Goal: Task Accomplishment & Management: Manage account settings

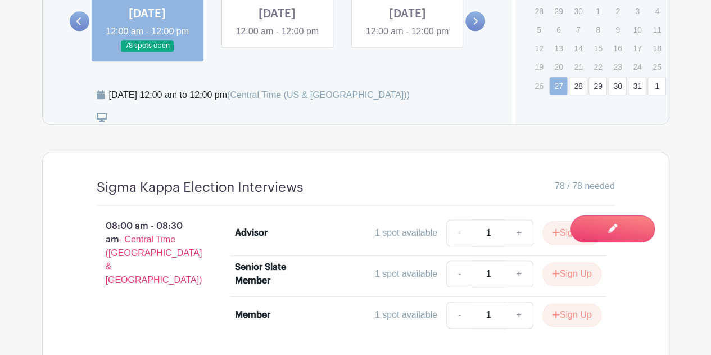
scroll to position [492, 0]
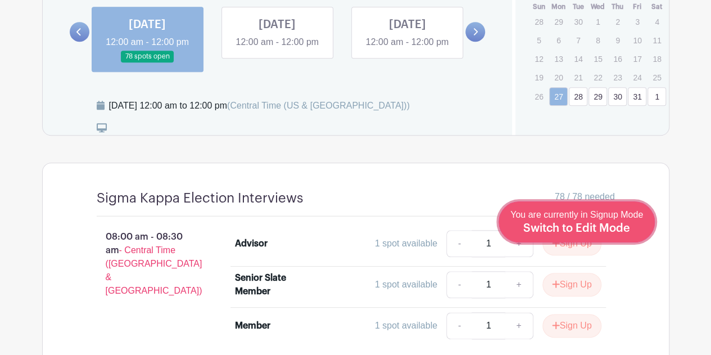
click at [588, 228] on span "Switch to Edit Mode" at bounding box center [577, 228] width 107 height 11
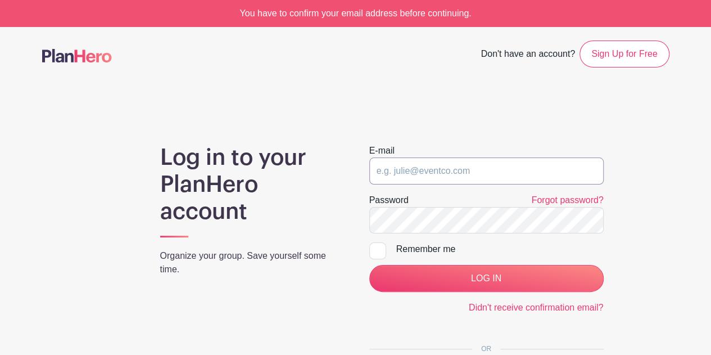
click at [491, 164] on input "email" at bounding box center [486, 170] width 235 height 27
type input "[EMAIL_ADDRESS][DOMAIN_NAME]"
click at [457, 241] on form "E-mail amevans358@gmail.com Password Forgot password? Remember me LOG IN Didn't…" at bounding box center [486, 229] width 235 height 170
click at [380, 254] on div at bounding box center [377, 250] width 17 height 17
click at [377, 250] on input "Remember me" at bounding box center [372, 245] width 7 height 7
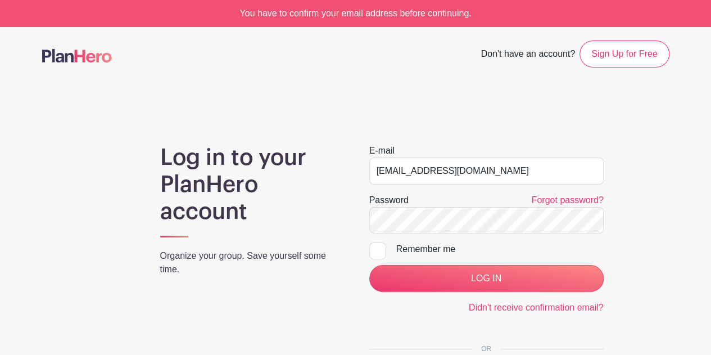
checkbox input "true"
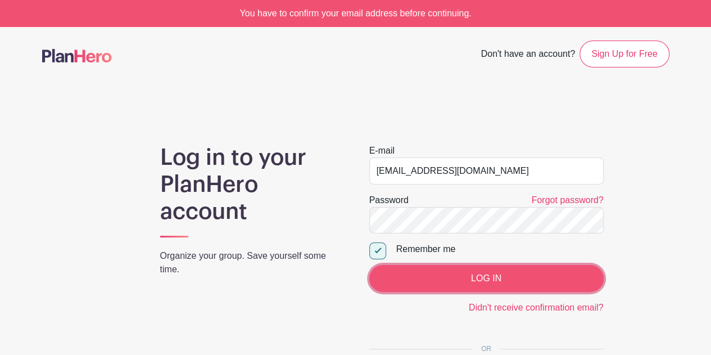
click at [402, 273] on input "LOG IN" at bounding box center [486, 278] width 235 height 27
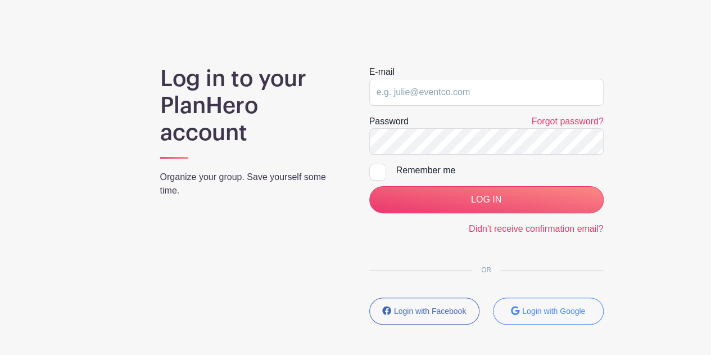
scroll to position [106, 0]
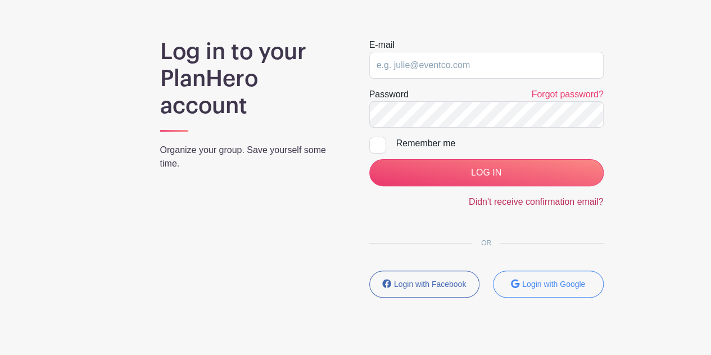
click at [533, 202] on link "Didn't receive confirmation email?" at bounding box center [536, 202] width 135 height 10
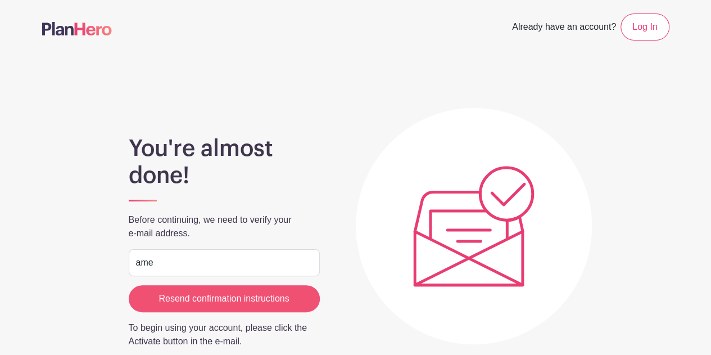
type input "[EMAIL_ADDRESS][DOMAIN_NAME]"
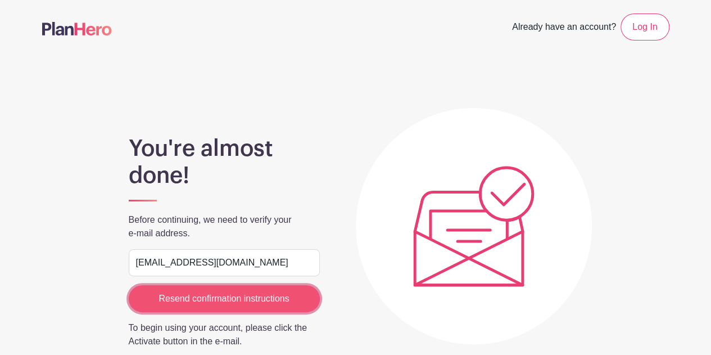
click at [247, 302] on input "Resend confirmation instructions" at bounding box center [224, 298] width 191 height 27
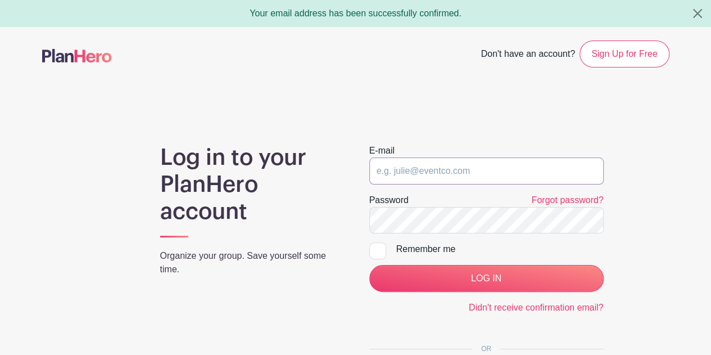
click at [398, 183] on input "email" at bounding box center [486, 170] width 235 height 27
type input "[EMAIL_ADDRESS][DOMAIN_NAME]"
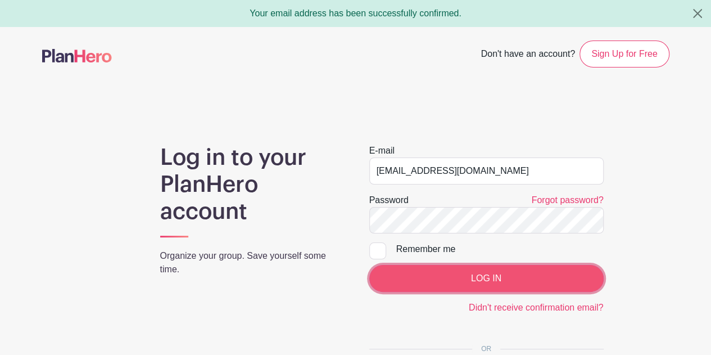
click at [465, 273] on input "LOG IN" at bounding box center [486, 278] width 235 height 27
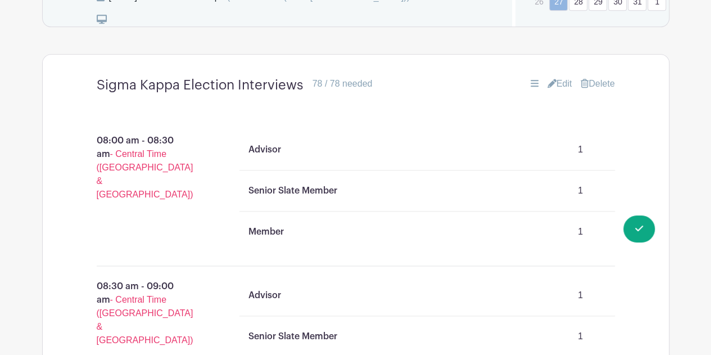
scroll to position [704, 0]
click at [556, 91] on link "Edit" at bounding box center [560, 84] width 25 height 13
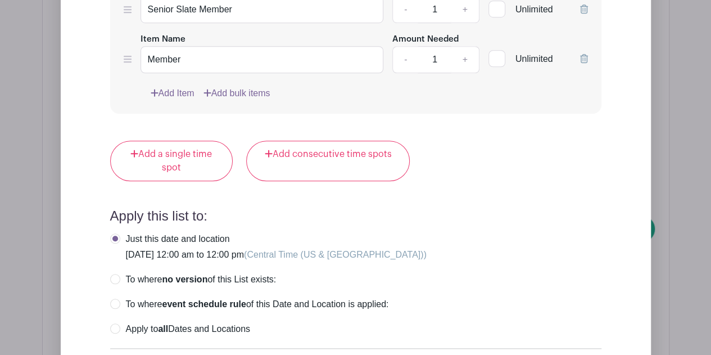
scroll to position [8961, 0]
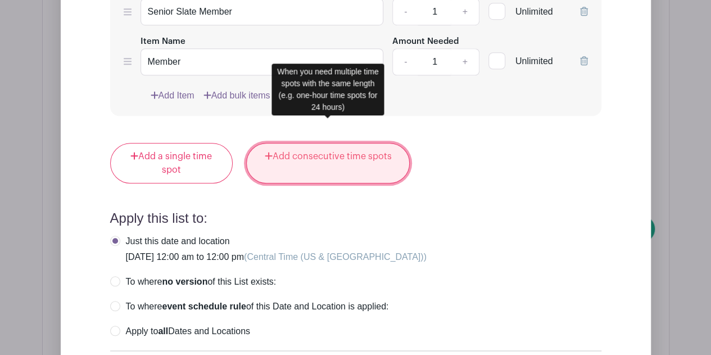
click at [351, 146] on link "Add consecutive time spots" at bounding box center [328, 163] width 164 height 40
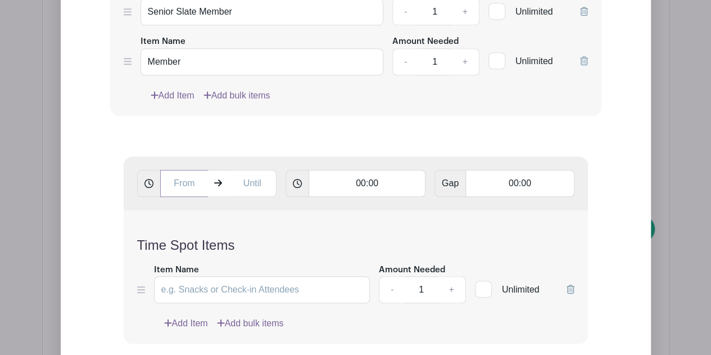
click at [195, 170] on input "text" at bounding box center [184, 183] width 48 height 27
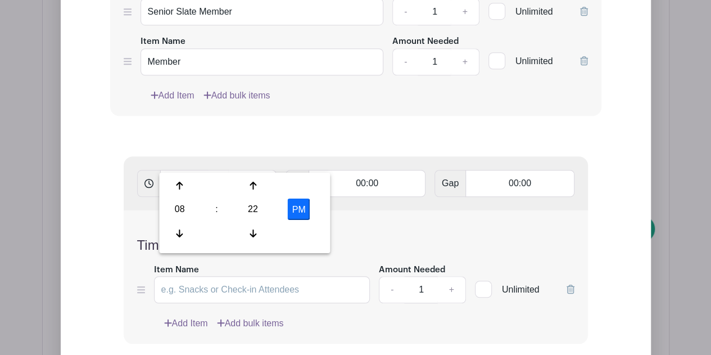
click at [297, 217] on button "PM" at bounding box center [299, 209] width 22 height 21
click at [253, 218] on div "22" at bounding box center [253, 209] width 37 height 21
click at [178, 187] on div "00" at bounding box center [180, 185] width 38 height 21
type input "8:00 AM"
click at [255, 170] on input "text" at bounding box center [252, 183] width 48 height 27
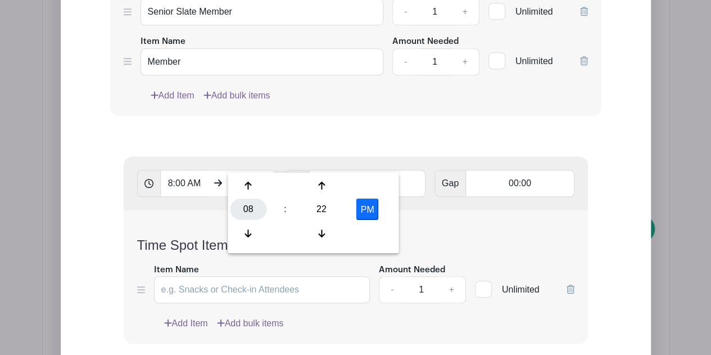
click at [245, 217] on div "08" at bounding box center [248, 209] width 37 height 21
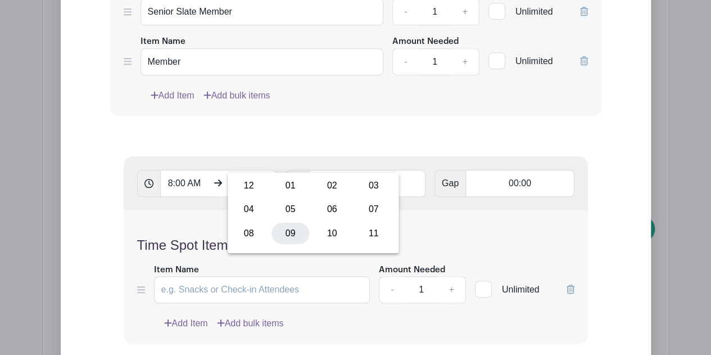
click at [295, 233] on div "09" at bounding box center [291, 232] width 38 height 21
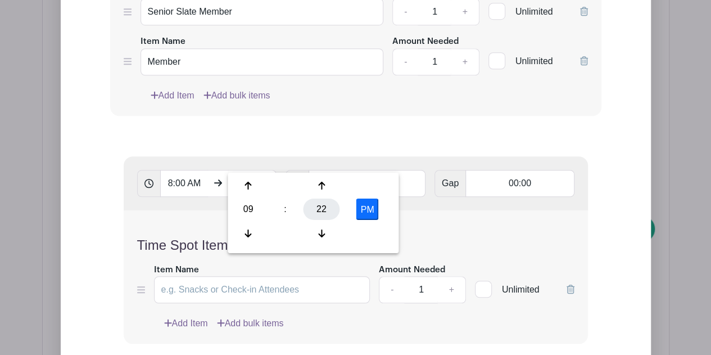
click at [317, 210] on div "22" at bounding box center [322, 209] width 37 height 21
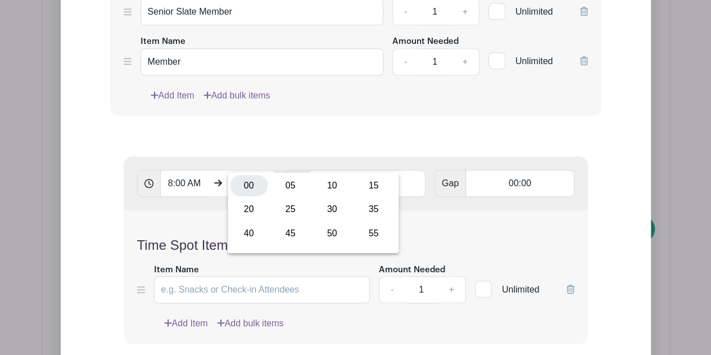
click at [260, 192] on div "00" at bounding box center [249, 185] width 38 height 21
type input "9:00 PM"
click at [366, 170] on input "00:00" at bounding box center [367, 183] width 117 height 27
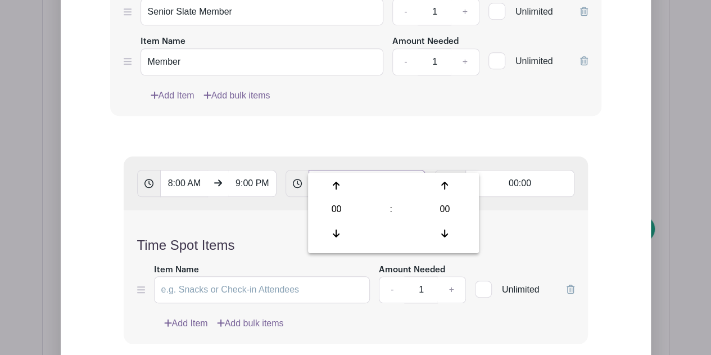
click at [373, 170] on input "00:00" at bounding box center [367, 183] width 117 height 27
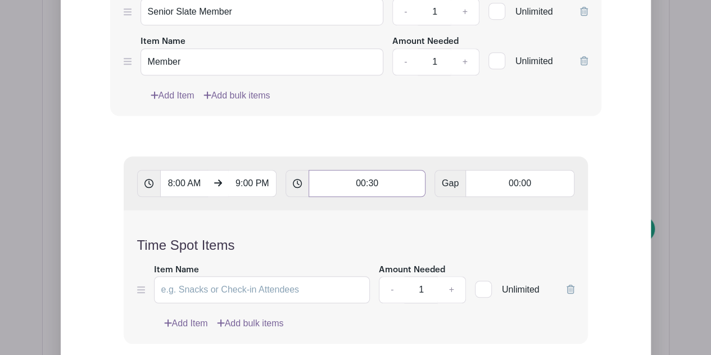
type input "00:30"
type input "Add 26 timespots"
click at [382, 182] on div "8:00 AM 9:00 PM 00:30 Gap 00:00" at bounding box center [356, 183] width 465 height 54
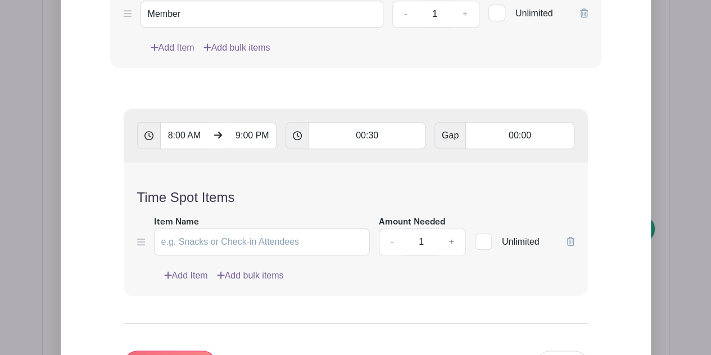
scroll to position [9010, 0]
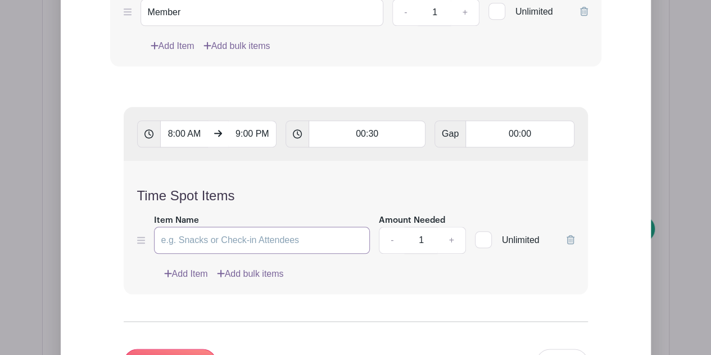
click at [222, 227] on input "Item Name" at bounding box center [262, 240] width 217 height 27
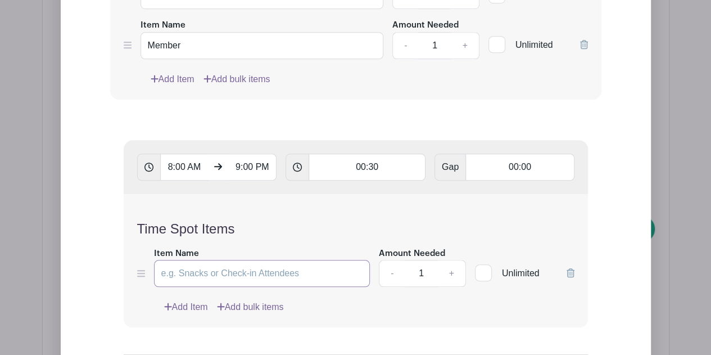
scroll to position [8977, 0]
type input "Advisor"
click at [193, 300] on link "Add Item" at bounding box center [186, 306] width 44 height 13
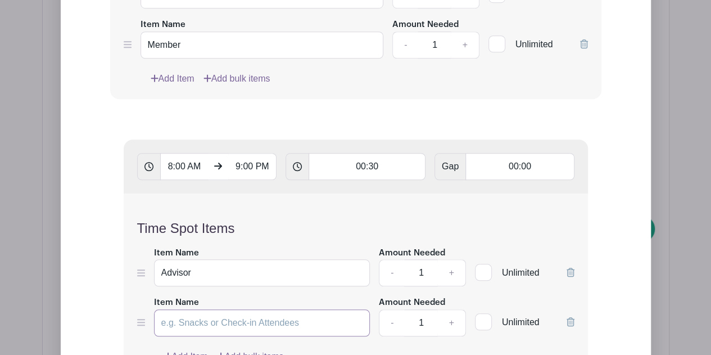
click at [213, 309] on input "Item Name" at bounding box center [262, 322] width 217 height 27
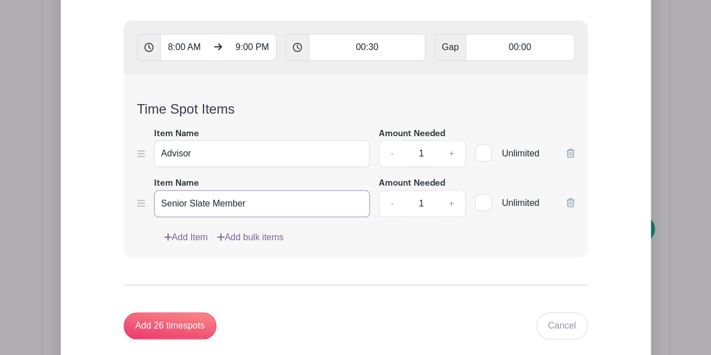
scroll to position [9225, 0]
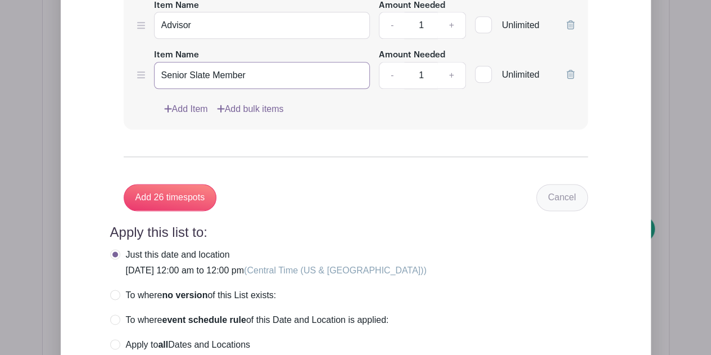
type input "Senior Slate Member"
click at [559, 184] on link "Cancel" at bounding box center [562, 197] width 52 height 27
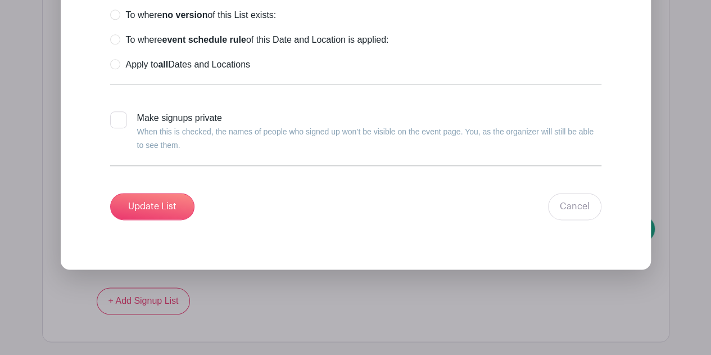
scroll to position [9159, 0]
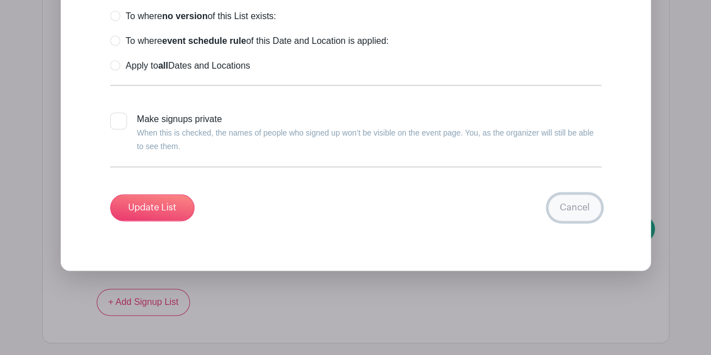
click at [581, 194] on link "Cancel" at bounding box center [574, 207] width 53 height 27
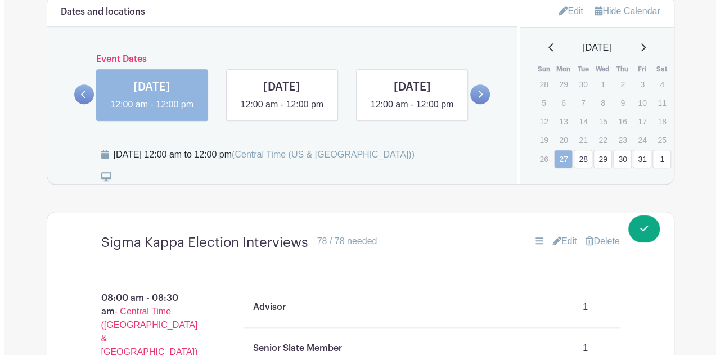
scroll to position [546, 0]
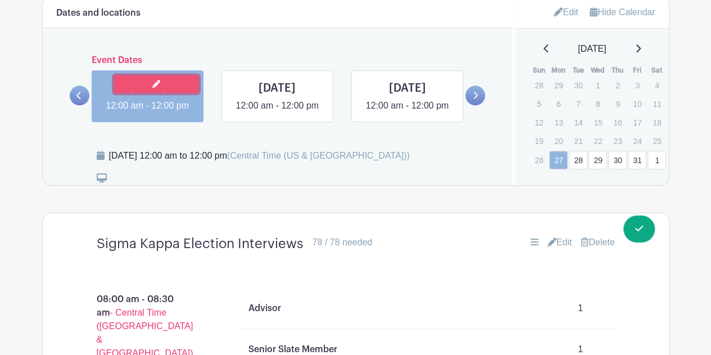
click at [159, 80] on icon at bounding box center [156, 84] width 8 height 8
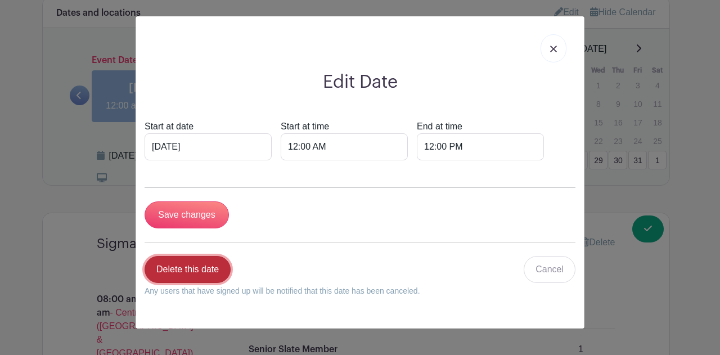
click at [197, 272] on link "Delete this date" at bounding box center [188, 269] width 86 height 27
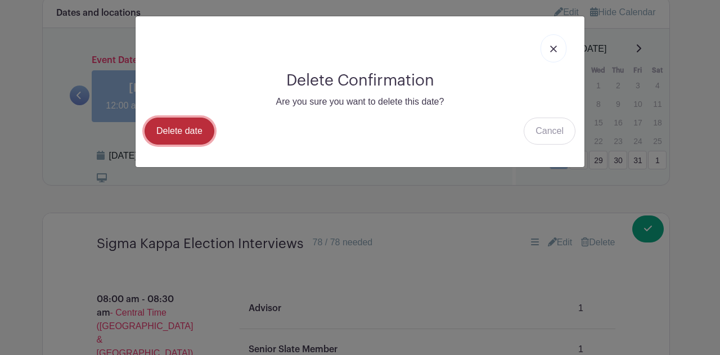
click at [196, 126] on link "Delete date" at bounding box center [180, 131] width 70 height 27
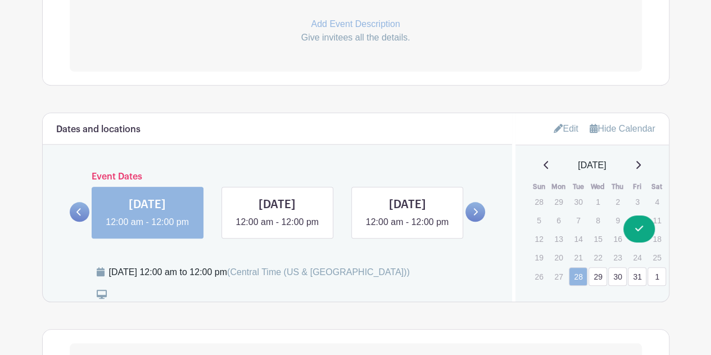
scroll to position [539, 0]
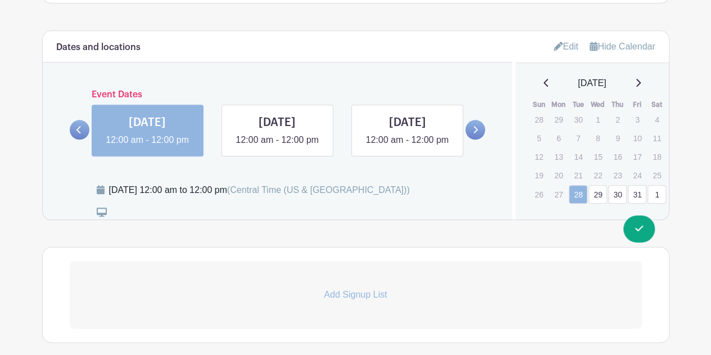
click at [558, 195] on p "27" at bounding box center [558, 194] width 19 height 17
click at [97, 217] on icon at bounding box center [102, 212] width 10 height 9
click at [556, 49] on icon at bounding box center [558, 46] width 9 height 9
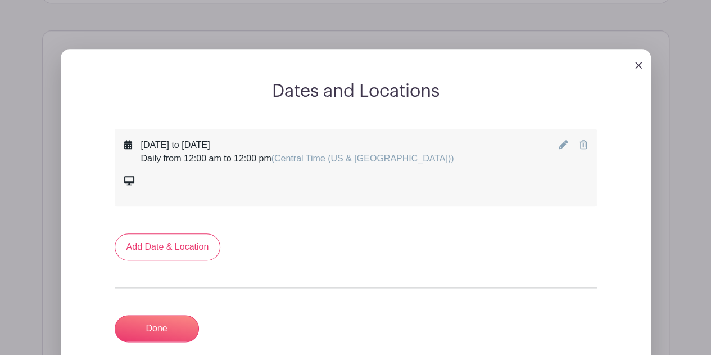
click at [562, 141] on icon at bounding box center [563, 144] width 9 height 9
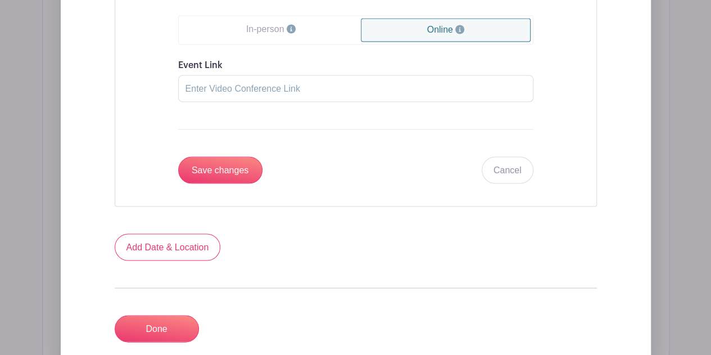
scroll to position [1014, 0]
click at [233, 168] on input "Save changes" at bounding box center [220, 169] width 84 height 27
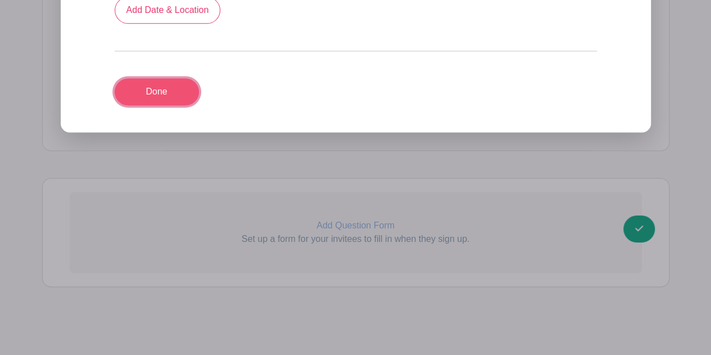
click at [179, 89] on link "Done" at bounding box center [157, 91] width 84 height 27
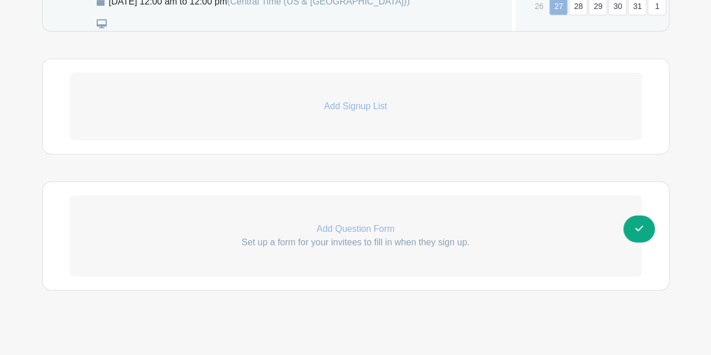
scroll to position [747, 0]
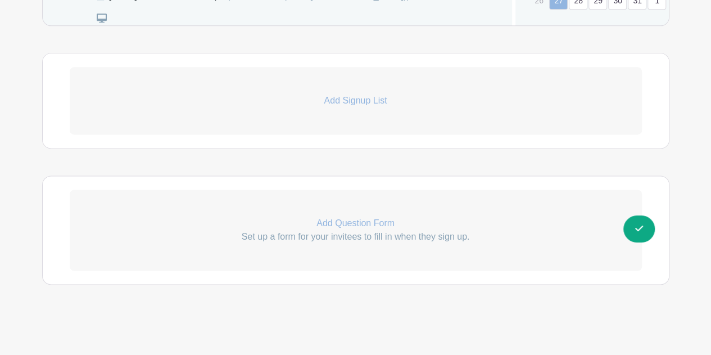
click at [354, 103] on p "Add Signup List" at bounding box center [356, 100] width 572 height 13
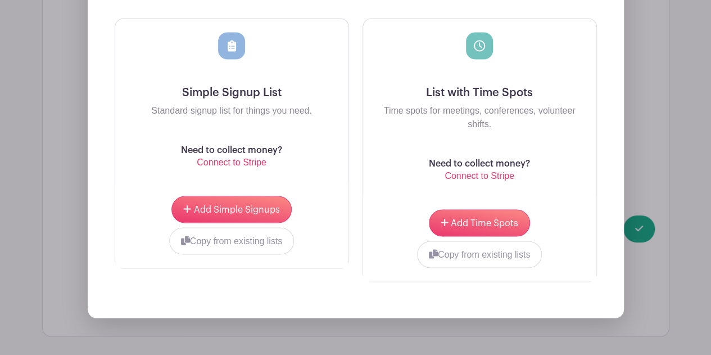
scroll to position [916, 0]
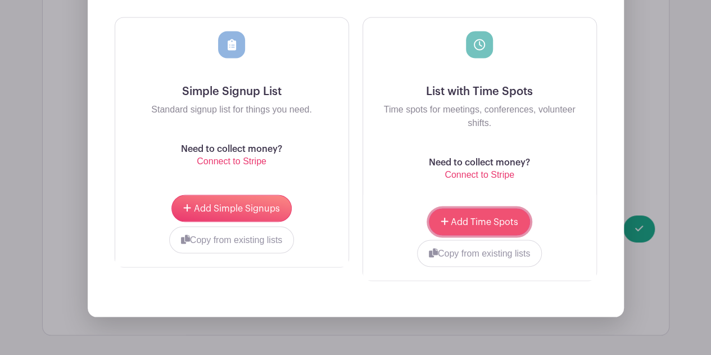
click at [460, 226] on span "Add Time Spots" at bounding box center [484, 221] width 67 height 9
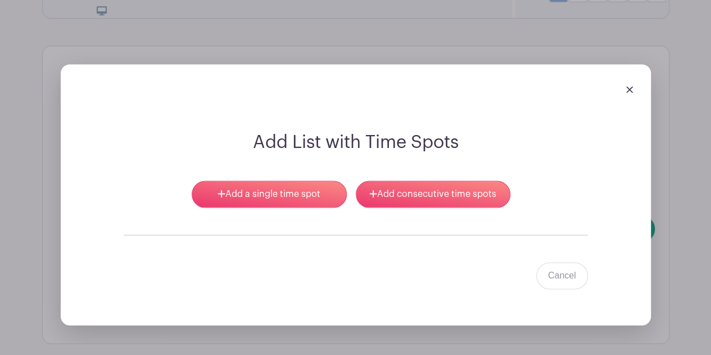
scroll to position [737, 0]
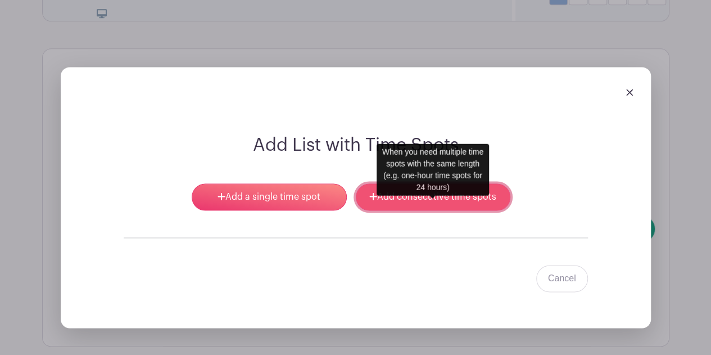
click at [438, 210] on link "Add consecutive time spots" at bounding box center [433, 196] width 155 height 27
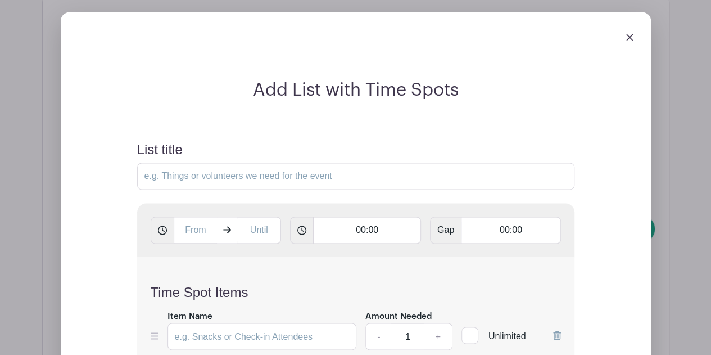
scroll to position [792, 0]
click at [223, 185] on input "List title" at bounding box center [356, 176] width 438 height 27
type input "Sigma Kappa Election Interviews"
click at [207, 244] on input "text" at bounding box center [196, 230] width 44 height 27
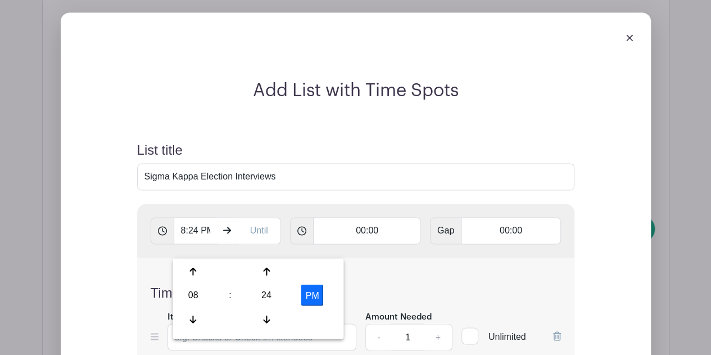
click at [314, 289] on button "PM" at bounding box center [312, 295] width 22 height 21
type input "8:24 AM"
click at [193, 294] on div "08" at bounding box center [193, 295] width 37 height 21
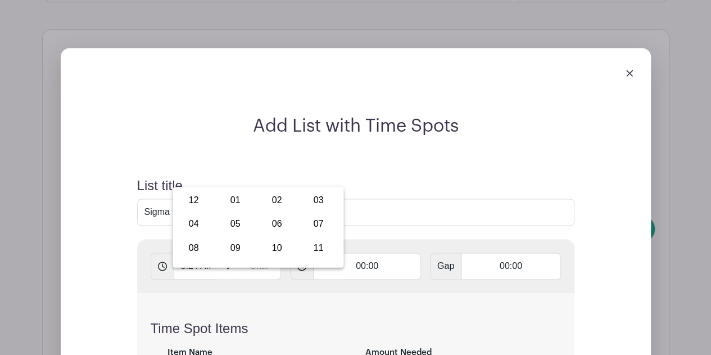
scroll to position [756, 0]
click at [205, 280] on input "8:24 AM" at bounding box center [196, 266] width 44 height 27
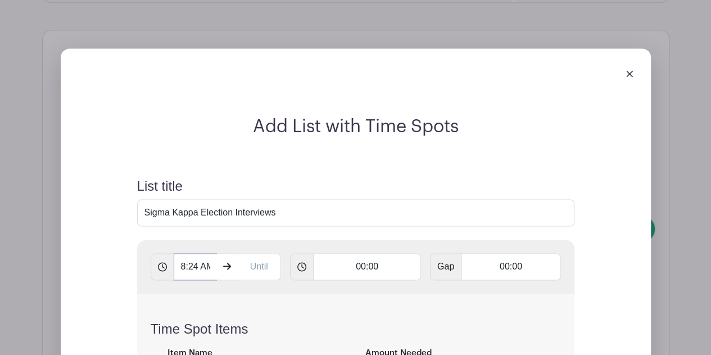
click at [192, 280] on input "8:24 AM" at bounding box center [196, 266] width 44 height 27
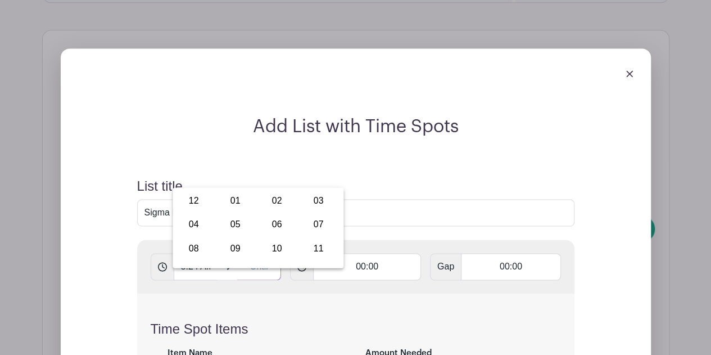
click at [254, 280] on input "text" at bounding box center [259, 266] width 44 height 27
type input "8:24 PM"
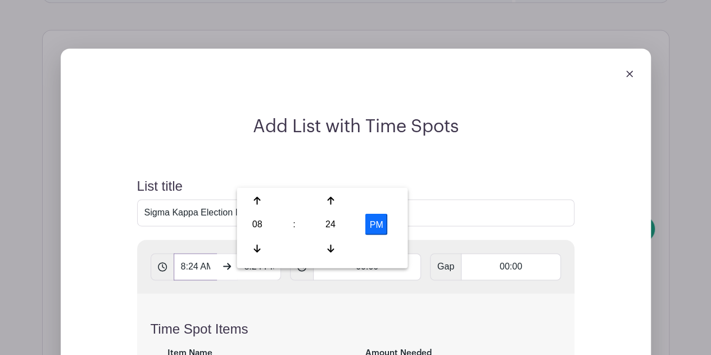
click at [177, 280] on input "8:24 AM" at bounding box center [196, 266] width 44 height 27
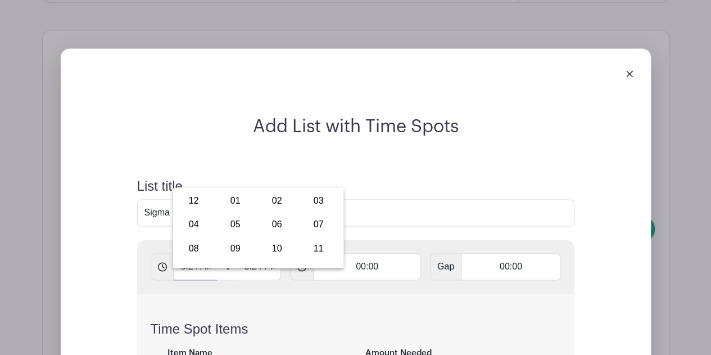
click at [190, 280] on input "8:24 AM" at bounding box center [196, 266] width 44 height 27
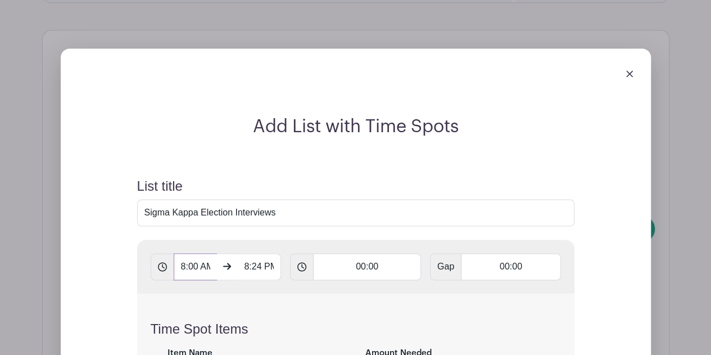
type input "8:00 AM"
click at [255, 278] on input "8:24 PM" at bounding box center [259, 266] width 44 height 27
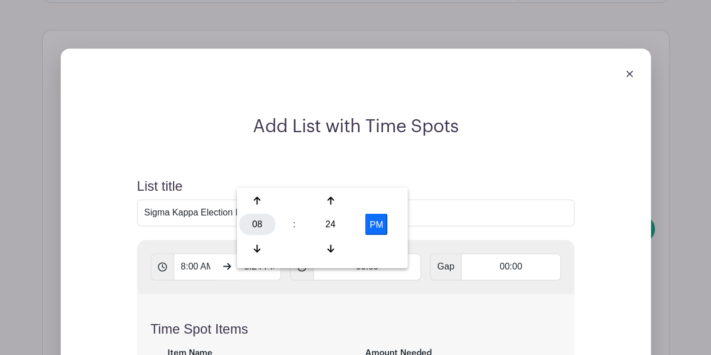
click at [263, 230] on div "08" at bounding box center [257, 224] width 37 height 21
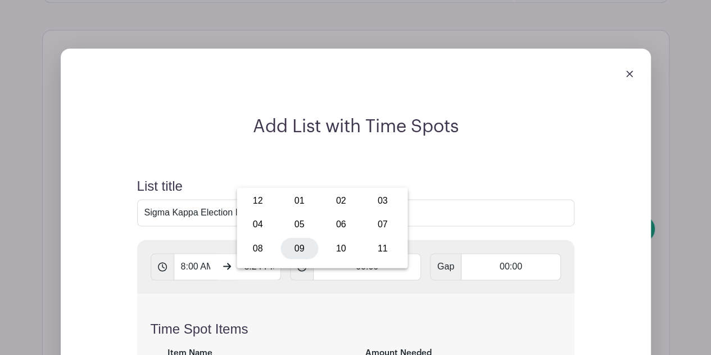
click at [300, 252] on div "09" at bounding box center [300, 247] width 38 height 21
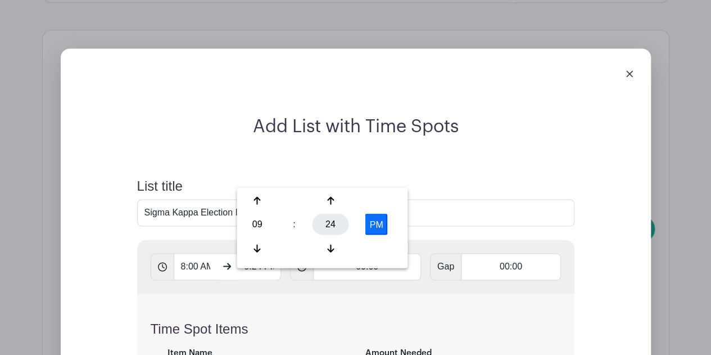
click at [339, 222] on div "24" at bounding box center [331, 224] width 37 height 21
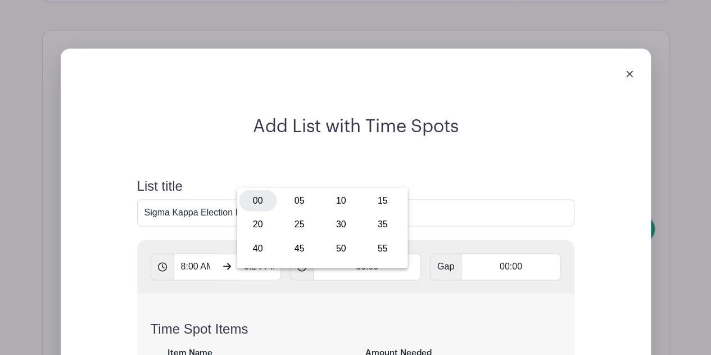
click at [263, 204] on div "00" at bounding box center [258, 200] width 38 height 21
type input "9:00 PM"
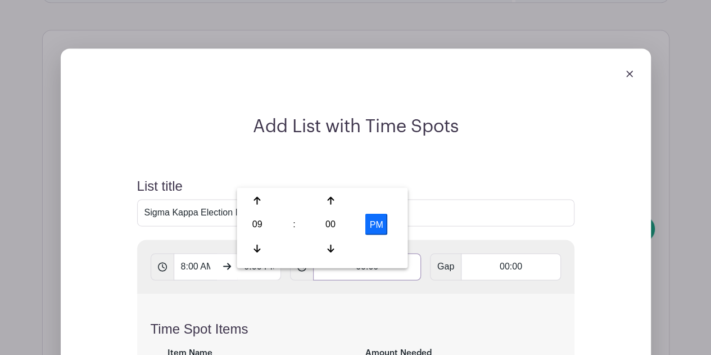
click at [373, 280] on input "00:00" at bounding box center [367, 266] width 108 height 27
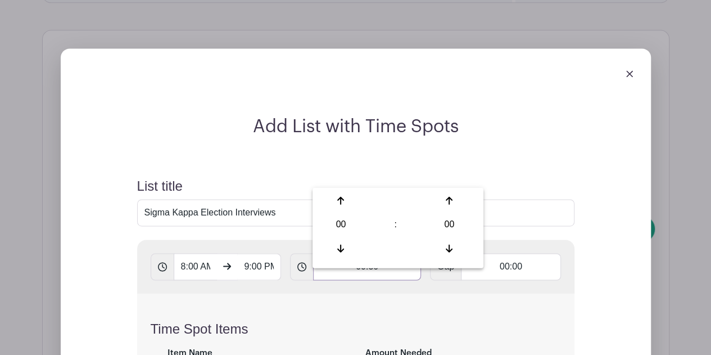
type input "00:30"
type input "Add 26 timespots"
click at [376, 318] on div "Time Spot Items Item Name Amount Needed - 1 + Unlimited Add Item Add bulk items" at bounding box center [356, 360] width 438 height 133
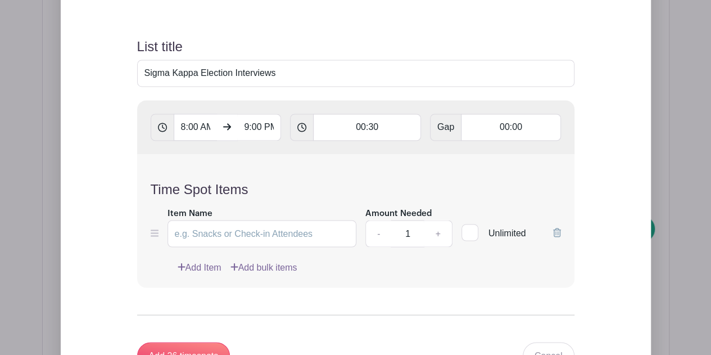
scroll to position [919, 0]
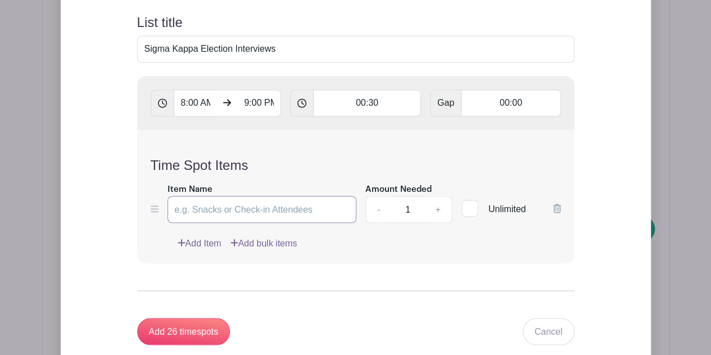
click at [297, 223] on input "Item Name" at bounding box center [263, 209] width 190 height 27
type input "Advisor"
click at [202, 250] on link "Add Item" at bounding box center [200, 242] width 44 height 13
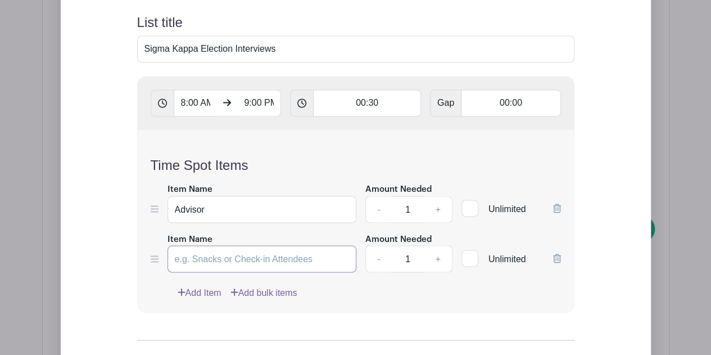
click at [210, 272] on input "Item Name" at bounding box center [263, 258] width 190 height 27
type input "Senior Slate Member"
click at [208, 299] on link "Add Item" at bounding box center [200, 292] width 44 height 13
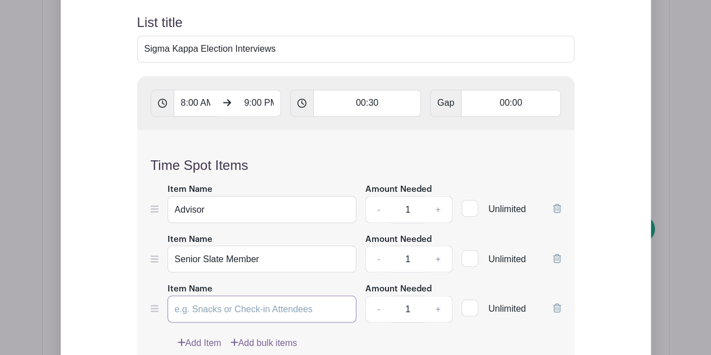
click at [208, 322] on input "Item Name" at bounding box center [263, 308] width 190 height 27
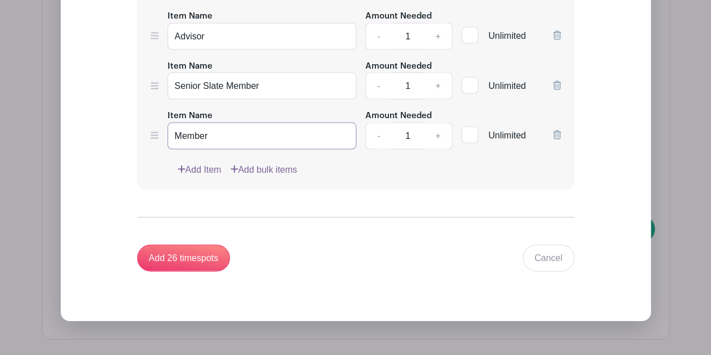
scroll to position [1093, 0]
type input "Member"
click at [191, 270] on input "Add 26 timespots" at bounding box center [183, 257] width 93 height 27
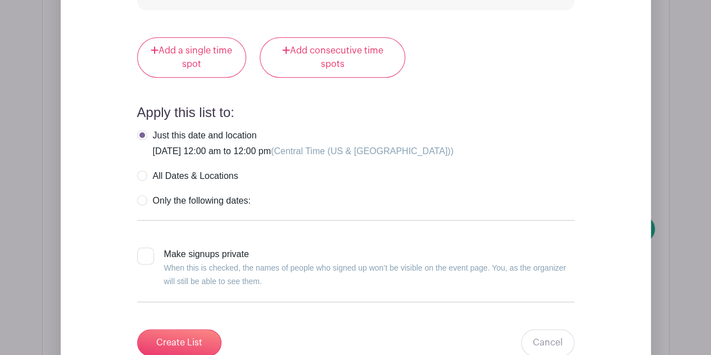
scroll to position [9076, 0]
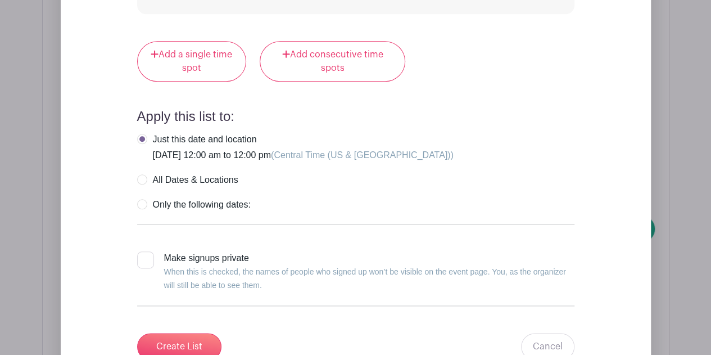
click at [144, 174] on label "All Dates & Locations" at bounding box center [187, 179] width 101 height 11
radio input "true"
click at [174, 333] on input "Create List" at bounding box center [179, 346] width 84 height 27
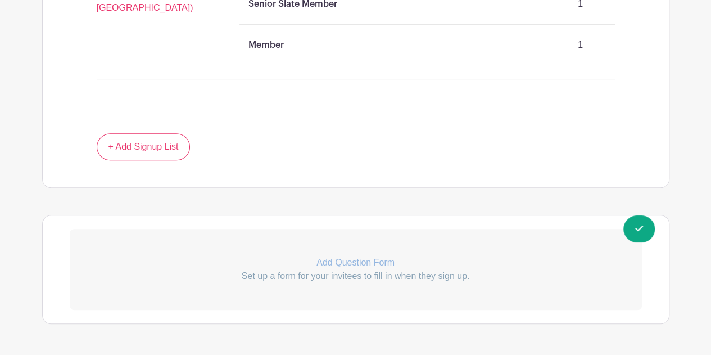
scroll to position [4603, 0]
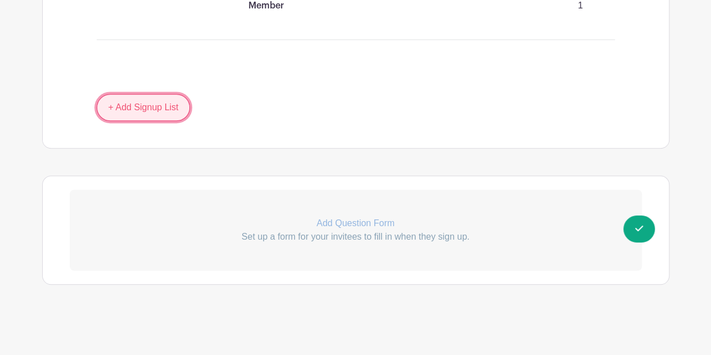
click at [163, 109] on link "+ Add Signup List" at bounding box center [144, 107] width 94 height 27
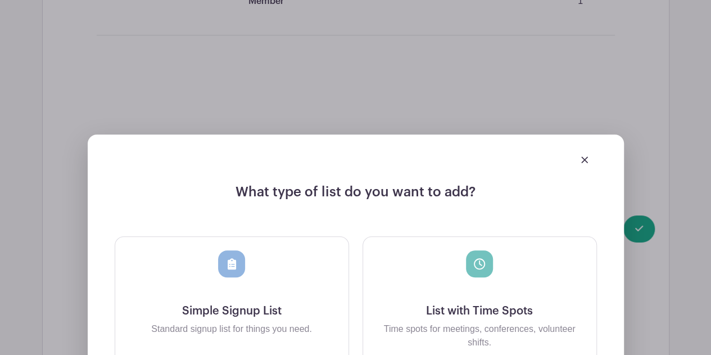
click at [426, 271] on div at bounding box center [479, 277] width 215 height 54
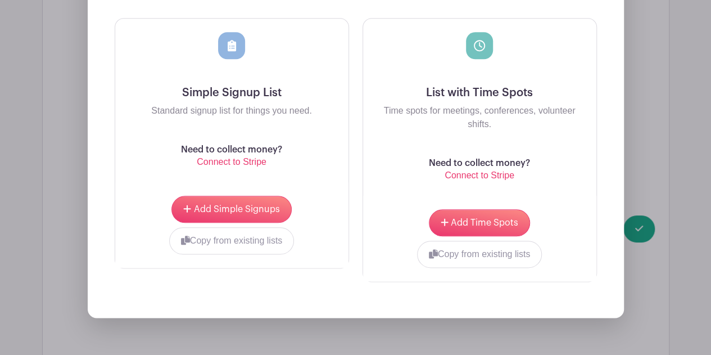
scroll to position [4821, 0]
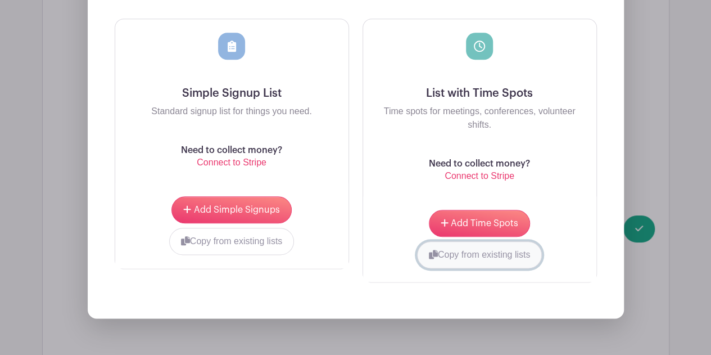
click at [481, 265] on button "Copy from existing lists" at bounding box center [479, 254] width 125 height 27
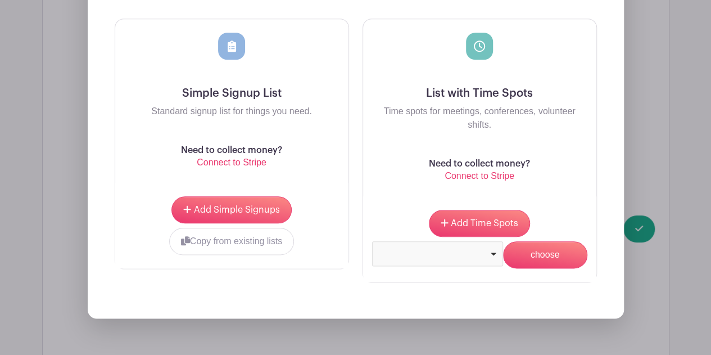
click at [481, 265] on div at bounding box center [437, 253] width 131 height 25
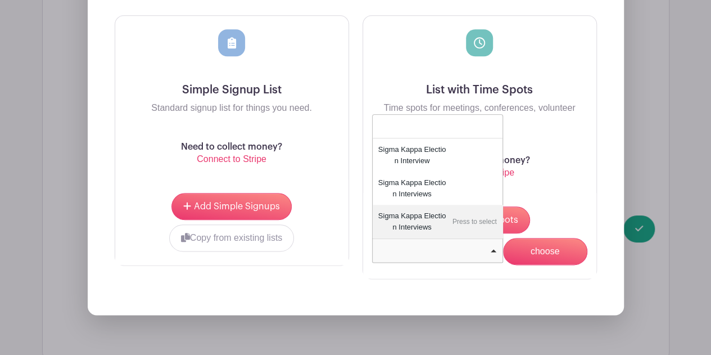
scroll to position [4823, 0]
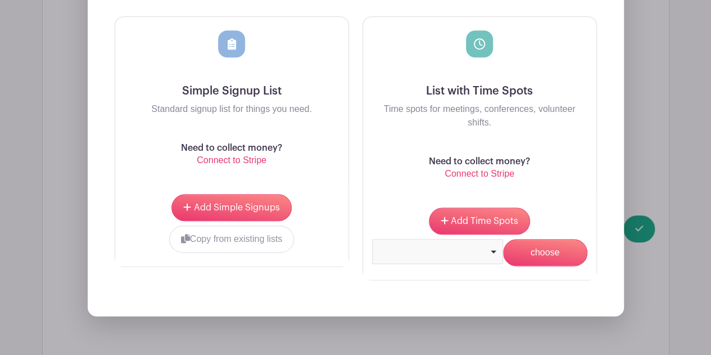
click at [579, 120] on p "Time spots for meetings, conferences, volunteer shifts." at bounding box center [479, 115] width 215 height 27
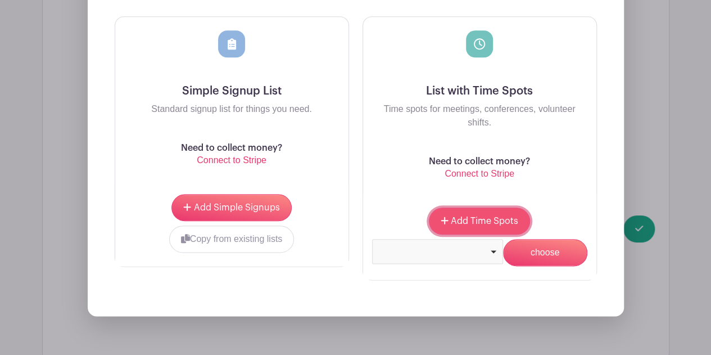
click at [484, 223] on span "Add Time Spots" at bounding box center [484, 221] width 67 height 9
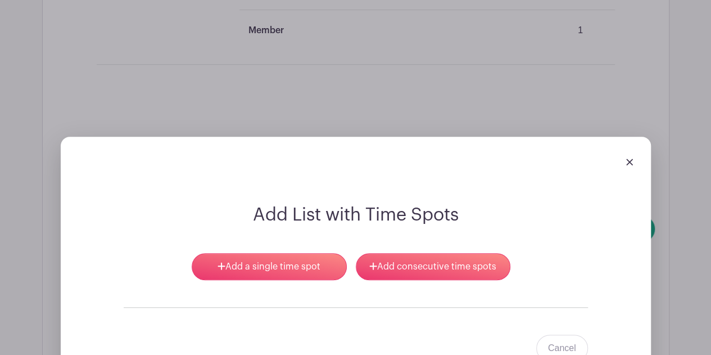
scroll to position [4574, 0]
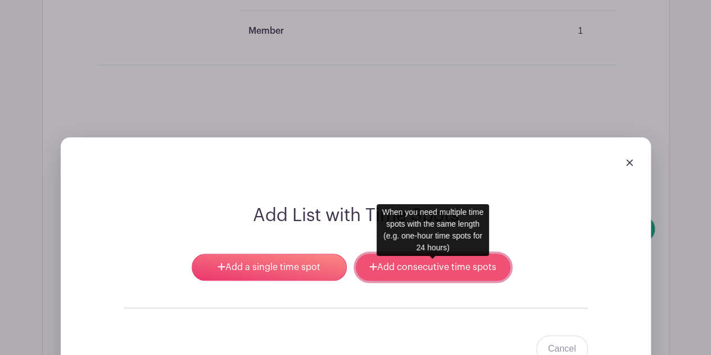
click at [458, 268] on link "Add consecutive time spots" at bounding box center [433, 267] width 155 height 27
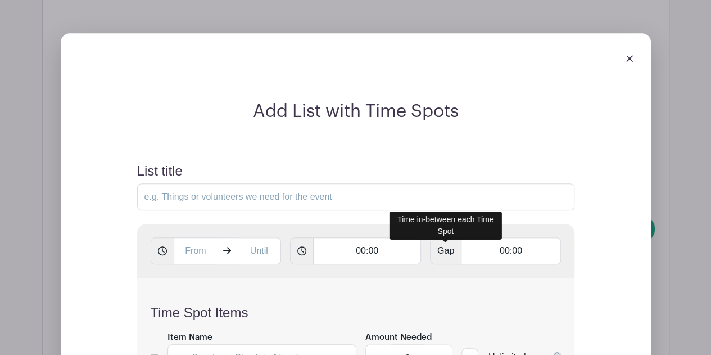
scroll to position [4677, 0]
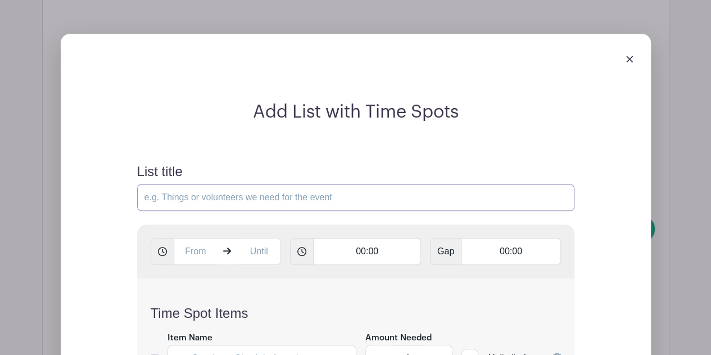
click at [376, 209] on input "List title" at bounding box center [356, 197] width 438 height 27
type input "Sigma Kappa Election Interviews"
click at [193, 258] on input "text" at bounding box center [196, 251] width 44 height 27
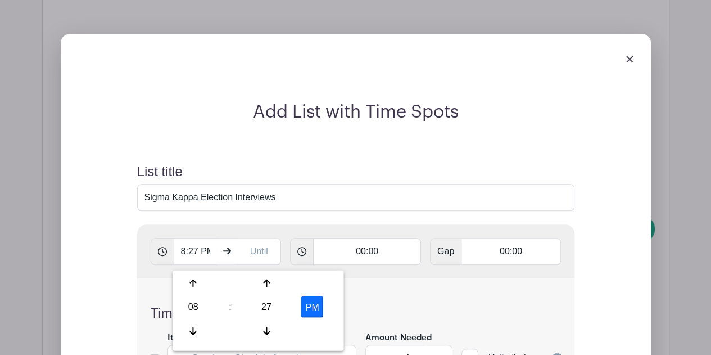
click at [311, 303] on button "PM" at bounding box center [312, 306] width 22 height 21
click at [261, 302] on div "27" at bounding box center [267, 306] width 37 height 21
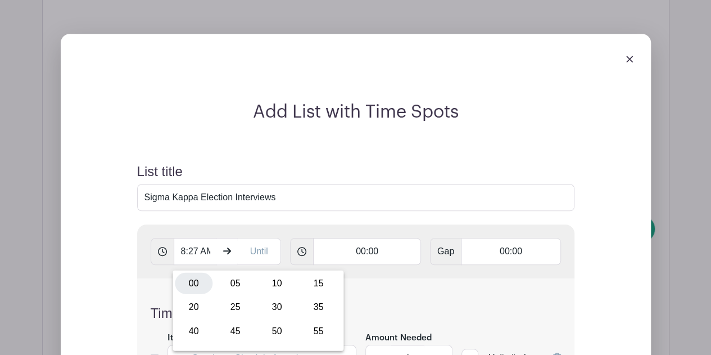
click at [192, 287] on div "00" at bounding box center [194, 282] width 38 height 21
type input "8:00 AM"
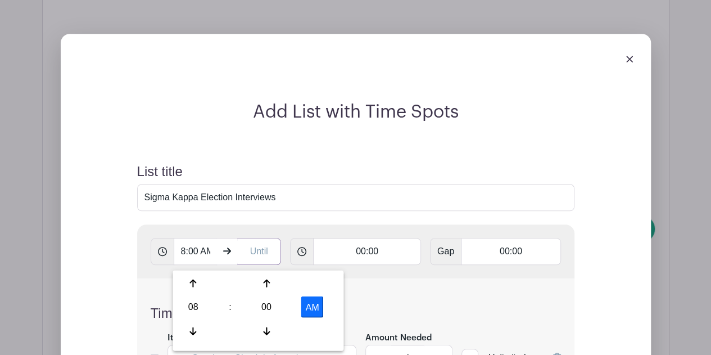
click at [255, 265] on input "text" at bounding box center [259, 251] width 44 height 27
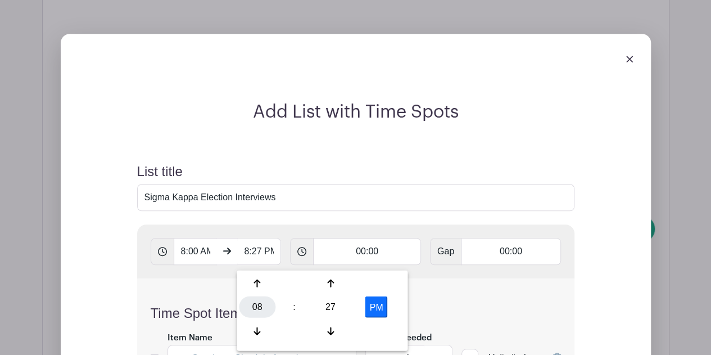
click at [258, 303] on div "08" at bounding box center [257, 306] width 37 height 21
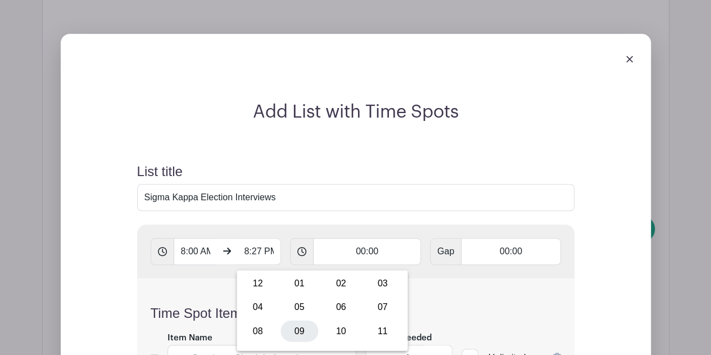
click at [300, 331] on div "09" at bounding box center [300, 330] width 38 height 21
click at [340, 303] on div "27" at bounding box center [331, 306] width 37 height 21
click at [259, 285] on div "00" at bounding box center [258, 282] width 38 height 21
type input "9:00 PM"
click at [443, 301] on div "Time Spot Items Item Name Amount Needed - 1 + Unlimited Add Item Add bulk items" at bounding box center [356, 344] width 438 height 133
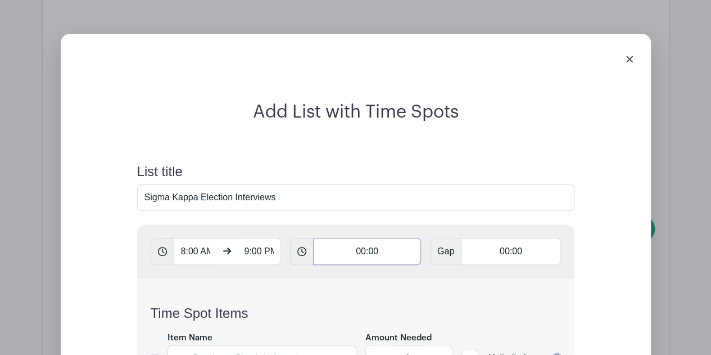
click at [377, 256] on input "00:00" at bounding box center [367, 251] width 108 height 27
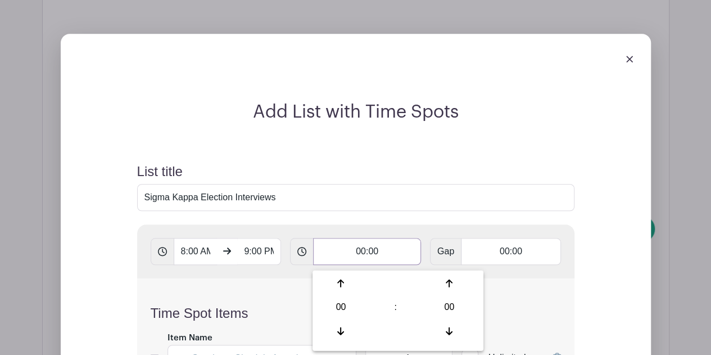
click at [369, 254] on input "00:00" at bounding box center [367, 251] width 108 height 27
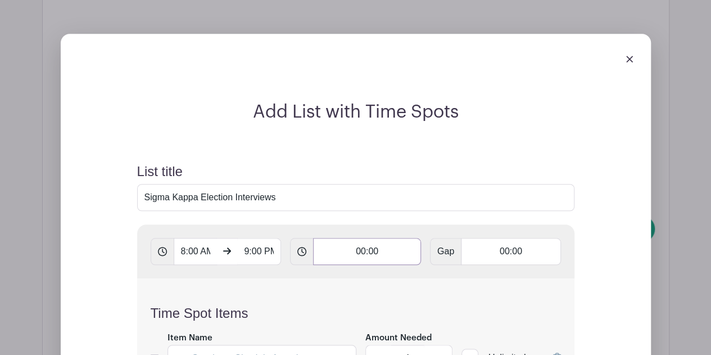
click at [374, 259] on input "00:00" at bounding box center [367, 251] width 108 height 27
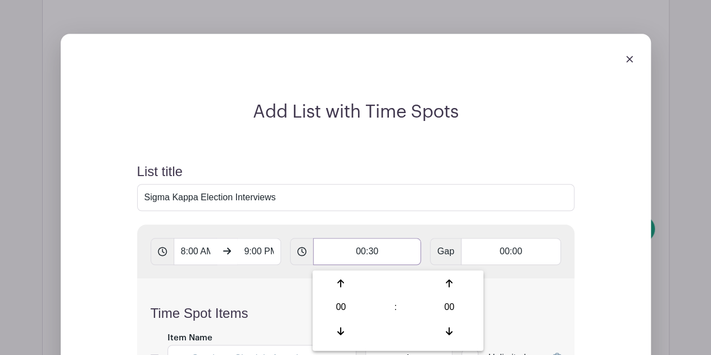
type input "00:30"
type input "Add 26 timespots"
click at [390, 223] on form "List title Sigma Kappa Election Interviews 8:00 AM 9:00 PM 00:30 Gap 00:00 Time…" at bounding box center [356, 328] width 465 height 357
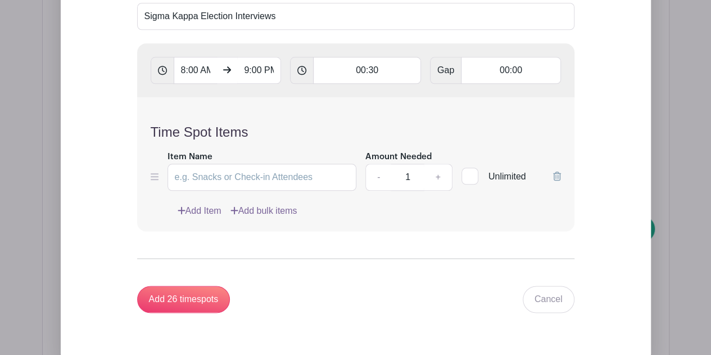
scroll to position [4859, 0]
click at [284, 185] on input "Item Name" at bounding box center [263, 176] width 190 height 27
type input "S"
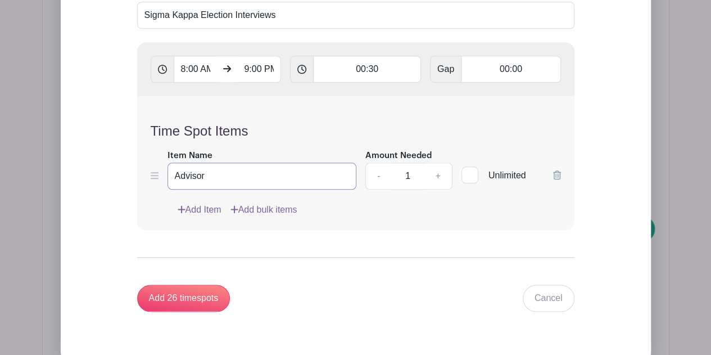
type input "Advisor"
click at [201, 210] on link "Add Item" at bounding box center [200, 209] width 44 height 13
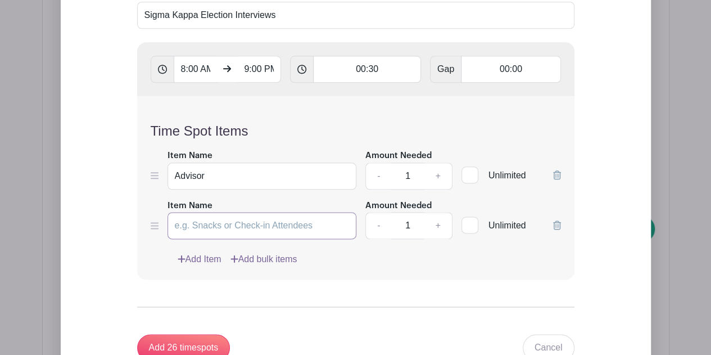
click at [215, 236] on input "Item Name" at bounding box center [263, 225] width 190 height 27
type input "Senior Slate Member"
click at [210, 259] on link "Add Item" at bounding box center [200, 258] width 44 height 13
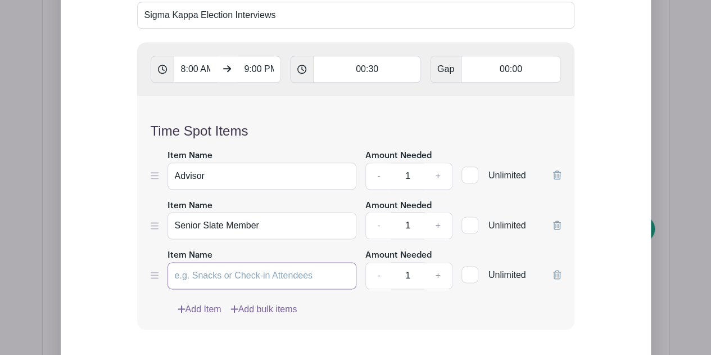
click at [226, 278] on input "Item Name" at bounding box center [263, 275] width 190 height 27
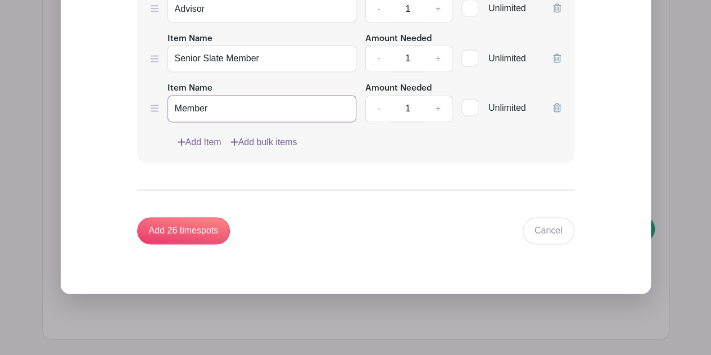
scroll to position [5027, 0]
type input "Member"
click at [190, 237] on input "Add 26 timespots" at bounding box center [183, 230] width 93 height 27
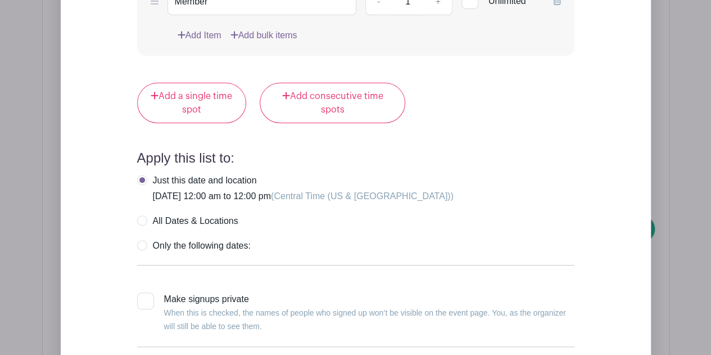
scroll to position [12941, 0]
click at [146, 215] on label "All Dates & Locations" at bounding box center [187, 220] width 101 height 11
radio input "true"
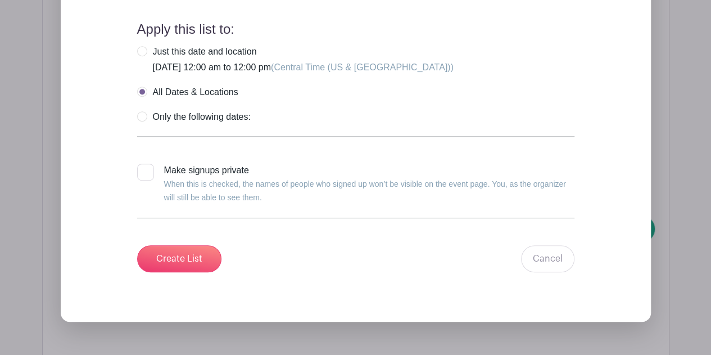
scroll to position [13069, 0]
click at [164, 246] on input "Create List" at bounding box center [179, 259] width 84 height 27
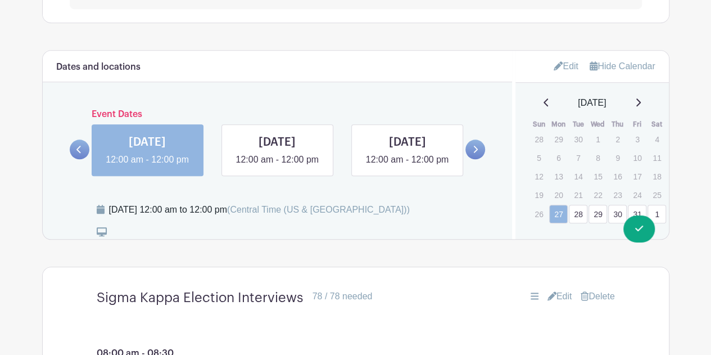
scroll to position [518, 0]
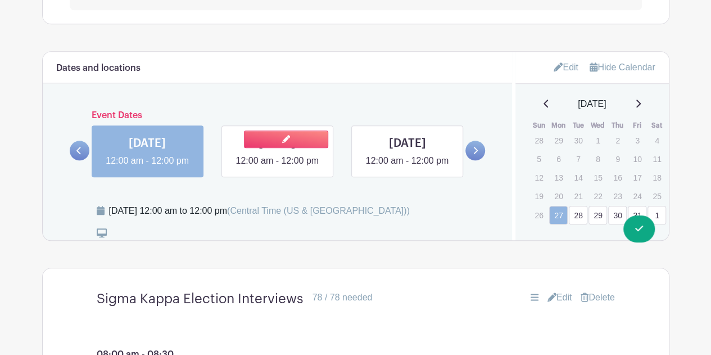
click at [277, 168] on link at bounding box center [277, 168] width 0 height 0
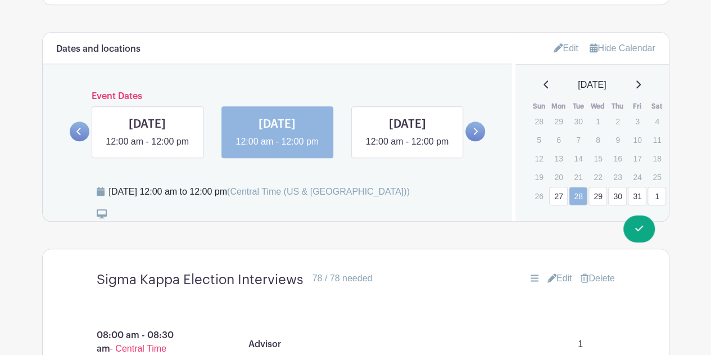
scroll to position [536, 0]
click at [641, 83] on icon at bounding box center [639, 85] width 4 height 8
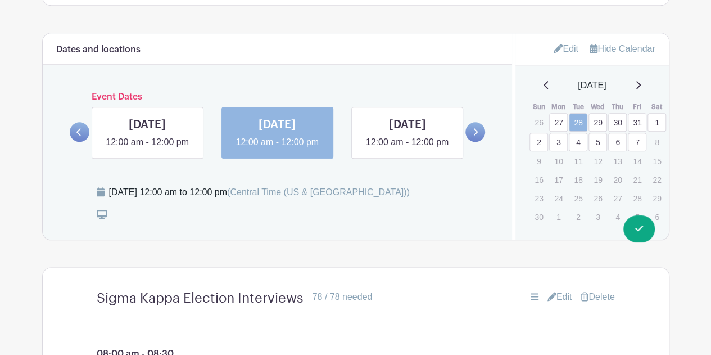
click at [634, 145] on link "7" at bounding box center [637, 142] width 19 height 19
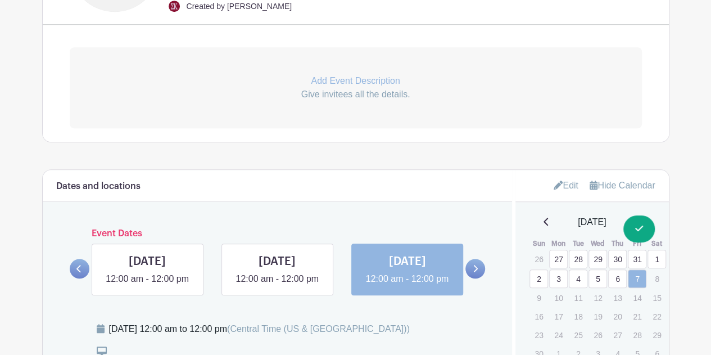
scroll to position [553, 0]
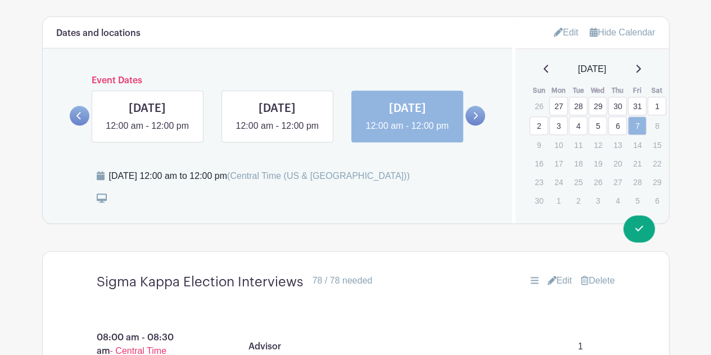
click at [557, 28] on icon at bounding box center [558, 32] width 9 height 9
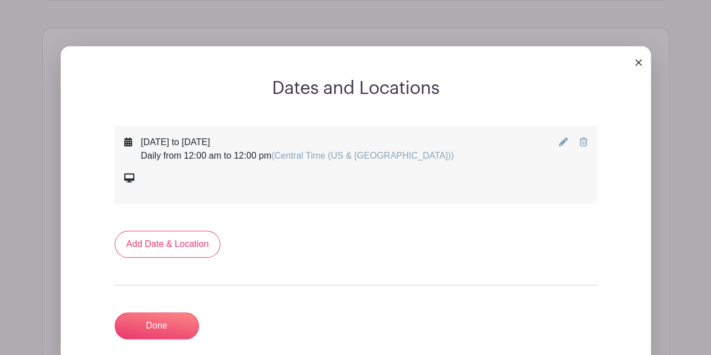
scroll to position [539, 0]
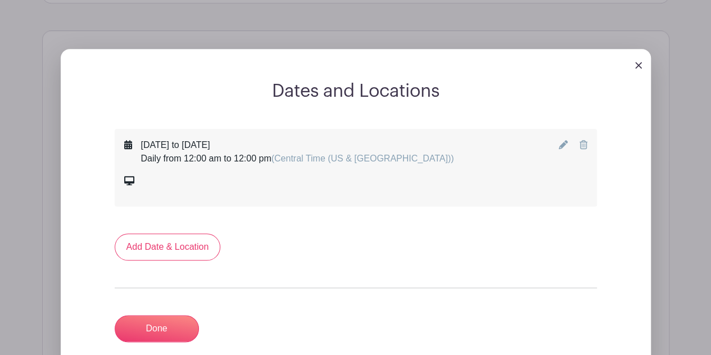
click at [639, 62] on img at bounding box center [638, 65] width 7 height 7
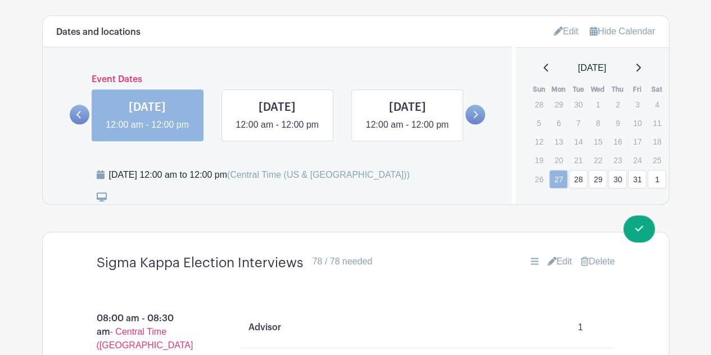
scroll to position [553, 0]
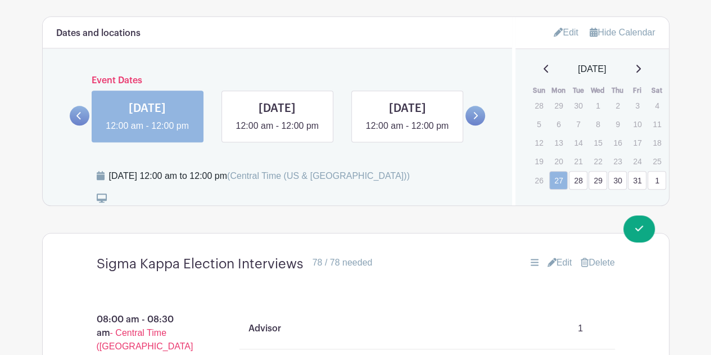
click at [569, 33] on link "Edit" at bounding box center [566, 32] width 25 height 19
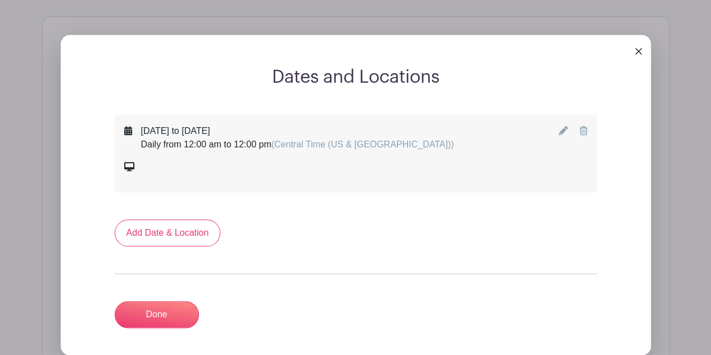
click at [580, 129] on icon at bounding box center [584, 130] width 8 height 9
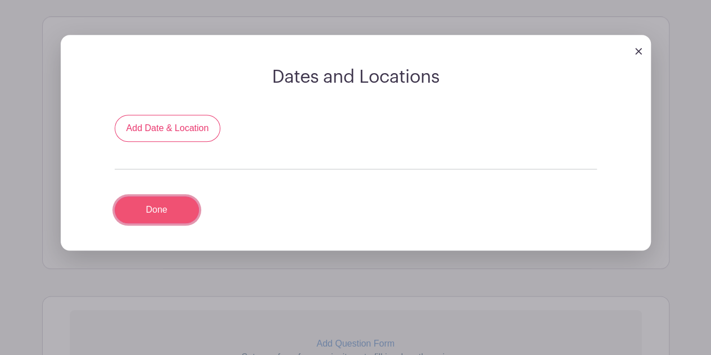
click at [168, 220] on link "Done" at bounding box center [157, 209] width 84 height 27
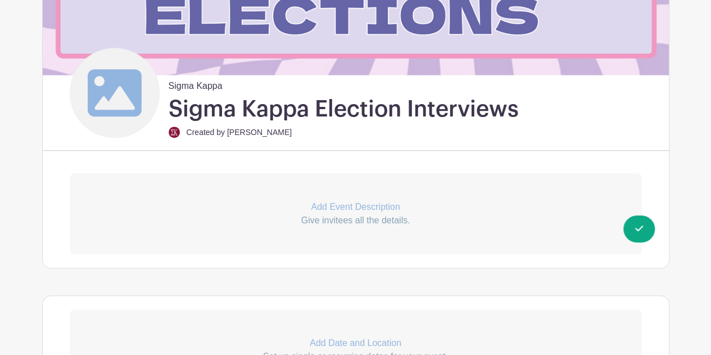
scroll to position [275, 0]
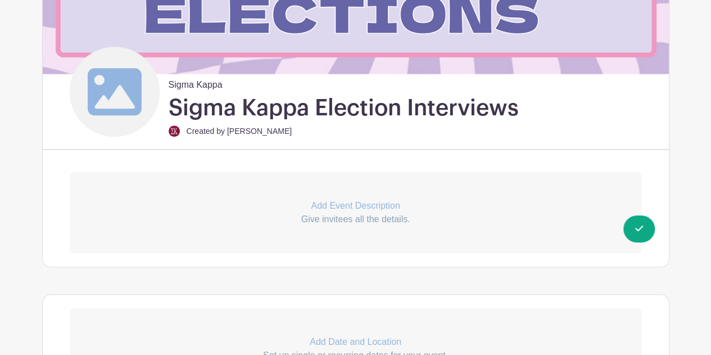
click at [380, 202] on p "Add Event Description" at bounding box center [356, 205] width 572 height 13
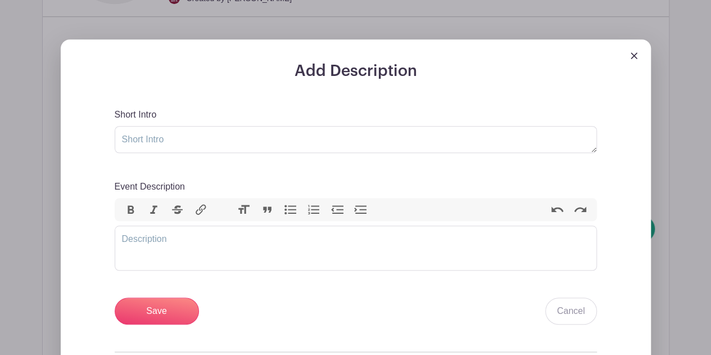
scroll to position [417, 0]
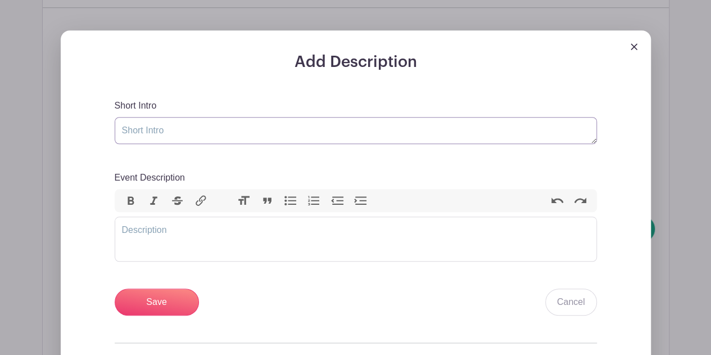
click at [305, 128] on textarea "Short Intro" at bounding box center [356, 130] width 483 height 27
click at [227, 232] on trix-editor "Event Description" at bounding box center [356, 239] width 483 height 45
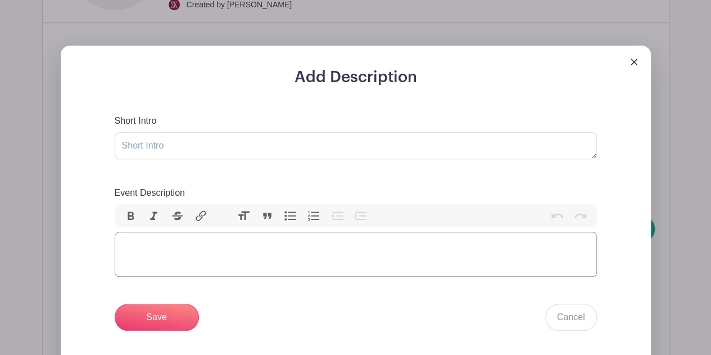
scroll to position [403, 0]
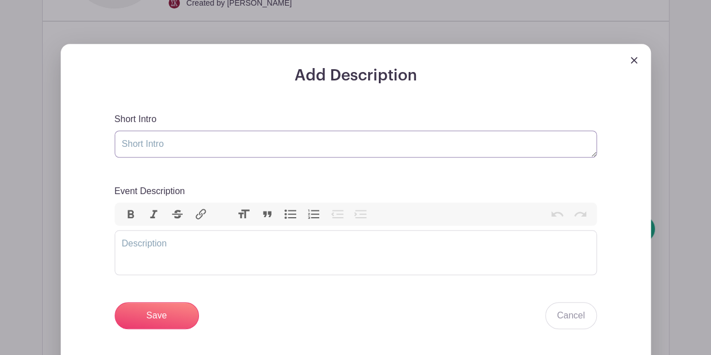
click at [202, 151] on textarea "Short Intro" at bounding box center [356, 143] width 483 height 27
type textarea "Sigma Kappa AO Election Interviews"
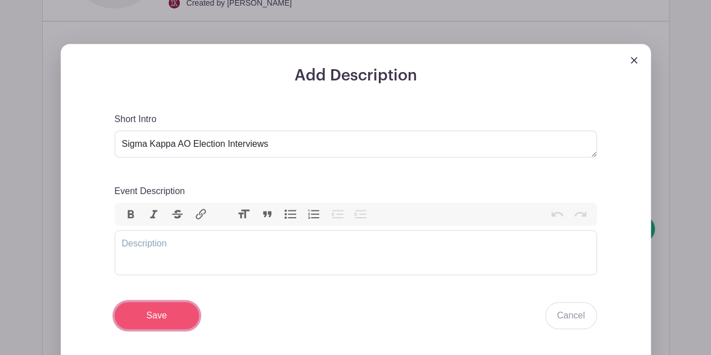
click at [160, 310] on input "Save" at bounding box center [157, 315] width 84 height 27
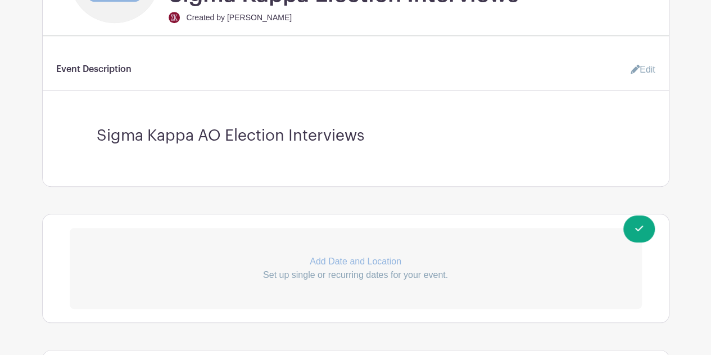
scroll to position [388, 0]
click at [387, 256] on p "Add Date and Location" at bounding box center [356, 261] width 572 height 13
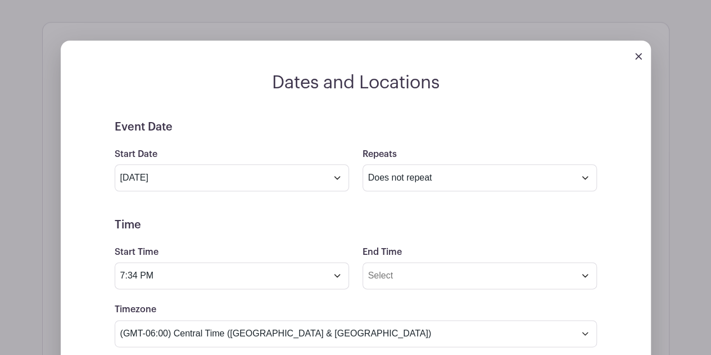
scroll to position [598, 0]
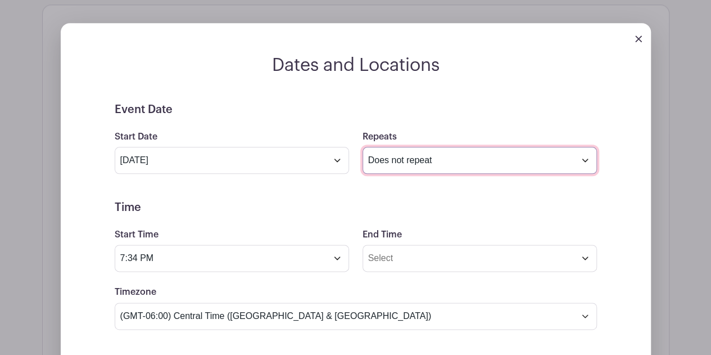
click at [376, 170] on select "Does not repeat Daily Weekly Monthly on day 12 Monthly on the second [DATE] Oth…" at bounding box center [480, 160] width 235 height 27
select select "daily"
click at [363, 147] on select "Does not repeat Daily Weekly Monthly on day 12 Monthly on the second [DATE] Oth…" at bounding box center [480, 160] width 235 height 27
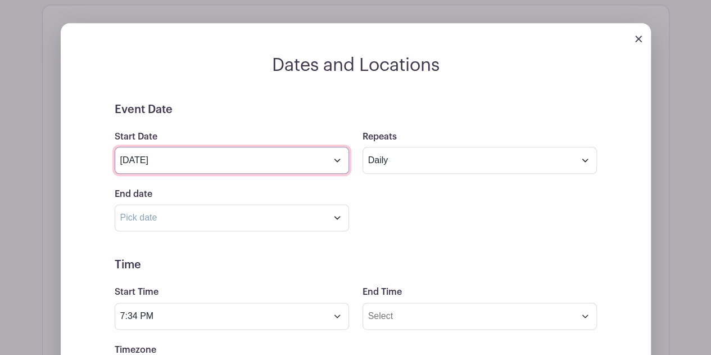
click at [263, 167] on input "[DATE]" at bounding box center [232, 160] width 235 height 27
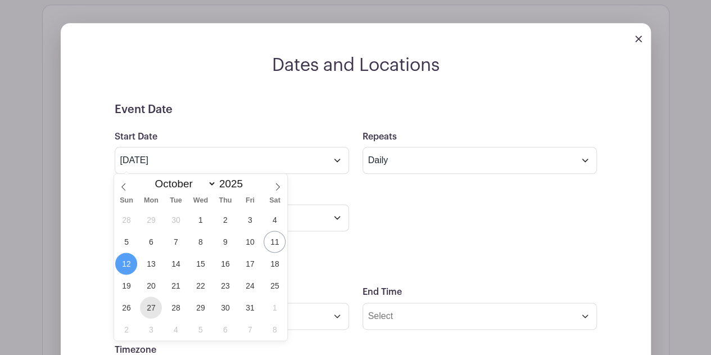
click at [147, 310] on span "27" at bounding box center [151, 307] width 22 height 22
type input "[DATE]"
select select "10"
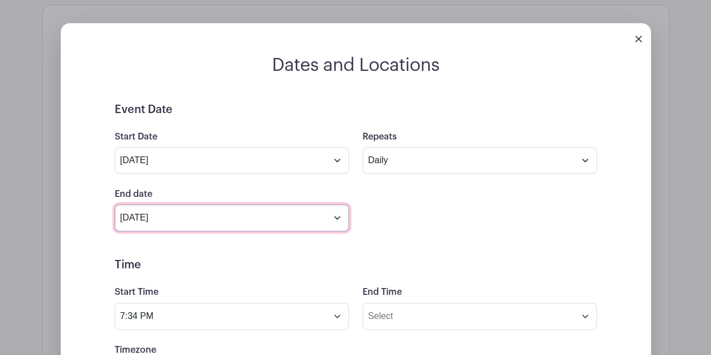
click at [191, 215] on input "[DATE]" at bounding box center [232, 217] width 235 height 27
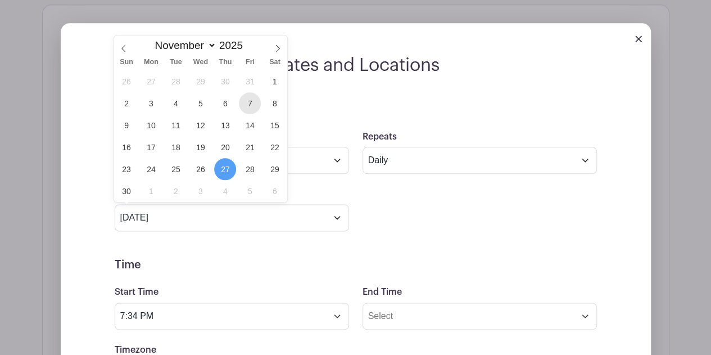
click at [252, 105] on span "7" at bounding box center [250, 103] width 22 height 22
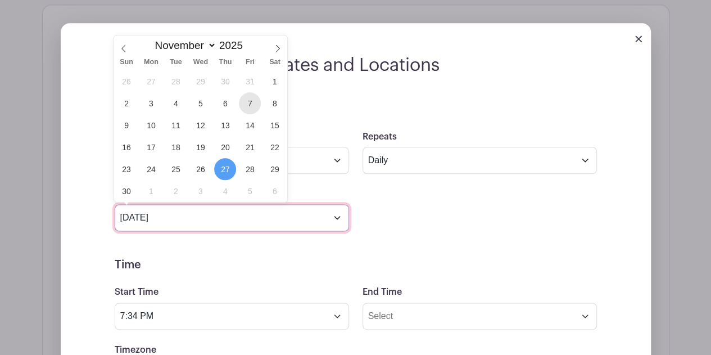
type input "[DATE]"
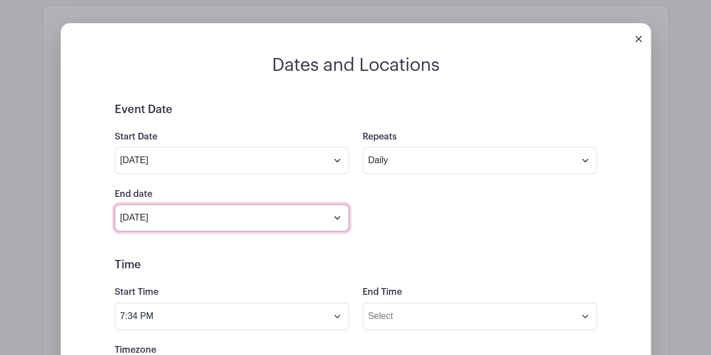
scroll to position [708, 0]
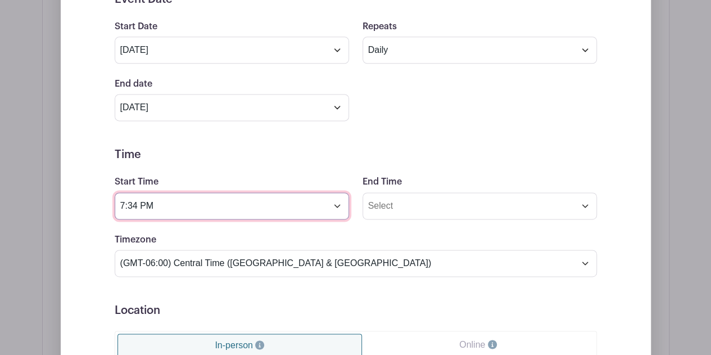
click at [339, 204] on input "7:34 PM" at bounding box center [232, 205] width 235 height 27
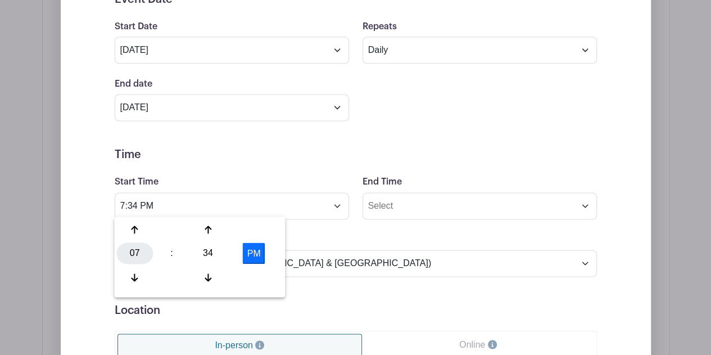
click at [128, 255] on div "07" at bounding box center [134, 252] width 37 height 21
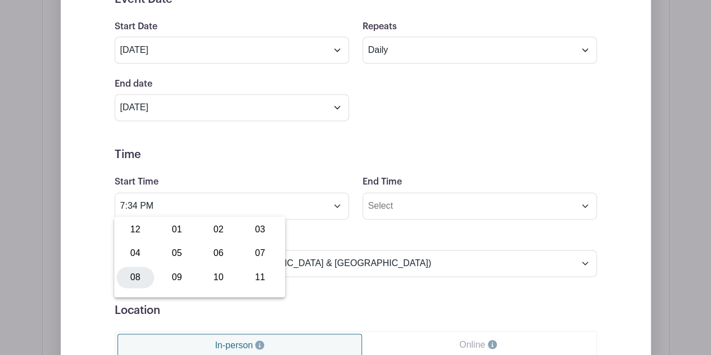
click at [135, 270] on div "08" at bounding box center [135, 277] width 38 height 21
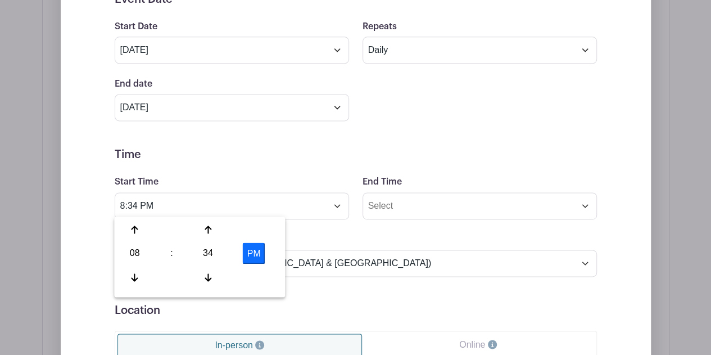
click at [254, 251] on button "PM" at bounding box center [254, 252] width 22 height 21
click at [204, 250] on div "34" at bounding box center [208, 252] width 37 height 21
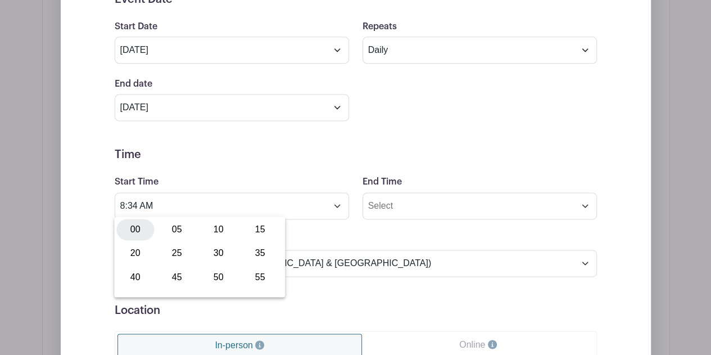
click at [141, 232] on div "00" at bounding box center [135, 229] width 38 height 21
type input "8:00 AM"
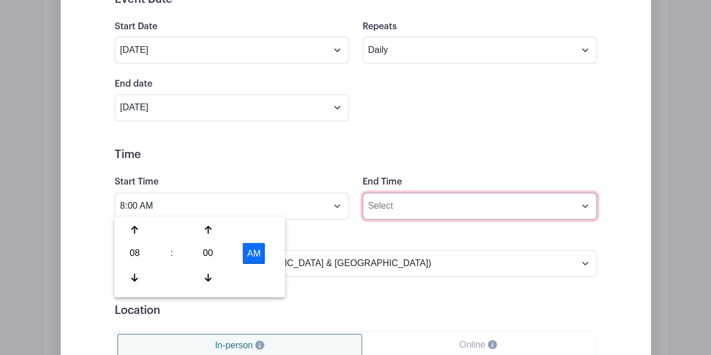
click at [445, 193] on input "End Time" at bounding box center [480, 205] width 235 height 27
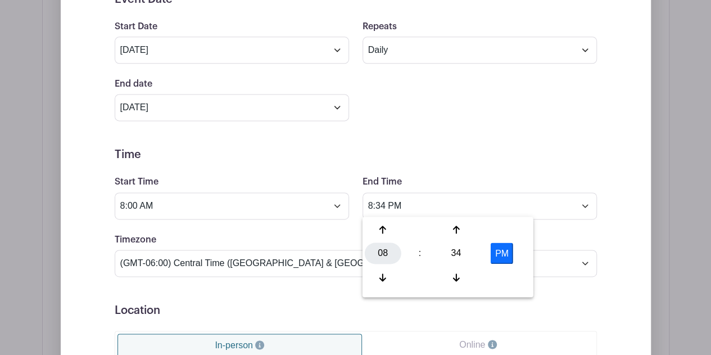
click at [386, 257] on div "08" at bounding box center [383, 252] width 37 height 21
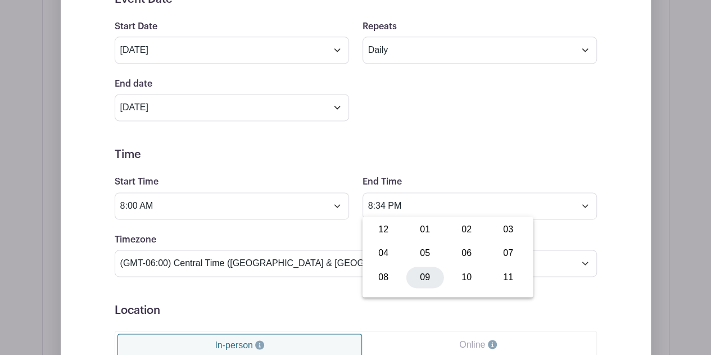
click at [420, 279] on div "09" at bounding box center [426, 277] width 38 height 21
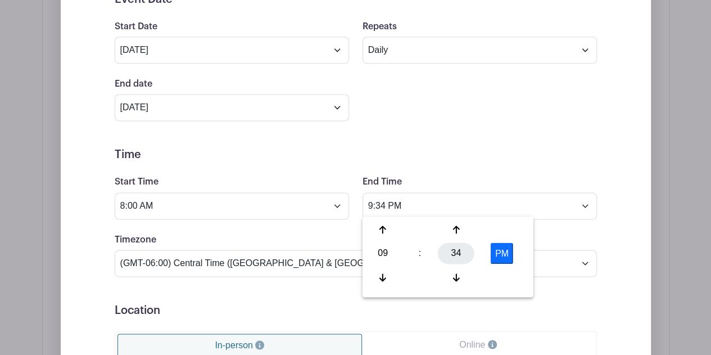
click at [461, 251] on div "34" at bounding box center [456, 252] width 37 height 21
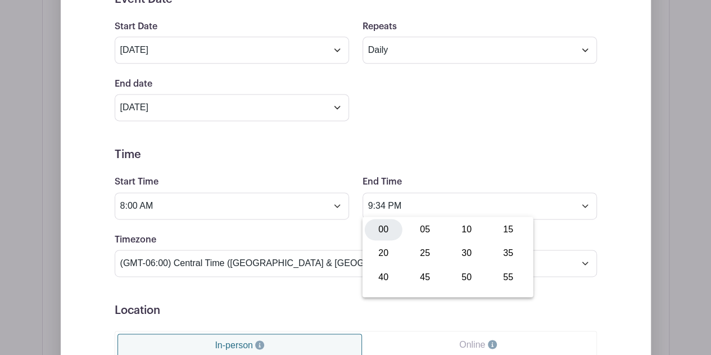
click at [384, 236] on div "00" at bounding box center [384, 229] width 38 height 21
type input "9:00 PM"
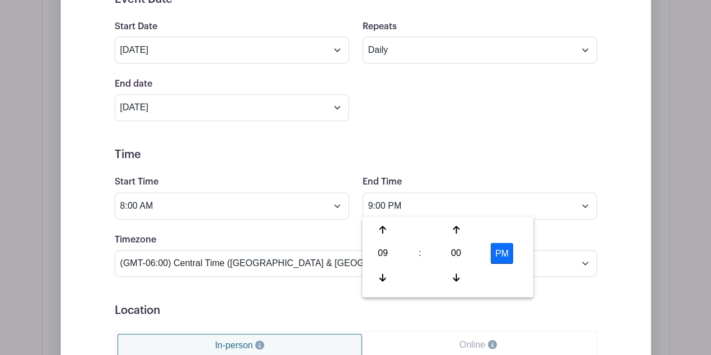
click at [554, 310] on h5 "Location" at bounding box center [356, 310] width 483 height 13
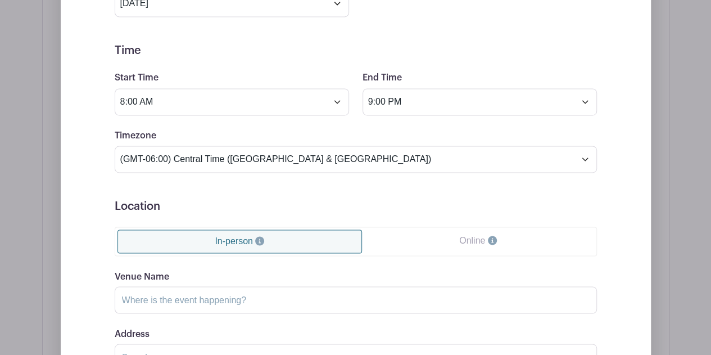
scroll to position [833, 0]
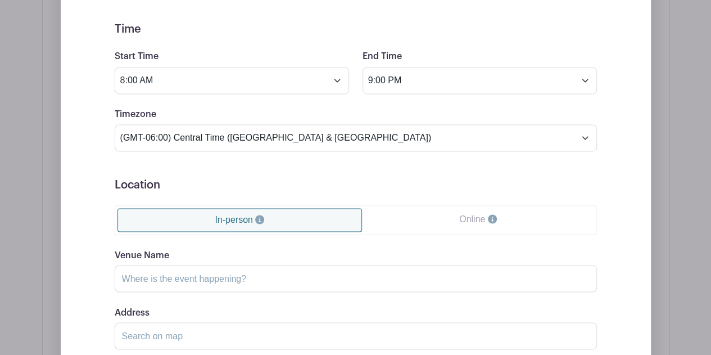
click at [445, 210] on link "Online" at bounding box center [478, 219] width 232 height 22
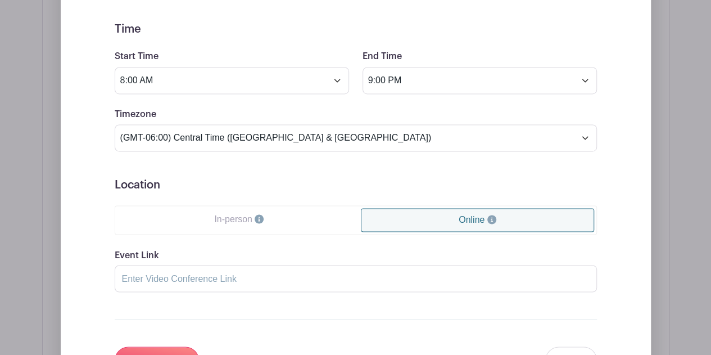
scroll to position [891, 0]
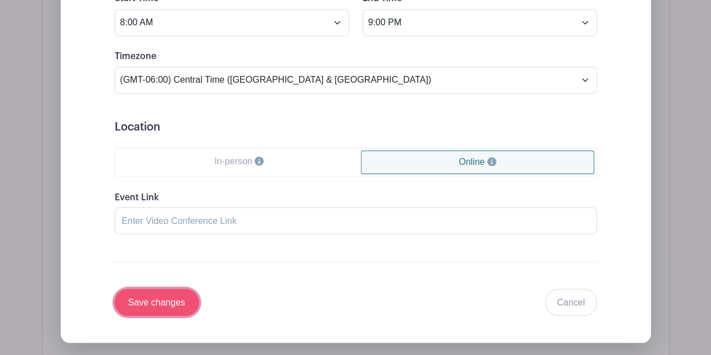
click at [178, 299] on input "Save changes" at bounding box center [157, 301] width 84 height 27
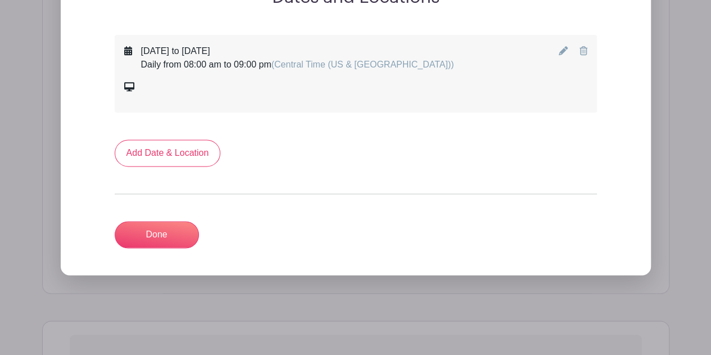
scroll to position [648, 0]
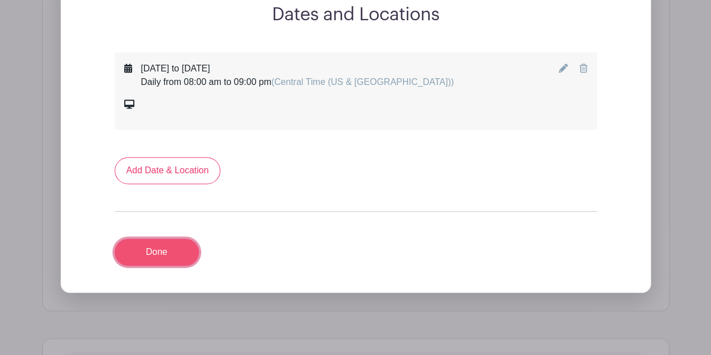
click at [176, 245] on link "Done" at bounding box center [157, 251] width 84 height 27
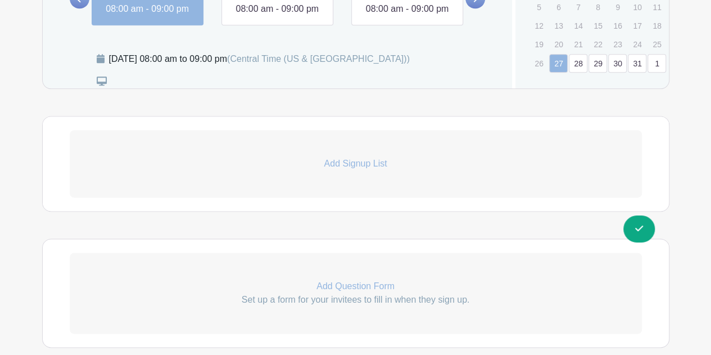
scroll to position [705, 0]
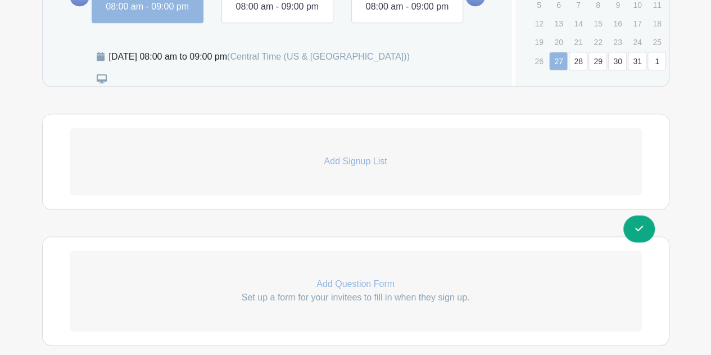
click at [341, 168] on p "Add Signup List" at bounding box center [356, 161] width 572 height 13
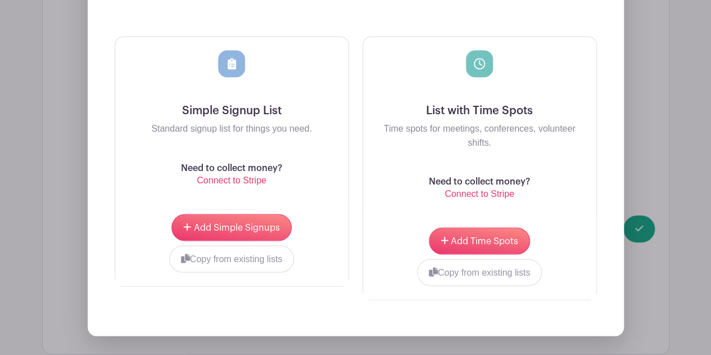
scroll to position [934, 0]
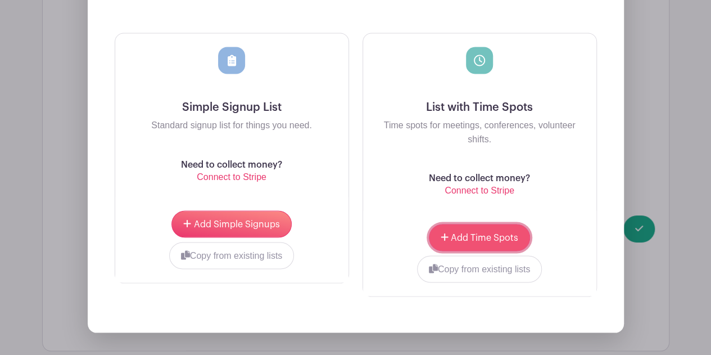
click at [477, 242] on span "Add Time Spots" at bounding box center [484, 237] width 67 height 9
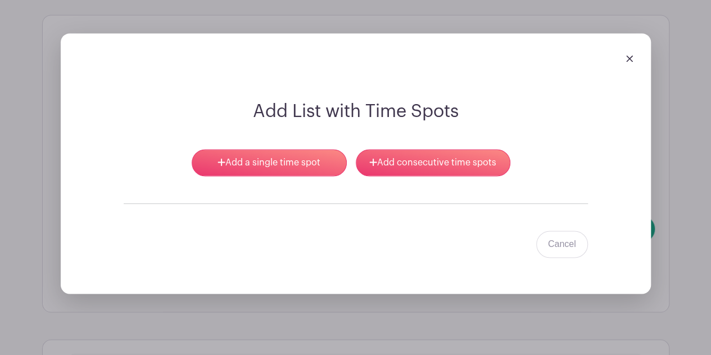
scroll to position [800, 0]
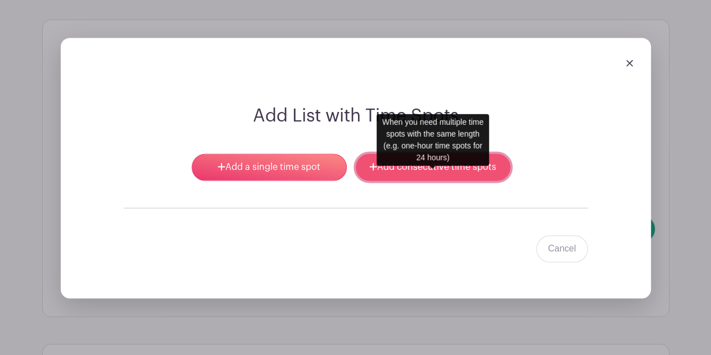
click at [409, 180] on link "Add consecutive time spots" at bounding box center [433, 167] width 155 height 27
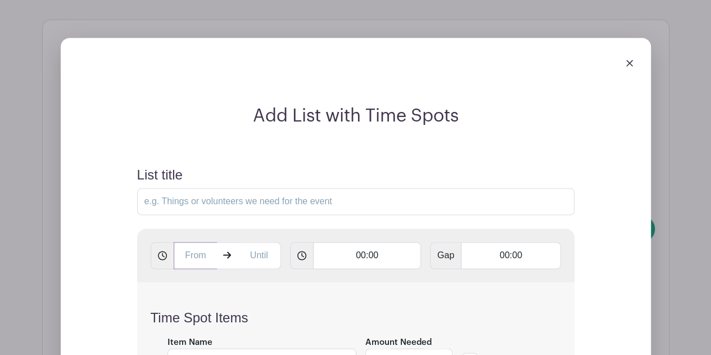
click at [198, 268] on input "text" at bounding box center [196, 255] width 44 height 27
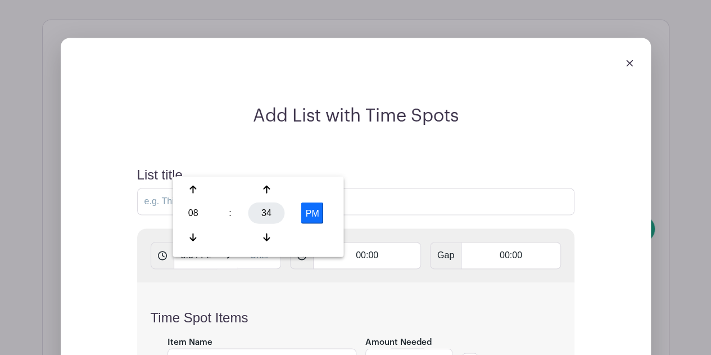
click at [277, 209] on div "34" at bounding box center [267, 212] width 37 height 21
click at [188, 193] on div "00" at bounding box center [194, 188] width 38 height 21
click at [317, 204] on button "PM" at bounding box center [312, 212] width 22 height 21
type input "8:00 AM"
click at [255, 269] on input "text" at bounding box center [259, 255] width 44 height 27
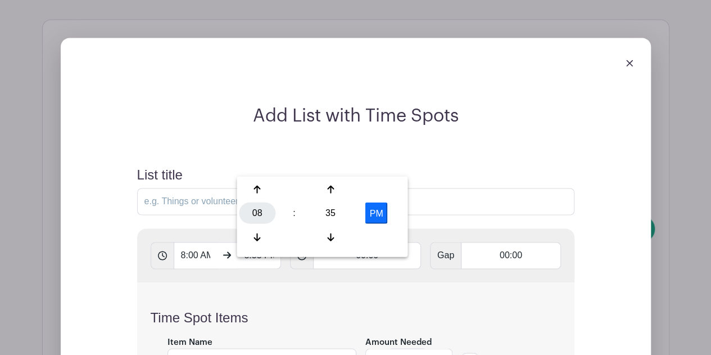
click at [256, 210] on div "08" at bounding box center [257, 212] width 37 height 21
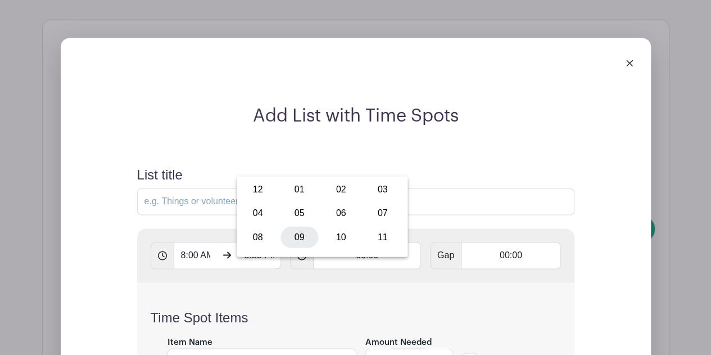
click at [296, 238] on div "09" at bounding box center [300, 236] width 38 height 21
click at [330, 217] on div "35" at bounding box center [331, 212] width 37 height 21
click at [260, 197] on div "00" at bounding box center [258, 188] width 38 height 21
type input "9:00 PM"
click at [315, 301] on div "Time Spot Items Item Name Amount Needed - 1 + Unlimited Add Item Add bulk items" at bounding box center [356, 348] width 438 height 133
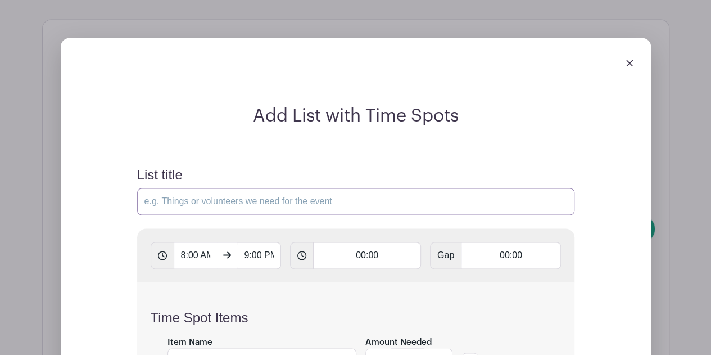
click at [309, 210] on input "List title" at bounding box center [356, 201] width 438 height 27
type input "Sigma Kappa Election Interviews"
click at [364, 266] on input "00:00" at bounding box center [367, 255] width 108 height 27
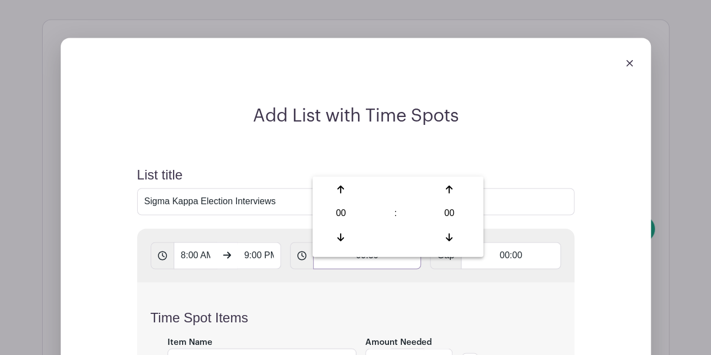
type input "00:30"
type input "Add 26 timespots"
click at [346, 326] on h4 "Time Spot Items" at bounding box center [356, 317] width 411 height 16
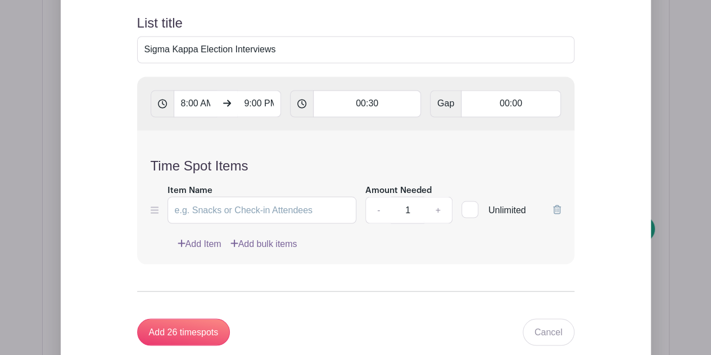
scroll to position [952, 0]
click at [301, 223] on input "Item Name" at bounding box center [263, 209] width 190 height 27
type input "Advisor"
click at [195, 250] on link "Add Item" at bounding box center [200, 243] width 44 height 13
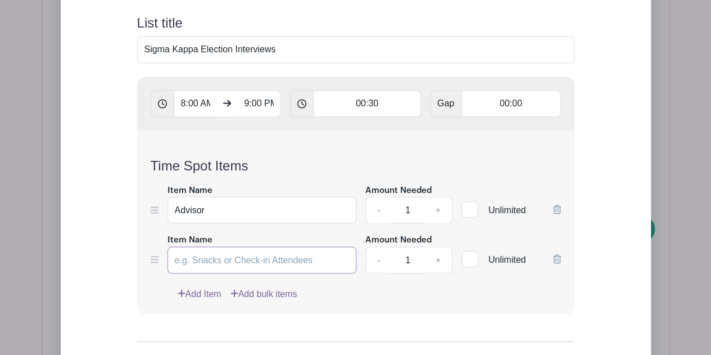
click at [200, 273] on input "Item Name" at bounding box center [263, 259] width 190 height 27
type input "Senior Slate Member"
click at [192, 300] on link "Add Item" at bounding box center [200, 293] width 44 height 13
click at [196, 300] on link "Add Item" at bounding box center [200, 293] width 44 height 13
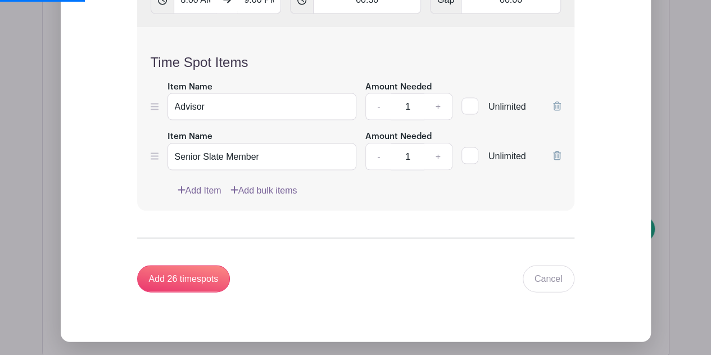
scroll to position [1055, 0]
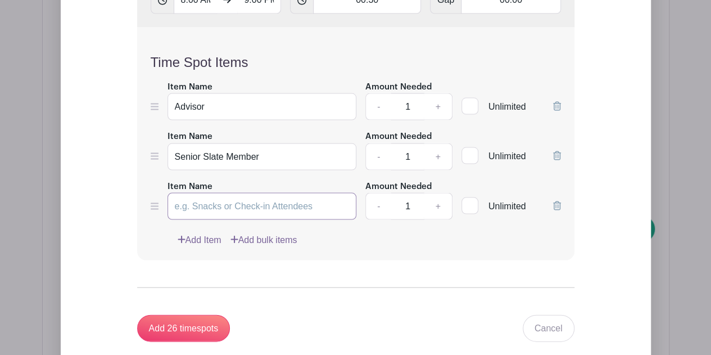
click at [229, 219] on input "Item Name" at bounding box center [263, 205] width 190 height 27
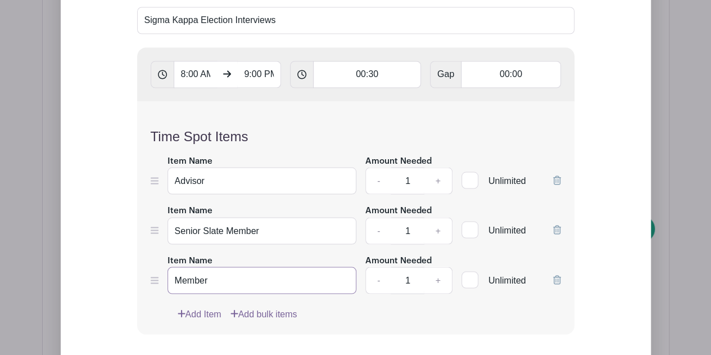
scroll to position [1175, 0]
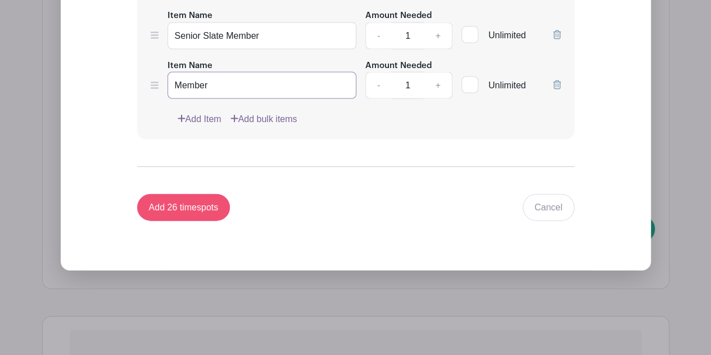
type input "Member"
click at [192, 221] on input "Add 26 timespots" at bounding box center [183, 207] width 93 height 27
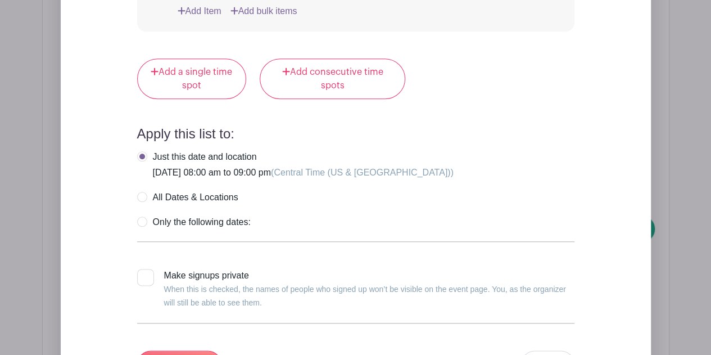
scroll to position [9089, 0]
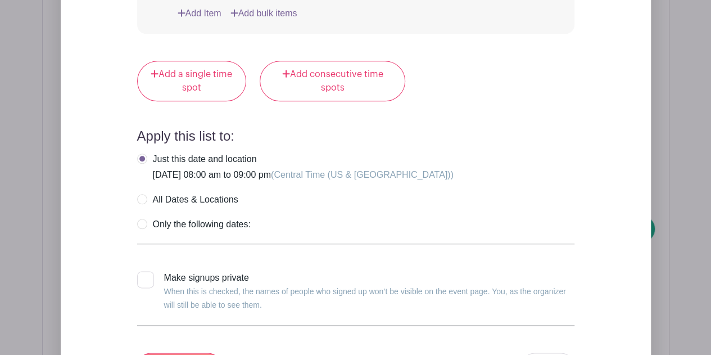
click at [147, 194] on label "All Dates & Locations" at bounding box center [187, 199] width 101 height 11
radio input "true"
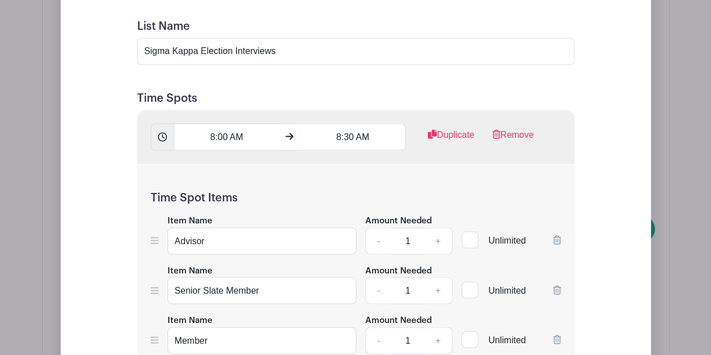
scroll to position [947, 0]
click at [453, 147] on link "Duplicate" at bounding box center [451, 139] width 47 height 22
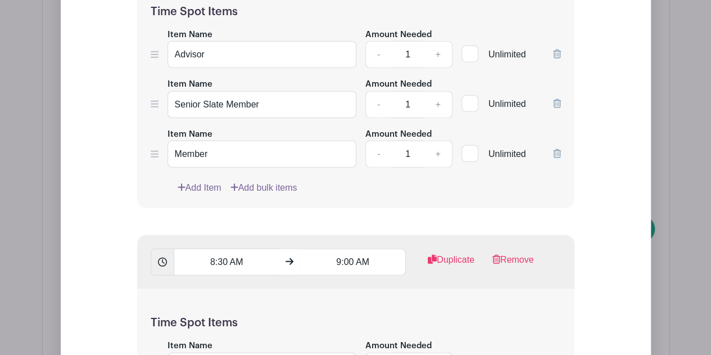
scroll to position [1566, 0]
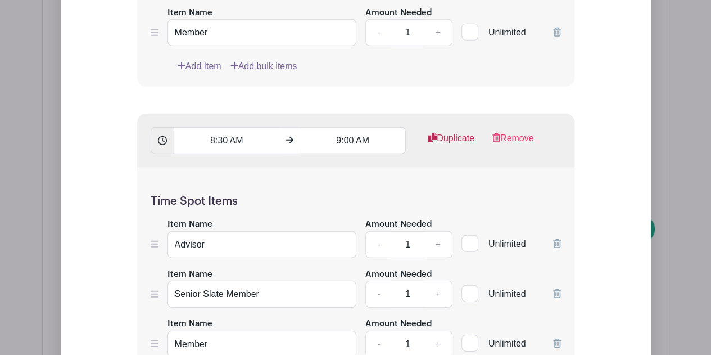
click at [452, 148] on link "Duplicate" at bounding box center [451, 143] width 47 height 22
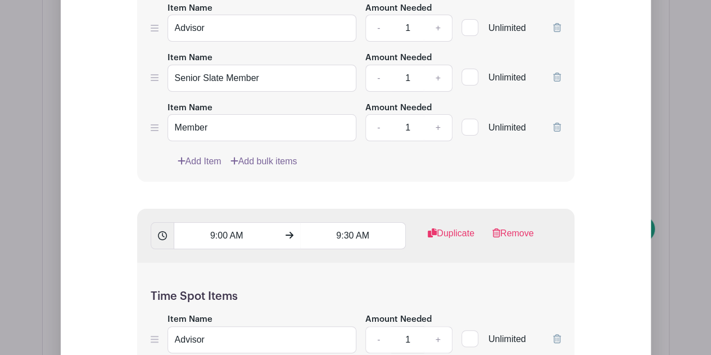
scroll to position [2233, 0]
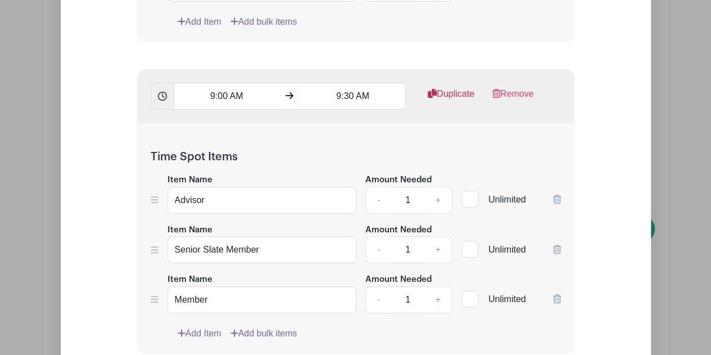
click at [449, 102] on link "Duplicate" at bounding box center [451, 98] width 47 height 22
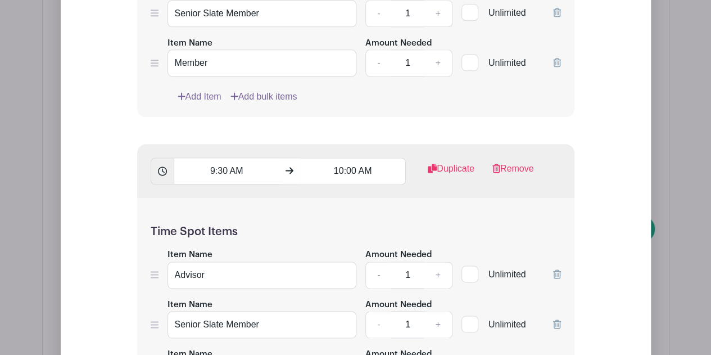
scroll to position [2783, 0]
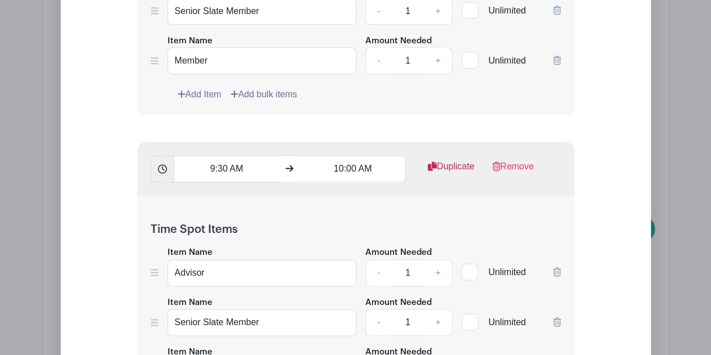
click at [436, 173] on link "Duplicate" at bounding box center [451, 171] width 47 height 22
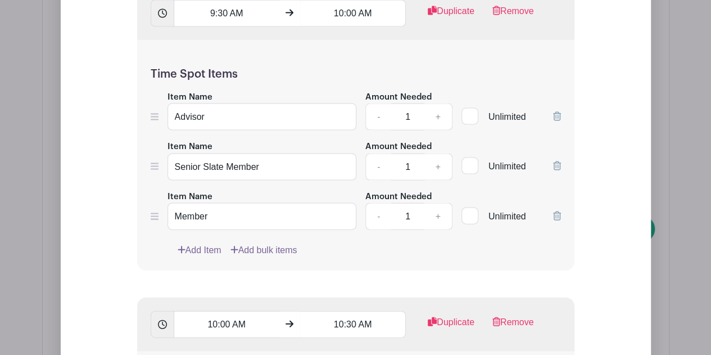
scroll to position [3392, 0]
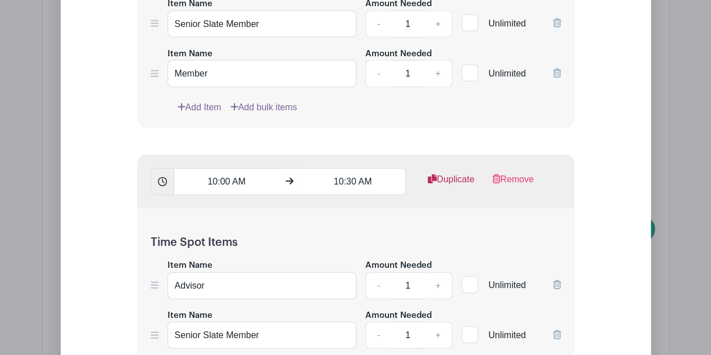
click at [438, 182] on link "Duplicate" at bounding box center [451, 184] width 47 height 22
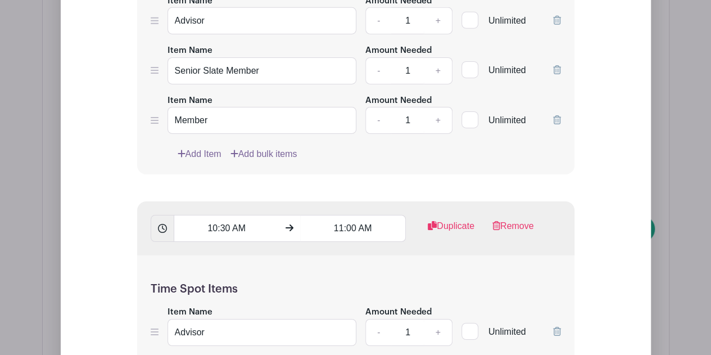
scroll to position [4023, 0]
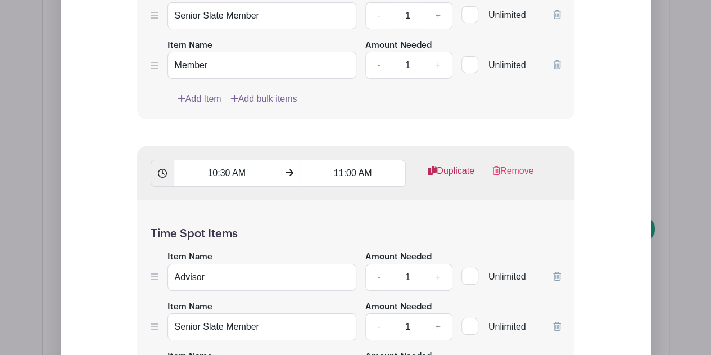
click at [436, 172] on link "Duplicate" at bounding box center [451, 175] width 47 height 22
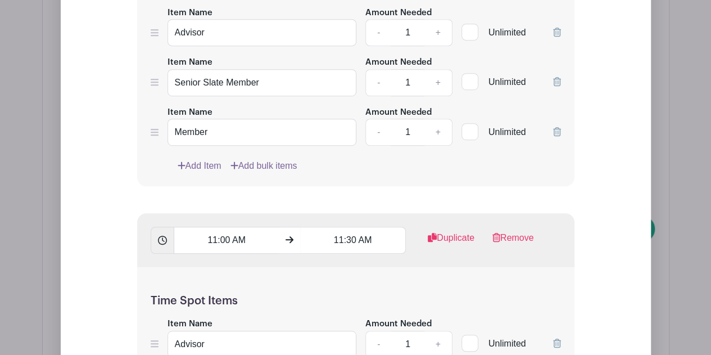
scroll to position [4580, 0]
click at [434, 236] on link "Duplicate" at bounding box center [451, 241] width 47 height 22
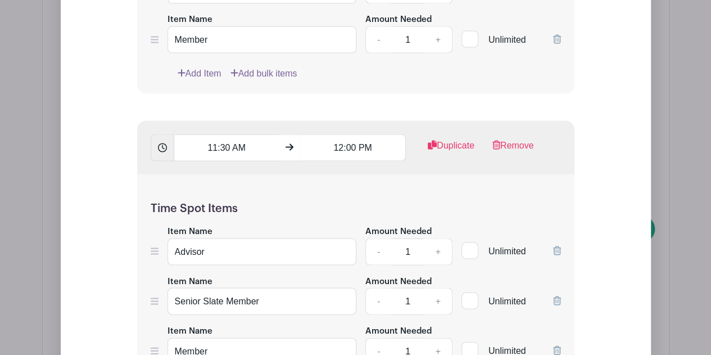
scroll to position [5300, 0]
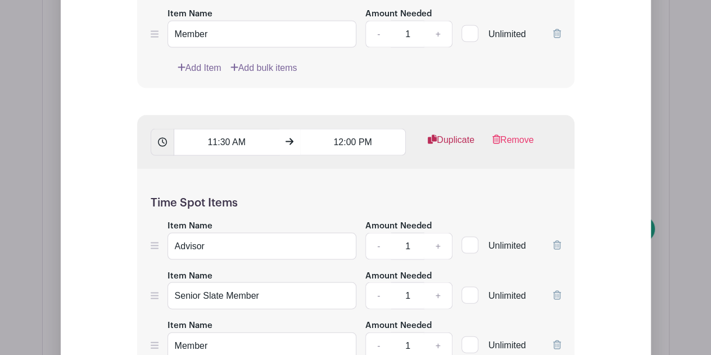
click at [459, 133] on link "Duplicate" at bounding box center [451, 144] width 47 height 22
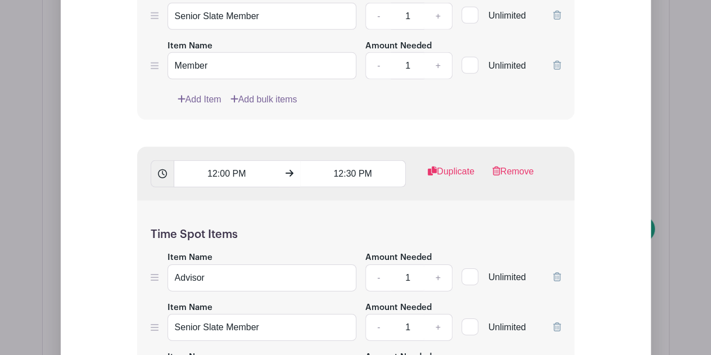
scroll to position [5891, 0]
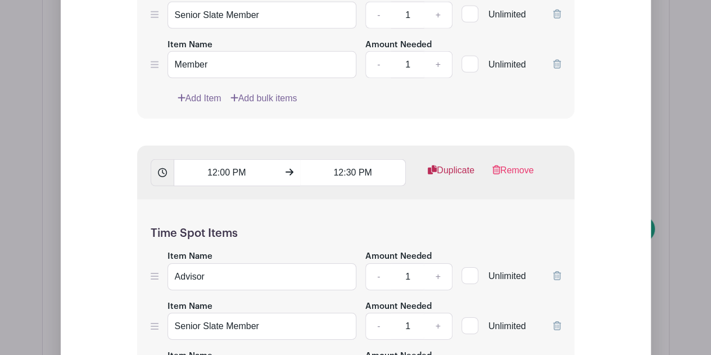
click at [454, 164] on link "Duplicate" at bounding box center [451, 175] width 47 height 22
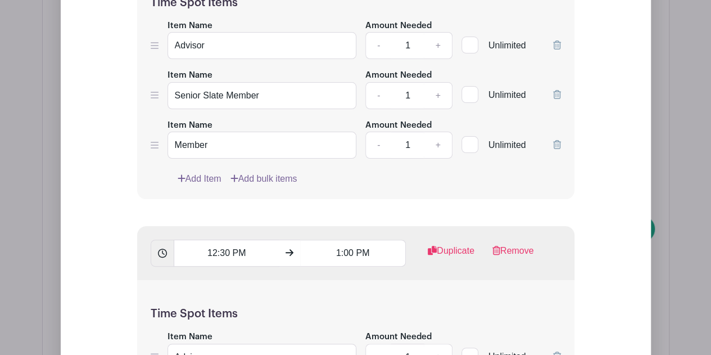
scroll to position [6442, 0]
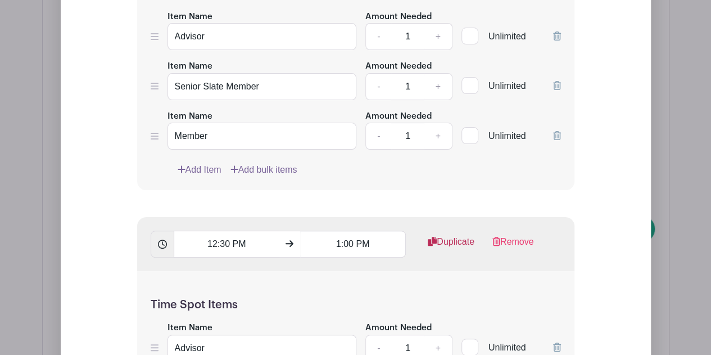
click at [435, 235] on link "Duplicate" at bounding box center [451, 246] width 47 height 22
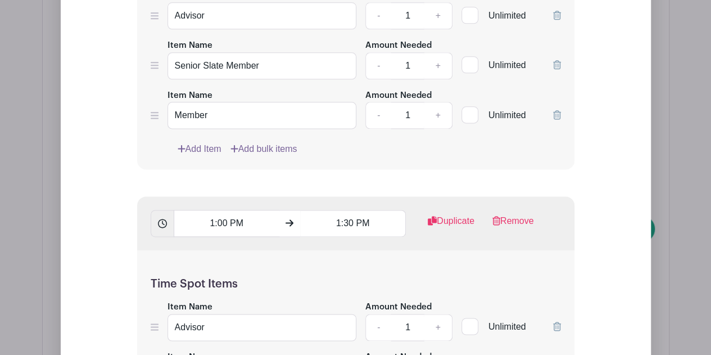
scroll to position [7118, 0]
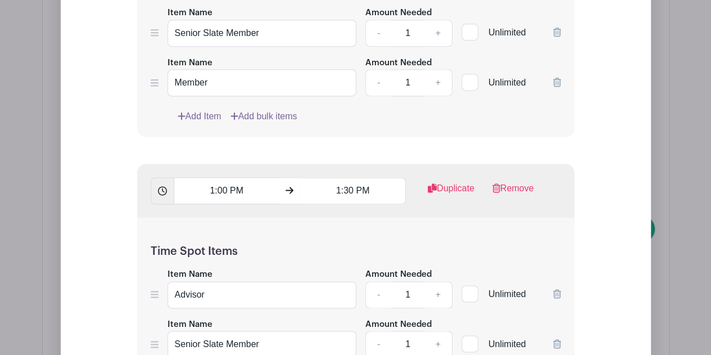
click at [448, 164] on div "1:00 PM 1:30 PM Duplicate Remove" at bounding box center [356, 191] width 438 height 54
click at [449, 182] on link "Duplicate" at bounding box center [451, 193] width 47 height 22
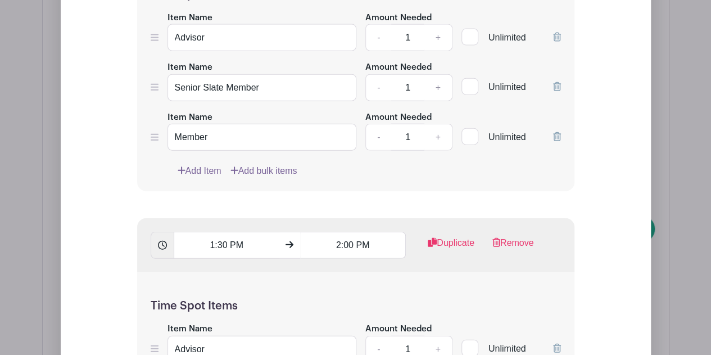
scroll to position [7712, 0]
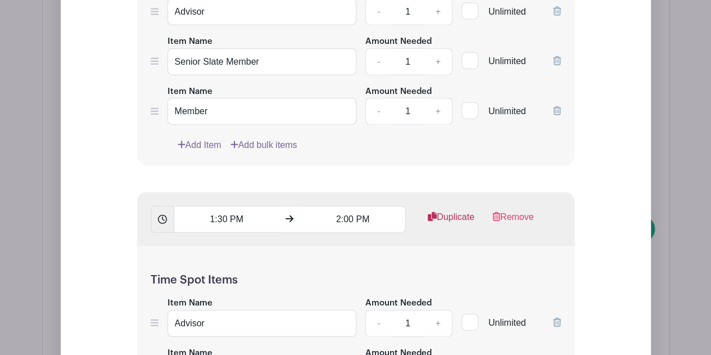
click at [442, 210] on link "Duplicate" at bounding box center [451, 221] width 47 height 22
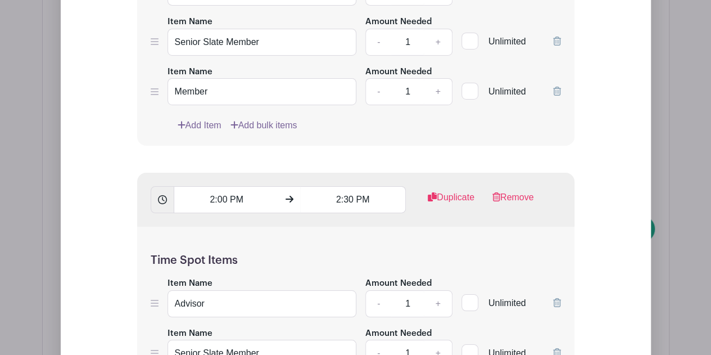
scroll to position [8406, 0]
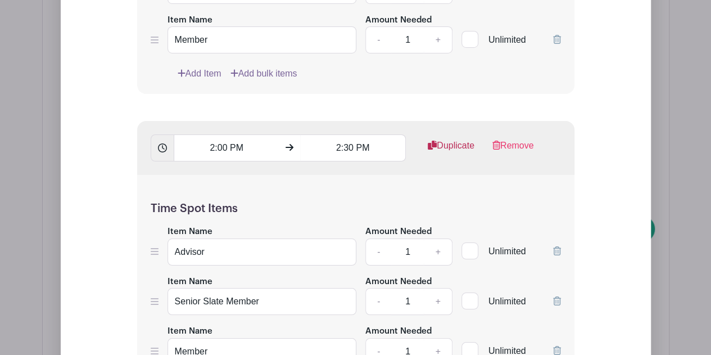
click at [445, 139] on link "Duplicate" at bounding box center [451, 150] width 47 height 22
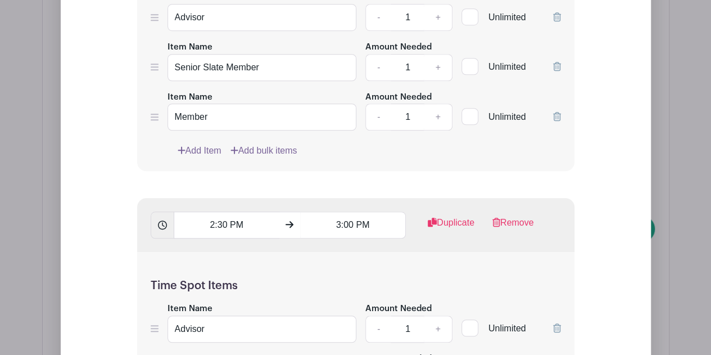
scroll to position [8973, 0]
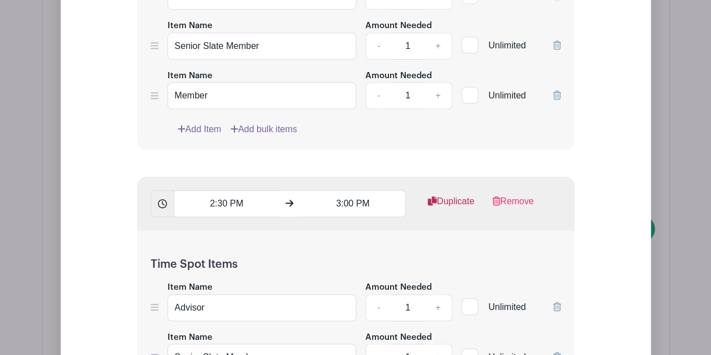
click at [444, 195] on link "Duplicate" at bounding box center [451, 206] width 47 height 22
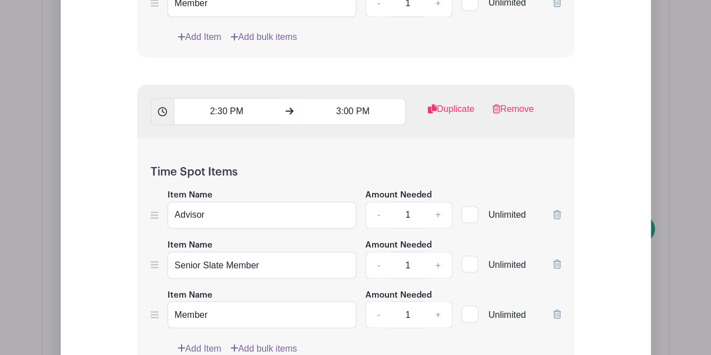
scroll to position [9598, 0]
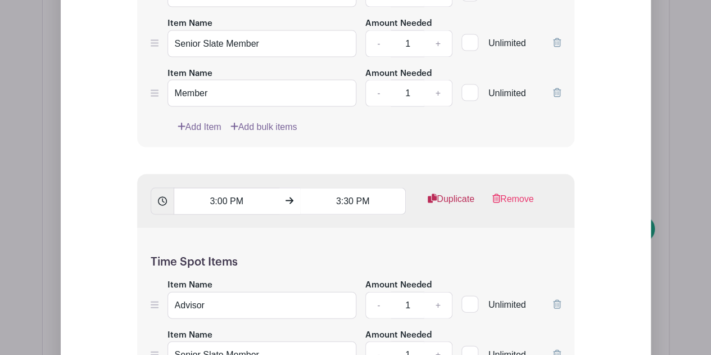
click at [443, 192] on link "Duplicate" at bounding box center [451, 203] width 47 height 22
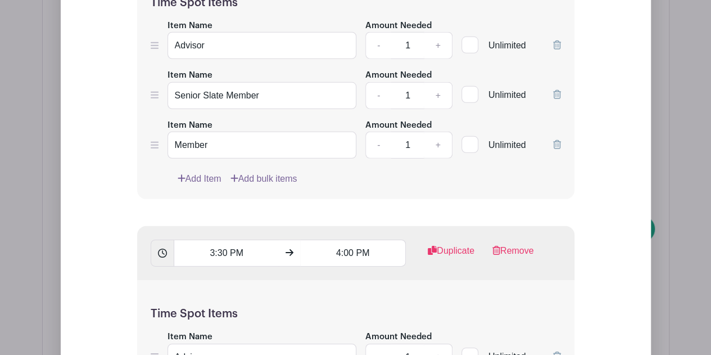
scroll to position [10182, 0]
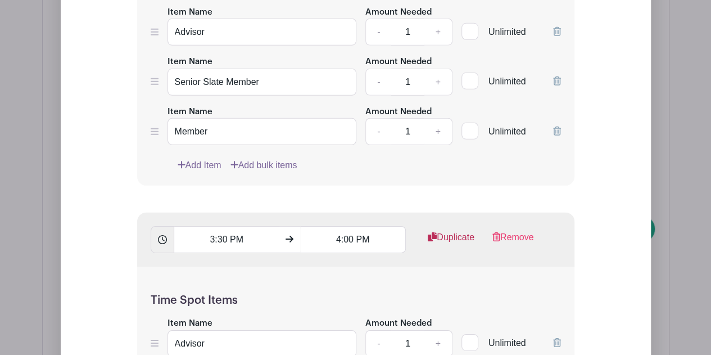
click at [441, 231] on link "Duplicate" at bounding box center [451, 242] width 47 height 22
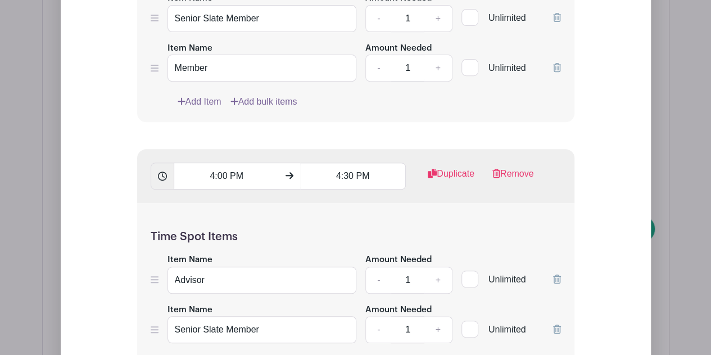
scroll to position [10870, 0]
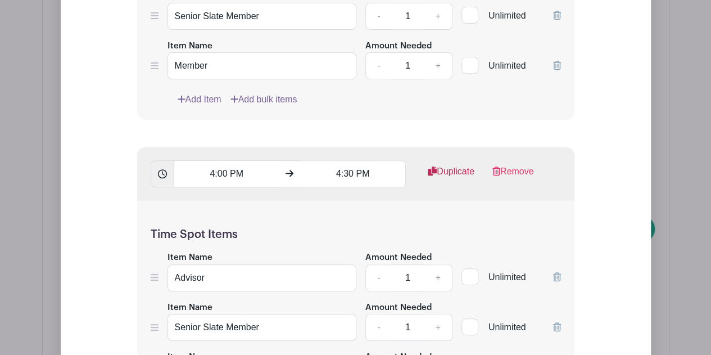
click at [454, 165] on link "Duplicate" at bounding box center [451, 176] width 47 height 22
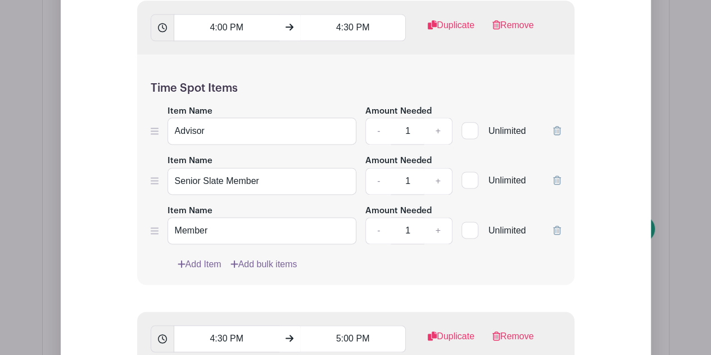
scroll to position [11333, 0]
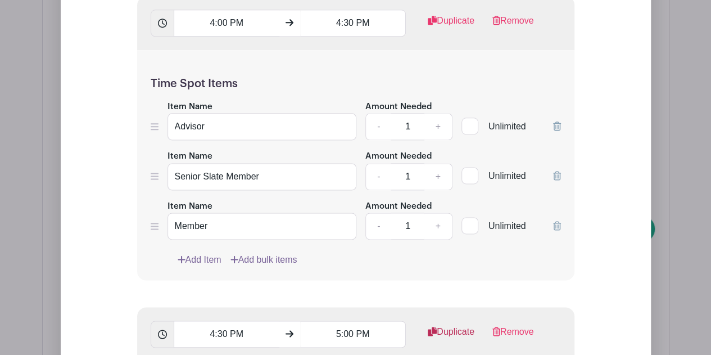
click at [431, 327] on icon at bounding box center [432, 331] width 9 height 9
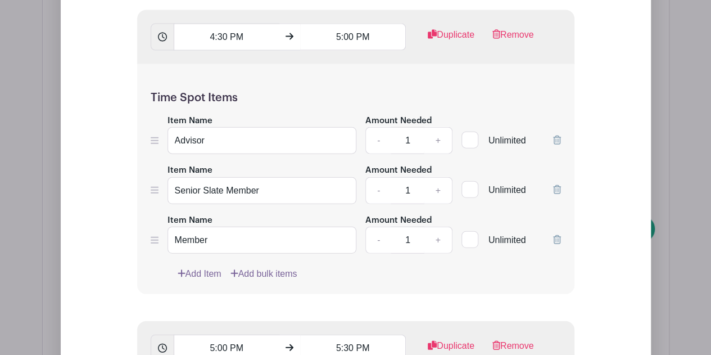
scroll to position [11950, 0]
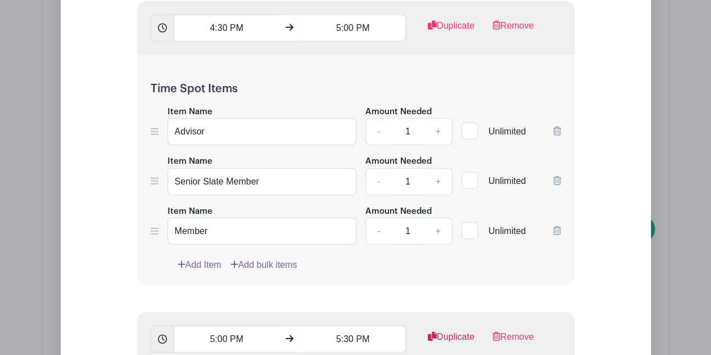
click at [436, 330] on link "Duplicate" at bounding box center [451, 341] width 47 height 22
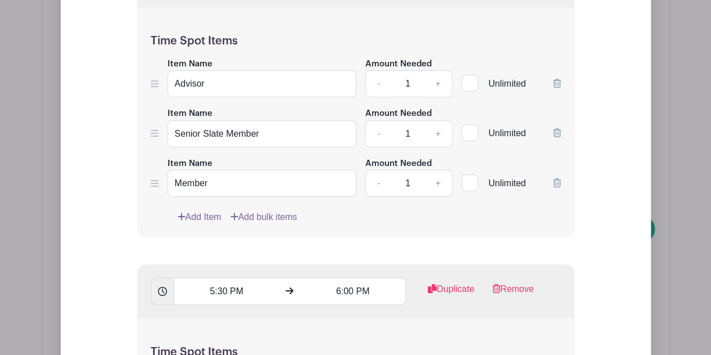
scroll to position [12626, 0]
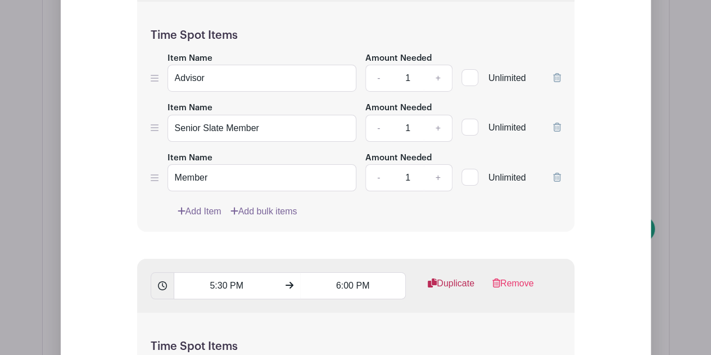
click at [448, 277] on link "Duplicate" at bounding box center [451, 288] width 47 height 22
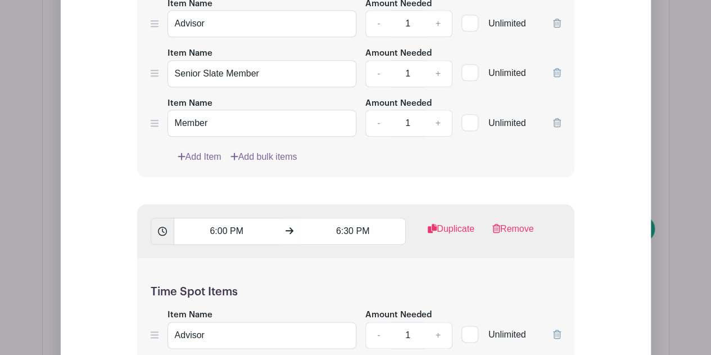
scroll to position [13318, 0]
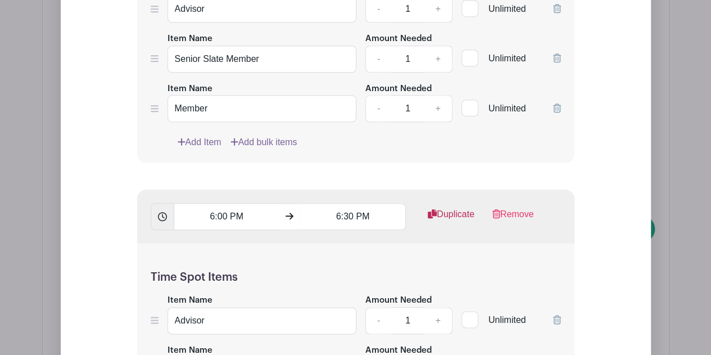
click at [445, 208] on link "Duplicate" at bounding box center [451, 219] width 47 height 22
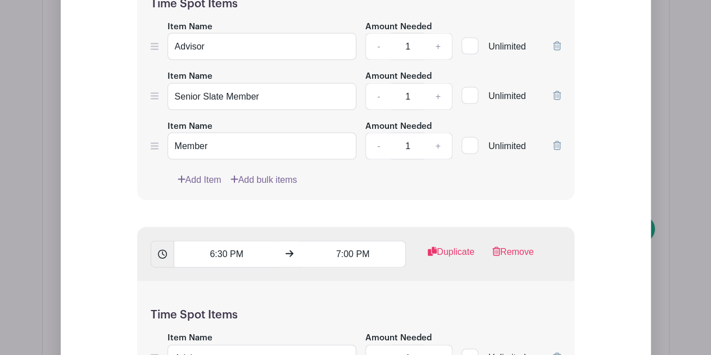
scroll to position [13904, 0]
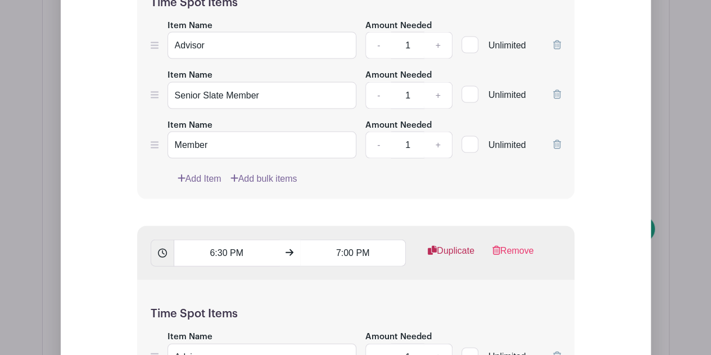
click at [447, 244] on link "Duplicate" at bounding box center [451, 255] width 47 height 22
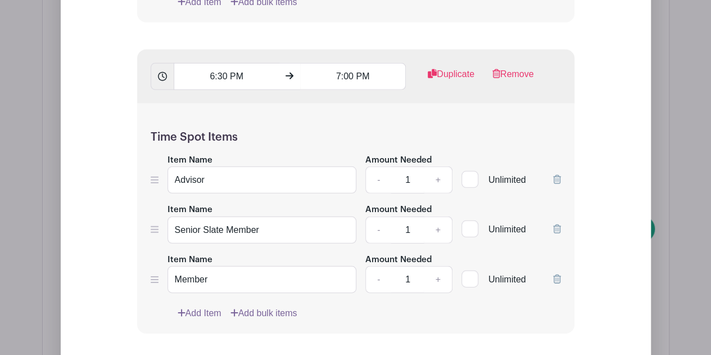
scroll to position [14521, 0]
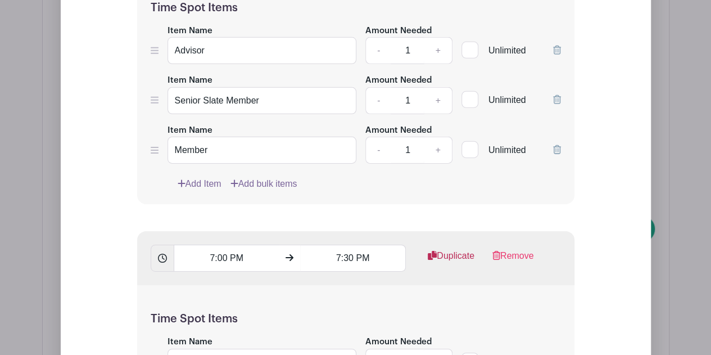
click at [447, 249] on link "Duplicate" at bounding box center [451, 260] width 47 height 22
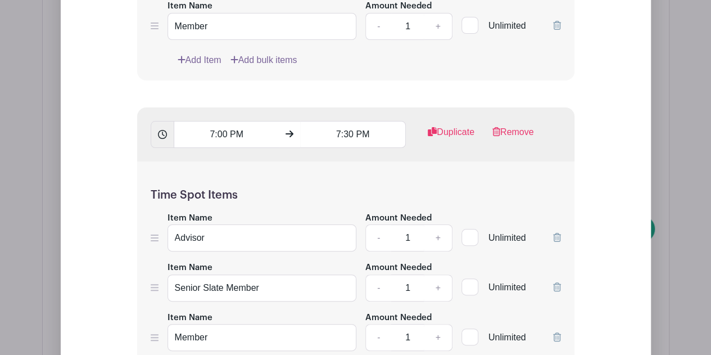
scroll to position [15122, 0]
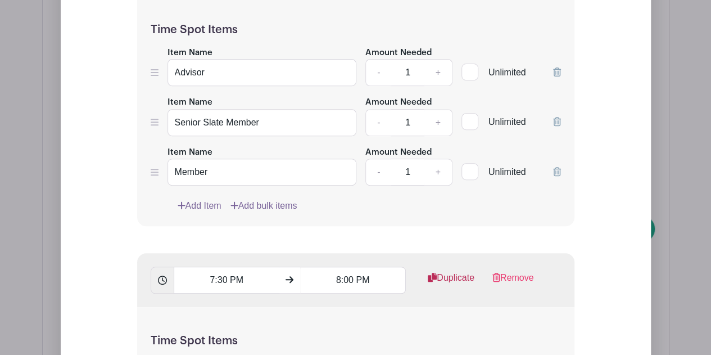
click at [448, 271] on link "Duplicate" at bounding box center [451, 282] width 47 height 22
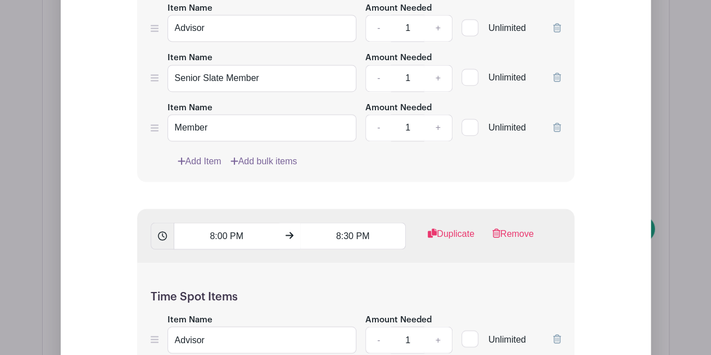
scroll to position [15788, 0]
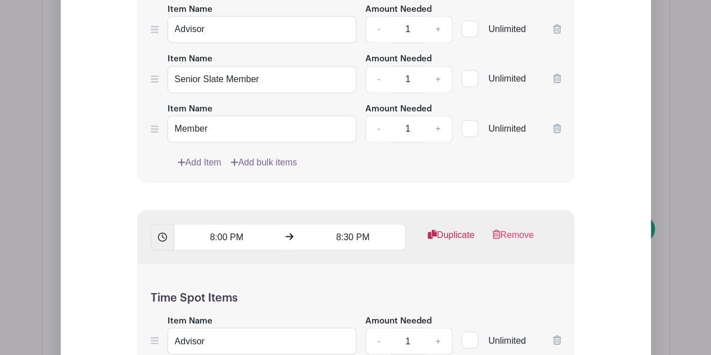
click at [443, 228] on link "Duplicate" at bounding box center [451, 239] width 47 height 22
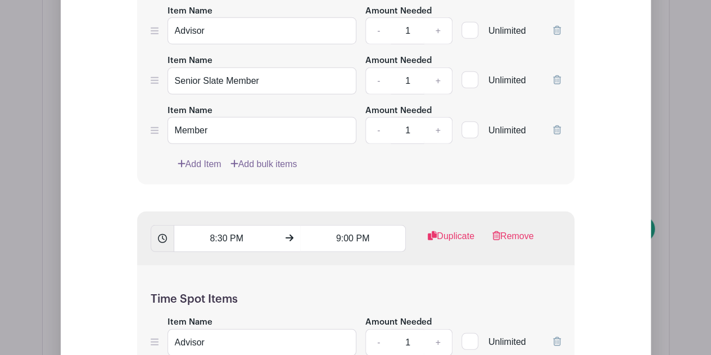
scroll to position [16408, 0]
click at [440, 229] on link "Duplicate" at bounding box center [451, 240] width 47 height 22
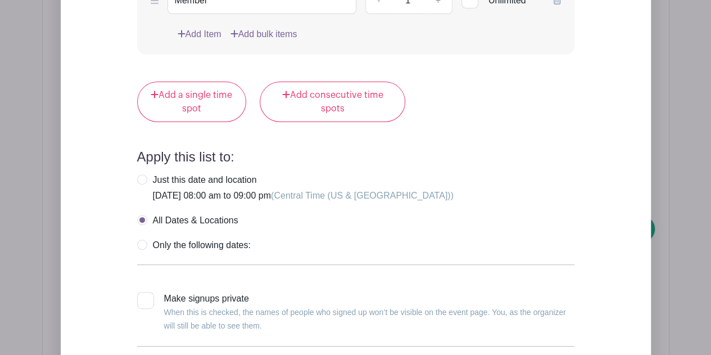
scroll to position [17235, 0]
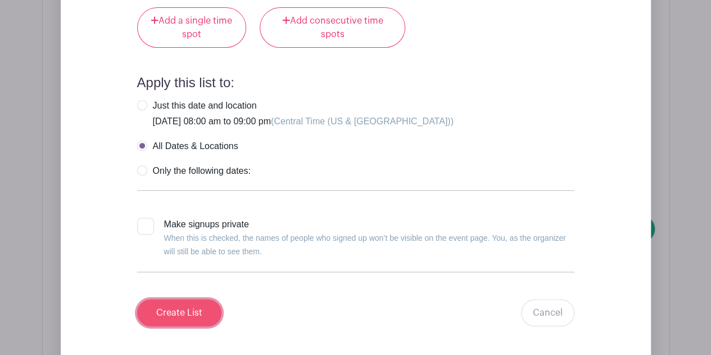
click at [197, 299] on input "Create List" at bounding box center [179, 312] width 84 height 27
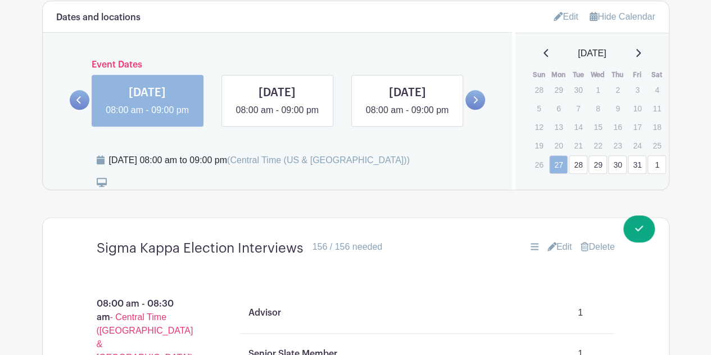
scroll to position [611, 0]
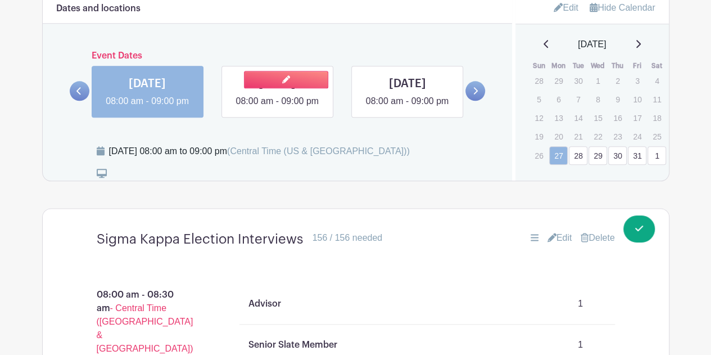
click at [277, 108] on link at bounding box center [277, 108] width 0 height 0
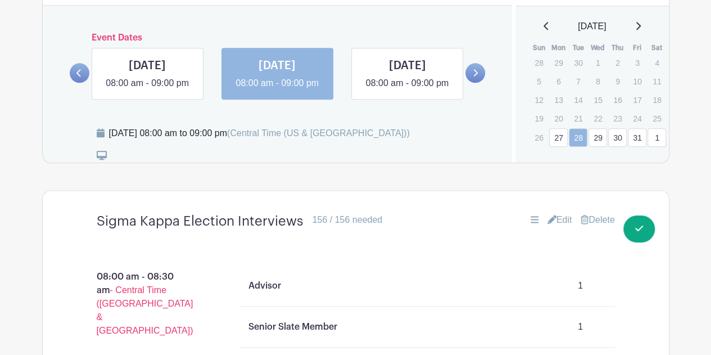
scroll to position [626, 0]
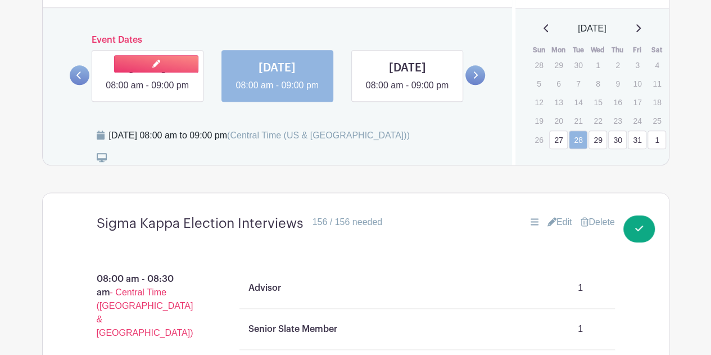
click at [147, 92] on link at bounding box center [147, 92] width 0 height 0
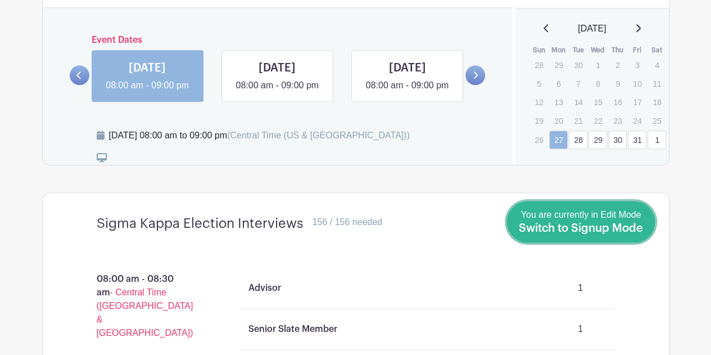
click at [545, 217] on span "You are currently in Edit Mode Switch to Signup Mode" at bounding box center [581, 222] width 124 height 24
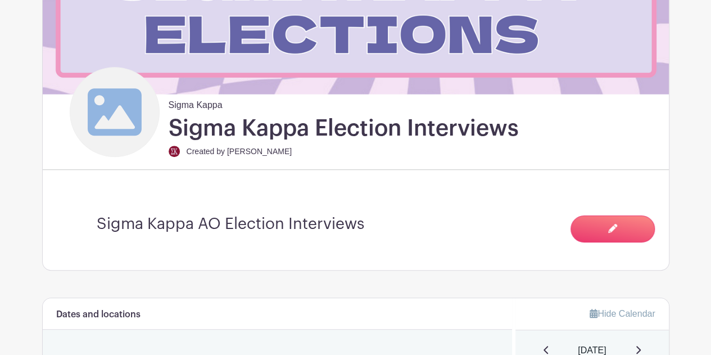
scroll to position [227, 0]
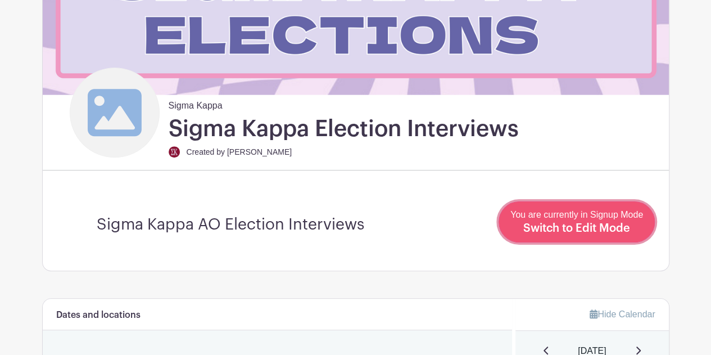
click at [594, 222] on div "You are currently in Signup Mode Switch to Edit Mode" at bounding box center [577, 222] width 133 height 28
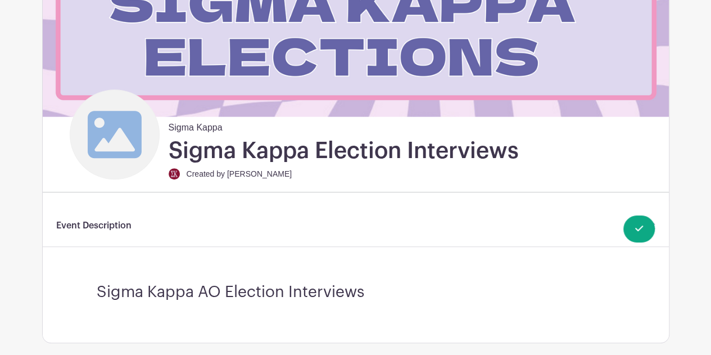
scroll to position [334, 0]
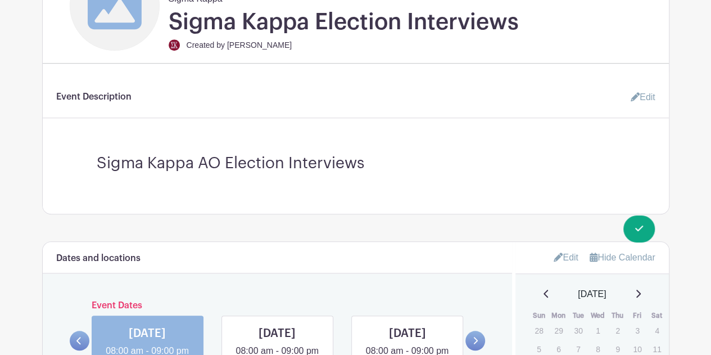
click at [640, 94] on link "Edit" at bounding box center [639, 97] width 34 height 22
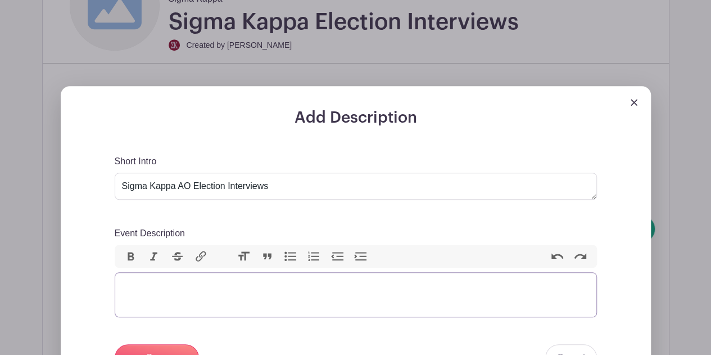
click at [265, 304] on trix-editor "Event Description" at bounding box center [356, 294] width 483 height 45
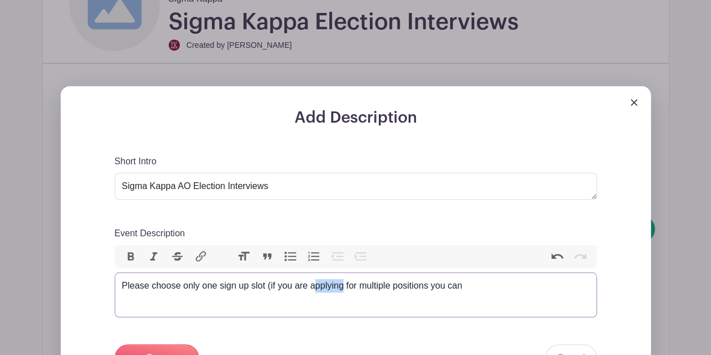
drag, startPoint x: 342, startPoint y: 287, endPoint x: 314, endPoint y: 287, distance: 28.7
click at [314, 287] on div "Please choose only one sign up slot (if you are applying for multiple positions…" at bounding box center [356, 285] width 468 height 13
click at [351, 286] on div "Please choose only one sign up slot (if you are applying for multiple positions…" at bounding box center [356, 285] width 468 height 13
drag, startPoint x: 345, startPoint y: 286, endPoint x: 295, endPoint y: 289, distance: 50.1
click at [295, 289] on div "Please choose only one sign up slot (if you are applying for multiple positions…" at bounding box center [356, 285] width 468 height 13
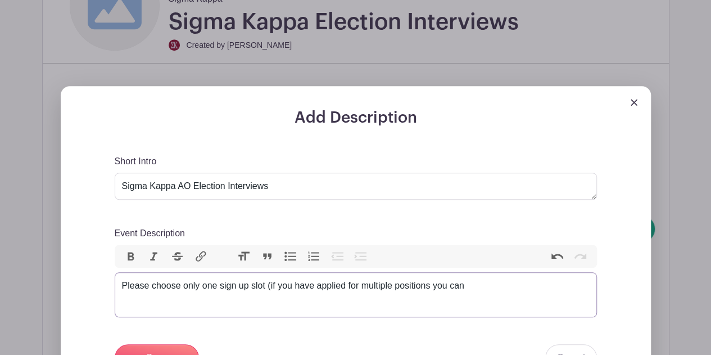
click at [481, 286] on div "Please choose only one sign up slot (if you have applied for multiple positions…" at bounding box center [356, 285] width 468 height 13
drag, startPoint x: 471, startPoint y: 286, endPoint x: 451, endPoint y: 290, distance: 20.1
click at [451, 290] on div "Please choose only one sign up slot (if you have applied for multiple positions…" at bounding box center [356, 285] width 468 height 13
click at [120, 287] on trix-editor "Please choose only one sign up slot (if you have applied for multiple positions…" at bounding box center [356, 294] width 483 height 45
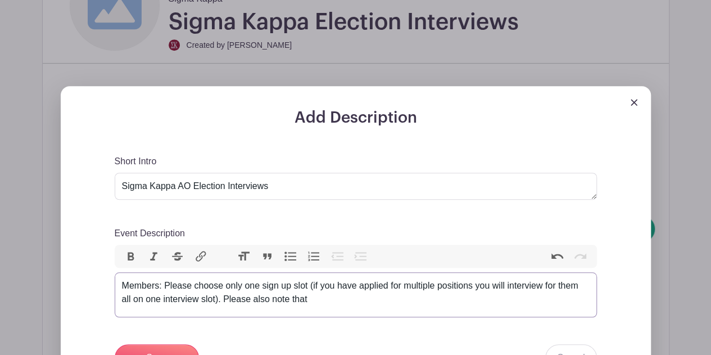
click at [315, 294] on div "Members: Please choose only one sign up slot (if you have applied for multiple …" at bounding box center [356, 292] width 468 height 27
click at [261, 300] on div "Members: Please choose only one sign up slot (if you have applied for multiple …" at bounding box center [356, 292] width 468 height 27
click at [406, 300] on div "Members: Please choose only one sign up slot (if you have applied for multiple …" at bounding box center [356, 292] width 468 height 27
click at [424, 305] on div "Members: Please choose only one sign up slot (if you have applied for multiple …" at bounding box center [356, 292] width 468 height 27
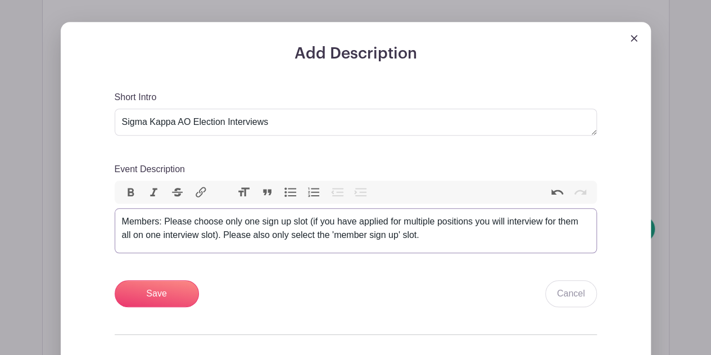
scroll to position [403, 0]
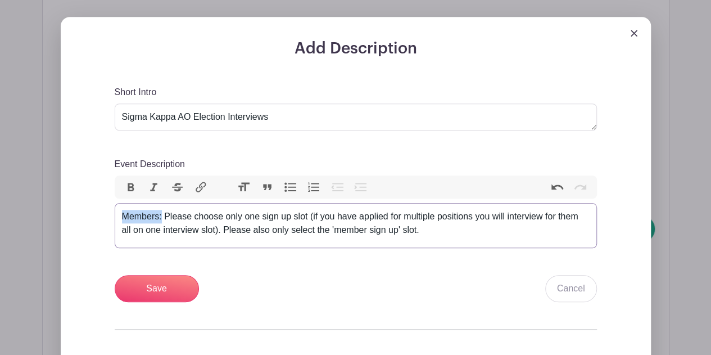
drag, startPoint x: 160, startPoint y: 216, endPoint x: 99, endPoint y: 218, distance: 60.8
click at [99, 218] on div "Add Description Short Intro Sigma Kappa AO Election Interviews Event Descriptio…" at bounding box center [356, 234] width 536 height 391
click at [130, 182] on button "Bold" at bounding box center [131, 187] width 24 height 15
click at [166, 250] on div "Short Intro Sigma Kappa AO Election Interviews Event Description Bold Italic St…" at bounding box center [356, 193] width 483 height 217
click at [123, 214] on strong "Members:" at bounding box center [143, 216] width 43 height 10
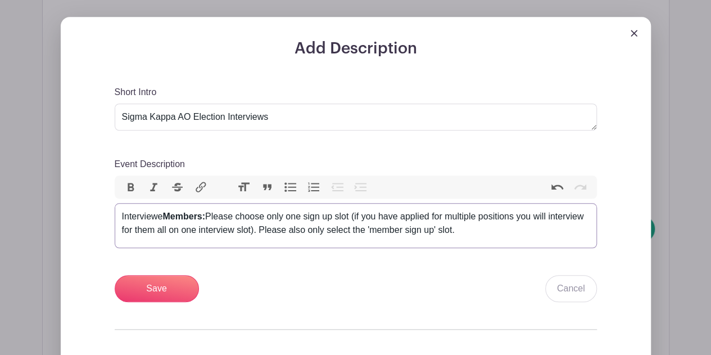
type trix-editor "<div>Interviewee&nbsp;<strong>Members:</strong> Please choose only one sign up …"
drag, startPoint x: 170, startPoint y: 214, endPoint x: 81, endPoint y: 219, distance: 89.0
click at [81, 219] on div "Add Description Short Intro Sigma Kappa AO Election Interviews Event Descriptio…" at bounding box center [356, 224] width 590 height 414
click at [131, 183] on button "Bold" at bounding box center [131, 187] width 24 height 15
click at [237, 261] on div "Short Intro Sigma Kappa AO Election Interviews Event Description Bold Italic St…" at bounding box center [356, 193] width 483 height 217
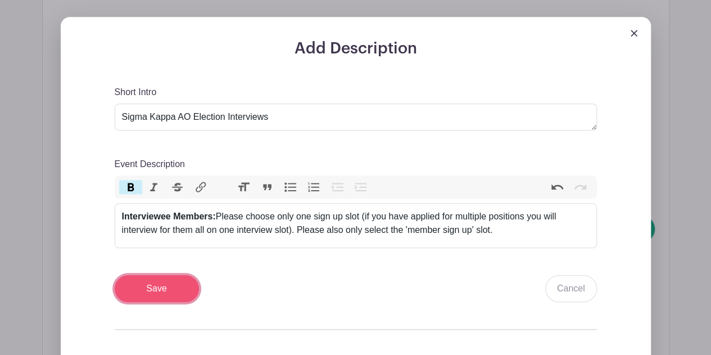
click at [171, 284] on input "Save" at bounding box center [157, 288] width 84 height 27
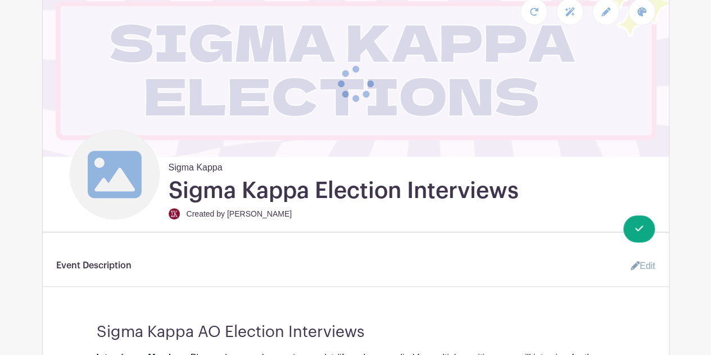
scroll to position [254, 0]
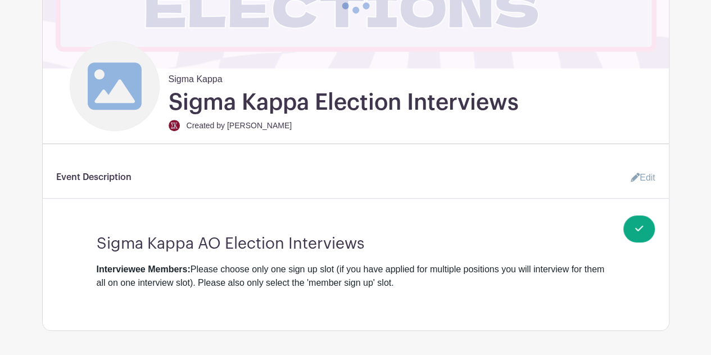
click at [648, 174] on link "Edit" at bounding box center [639, 177] width 34 height 22
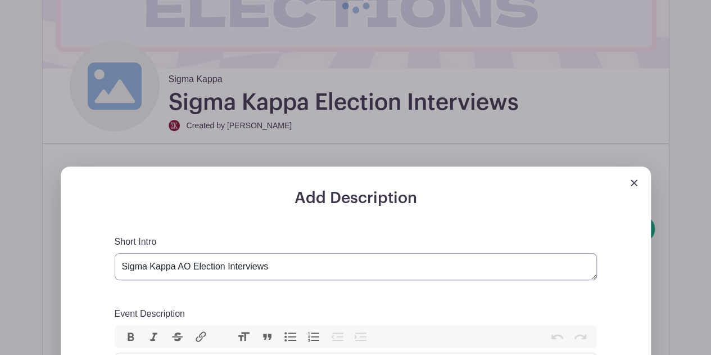
click at [186, 266] on textarea "Sigma Kappa AO Election Interviews" at bounding box center [356, 266] width 483 height 27
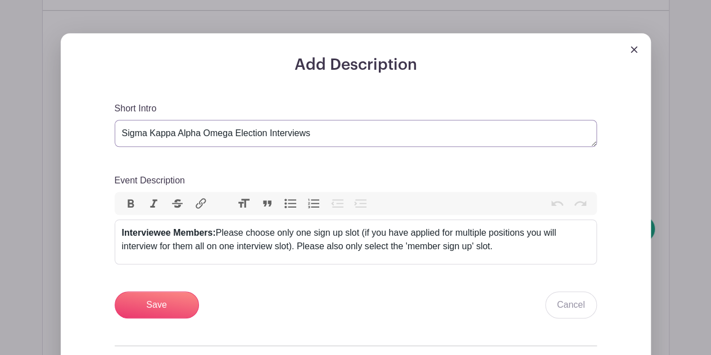
scroll to position [390, 0]
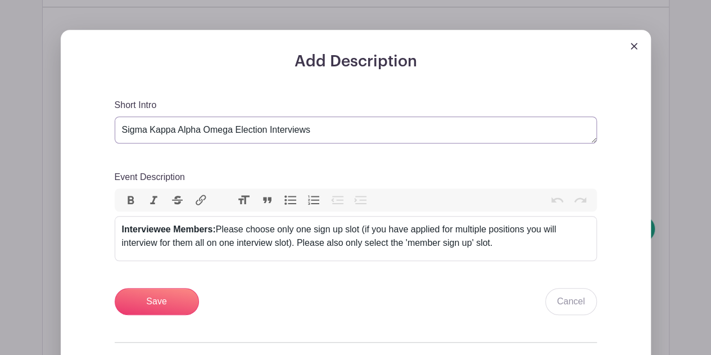
type textarea "Sigma Kappa Alpha Omega Election Interviews"
click at [514, 240] on div "Interviewee Members: Please choose only one sign up slot (if you have applied f…" at bounding box center [356, 236] width 468 height 27
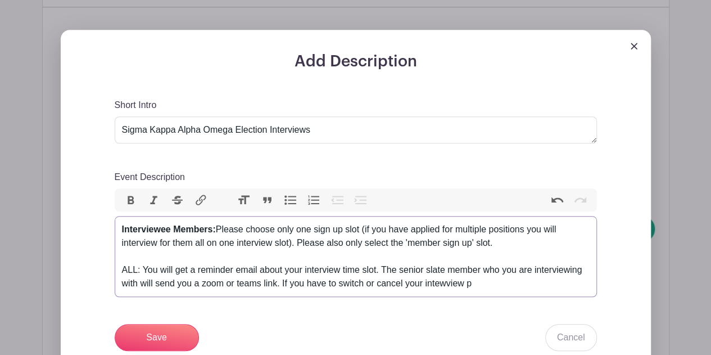
click at [449, 287] on div "Interviewee Members: Please choose only one sign up slot (if you have applied f…" at bounding box center [356, 256] width 468 height 67
drag, startPoint x: 481, startPoint y: 285, endPoint x: 439, endPoint y: 283, distance: 42.8
click at [439, 283] on div "Interviewee Members: Please choose only one sign up slot (if you have applied f…" at bounding box center [356, 256] width 468 height 67
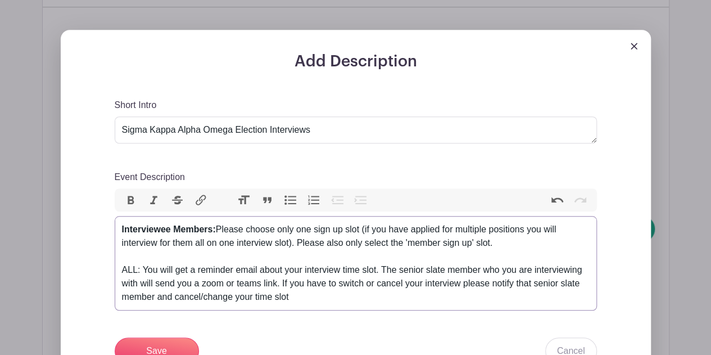
type trix-editor "<div><strong>Interviewee Members:</strong> Please choose only one sign up slot …"
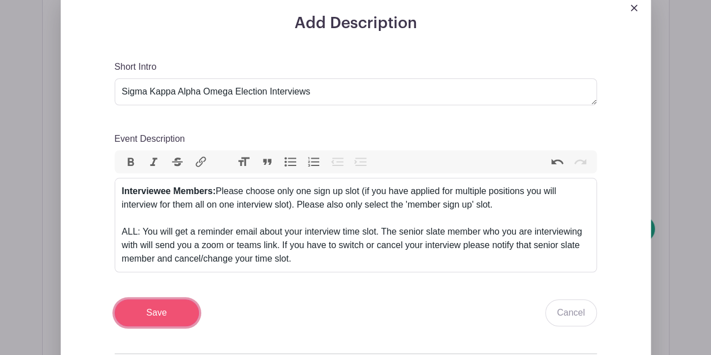
click at [159, 314] on input "Save" at bounding box center [157, 312] width 84 height 27
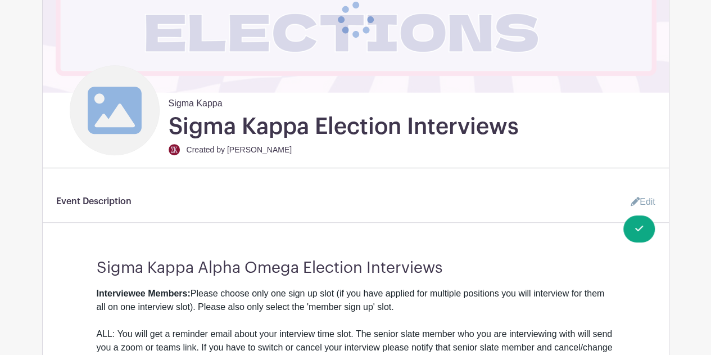
scroll to position [233, 0]
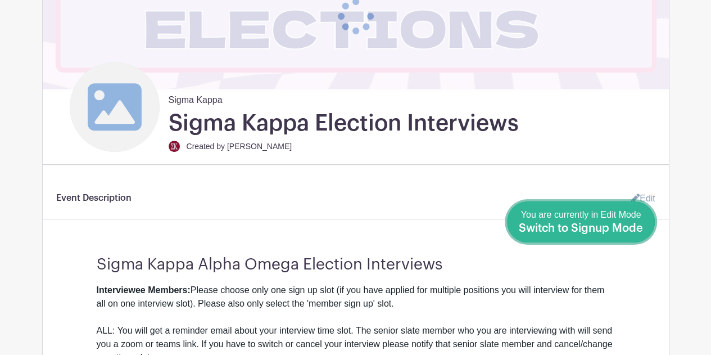
click at [567, 229] on span "Switch to Signup Mode" at bounding box center [581, 228] width 124 height 11
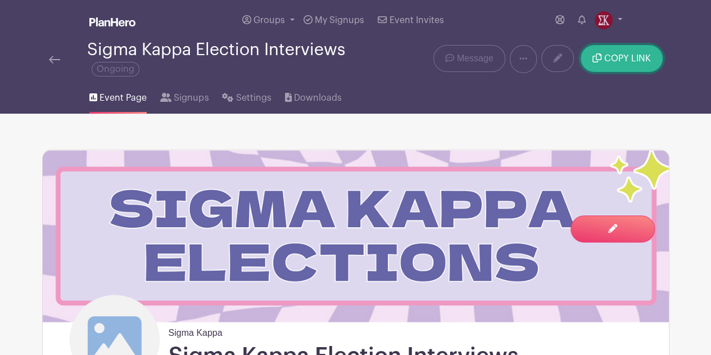
click at [615, 61] on span "COPY LINK" at bounding box center [628, 58] width 47 height 9
click at [200, 98] on span "Signups" at bounding box center [191, 97] width 35 height 13
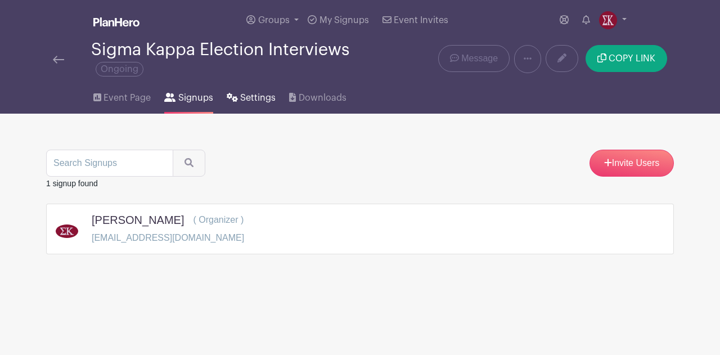
click at [248, 90] on link "Settings" at bounding box center [251, 96] width 49 height 36
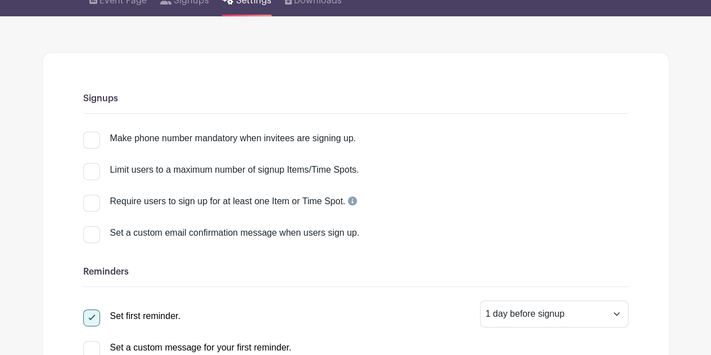
scroll to position [66, 0]
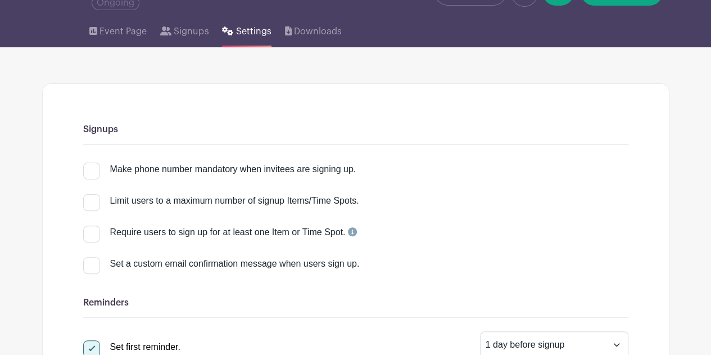
click at [103, 269] on label "Set a custom email confirmation message when users sign up." at bounding box center [355, 263] width 545 height 13
click at [91, 264] on input "Set a custom email confirmation message when users sign up." at bounding box center [86, 260] width 7 height 7
checkbox input "true"
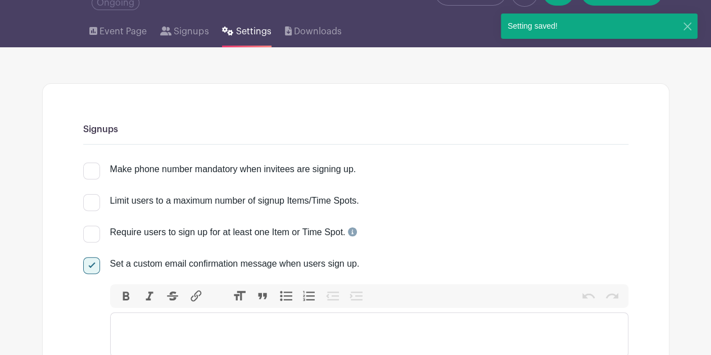
click at [170, 324] on trix-editor at bounding box center [369, 334] width 518 height 45
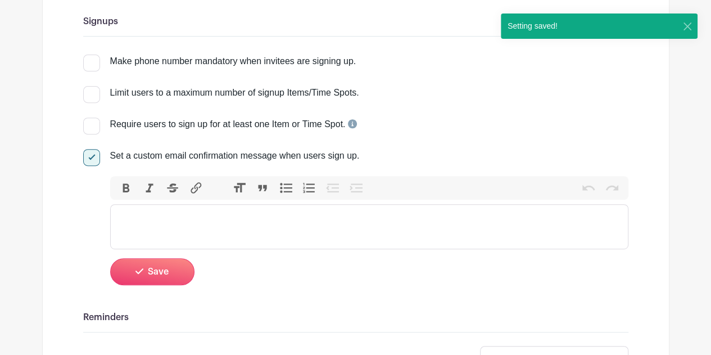
scroll to position [177, 0]
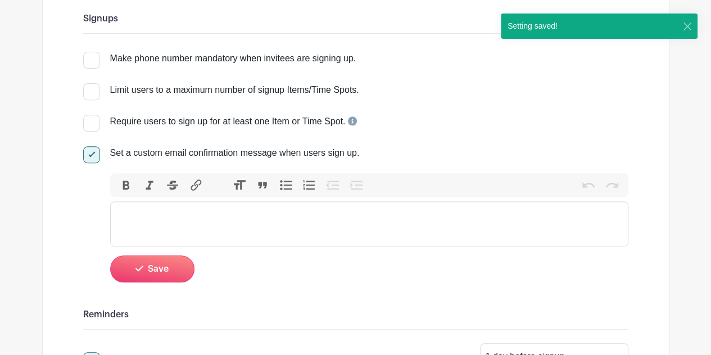
click at [89, 156] on div at bounding box center [91, 154] width 17 height 17
click at [89, 154] on input "Set a custom email confirmation message when users sign up." at bounding box center [86, 149] width 7 height 7
checkbox input "false"
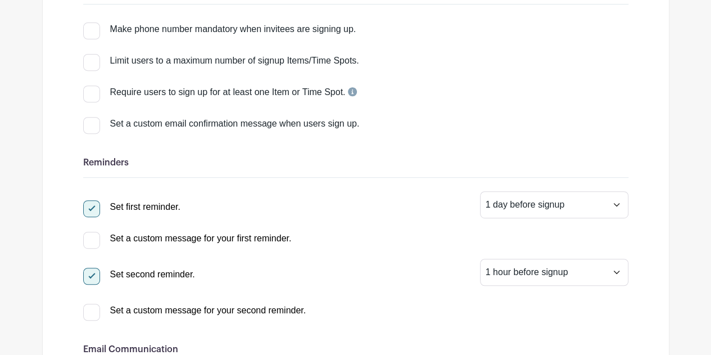
scroll to position [0, 0]
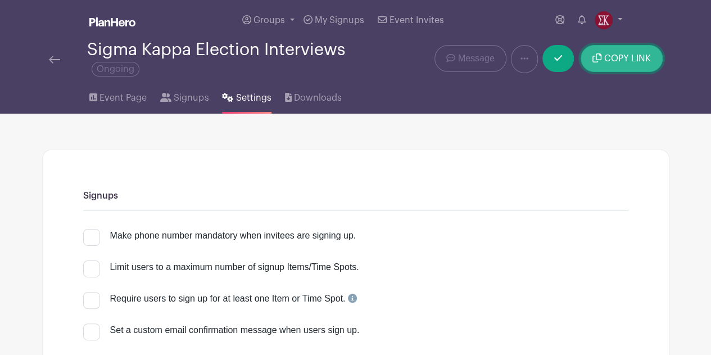
click at [614, 59] on span "COPY LINK" at bounding box center [628, 58] width 47 height 9
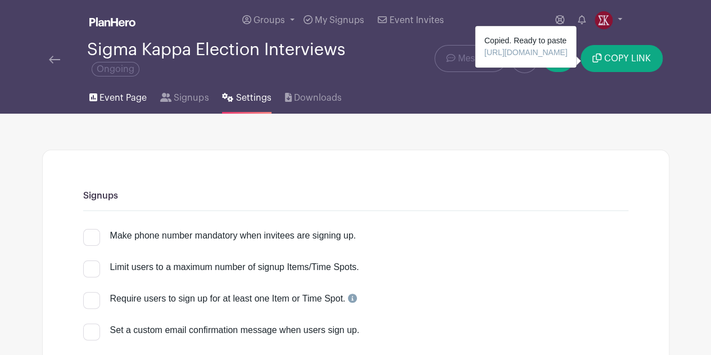
click at [130, 92] on span "Event Page" at bounding box center [123, 97] width 47 height 13
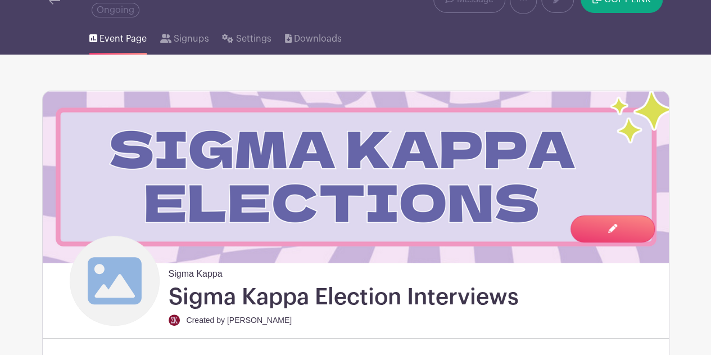
scroll to position [21, 0]
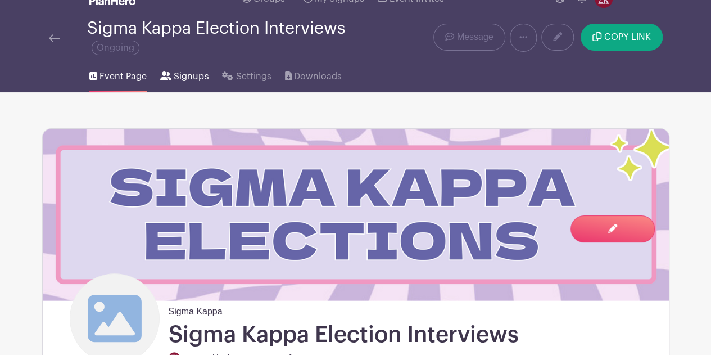
drag, startPoint x: 198, startPoint y: 74, endPoint x: 173, endPoint y: 74, distance: 25.3
drag, startPoint x: 173, startPoint y: 74, endPoint x: 162, endPoint y: 80, distance: 12.6
click at [162, 80] on link "Signups" at bounding box center [184, 74] width 48 height 36
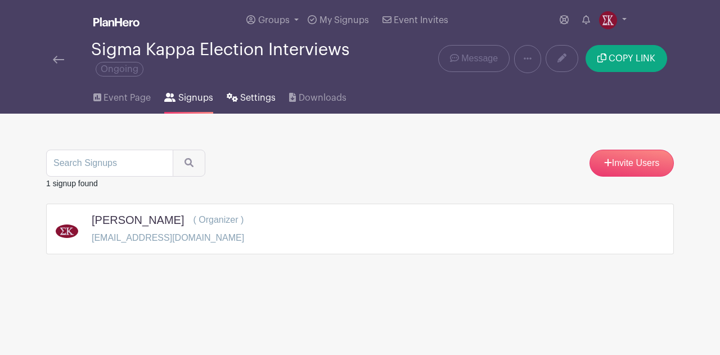
click at [244, 99] on span "Settings" at bounding box center [257, 97] width 35 height 13
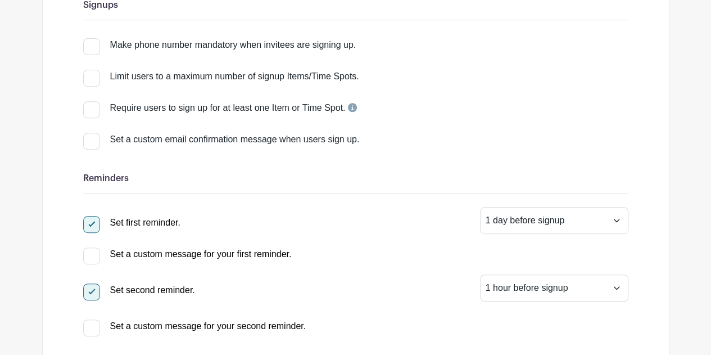
scroll to position [191, 0]
click at [90, 147] on div at bounding box center [91, 140] width 17 height 17
click at [90, 139] on input "Set a custom email confirmation message when users sign up." at bounding box center [86, 135] width 7 height 7
checkbox input "true"
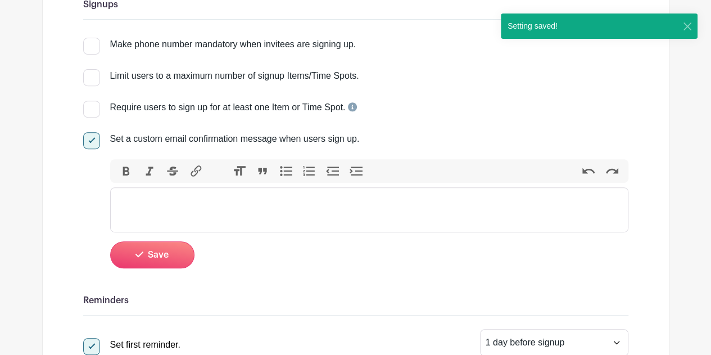
click at [184, 208] on trix-editor at bounding box center [369, 209] width 518 height 45
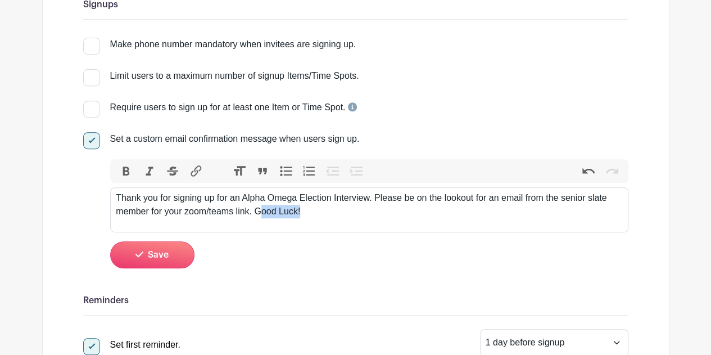
drag, startPoint x: 308, startPoint y: 212, endPoint x: 258, endPoint y: 214, distance: 49.5
click at [258, 214] on div "Thank you for signing up for an Alpha Omega Election Interview. Please be on th…" at bounding box center [369, 204] width 507 height 27
type trix-editor "<div>Thank you for signing up for an Alpha Omega Election Interview. Please be …"
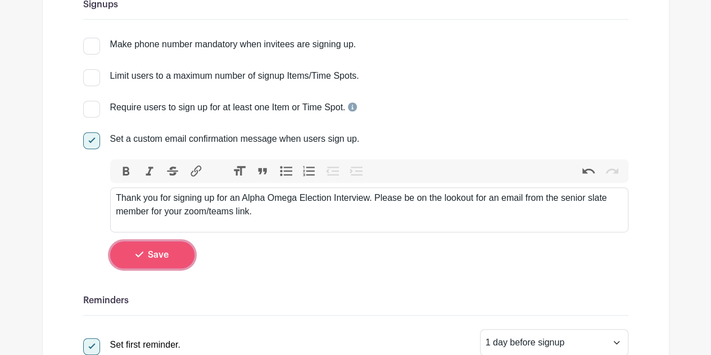
click at [176, 258] on button "Save" at bounding box center [152, 254] width 84 height 27
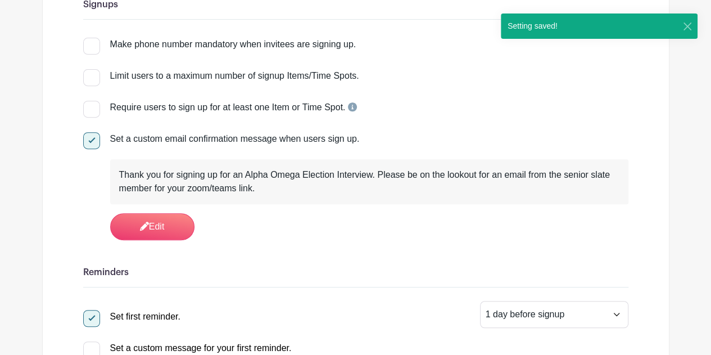
scroll to position [0, 0]
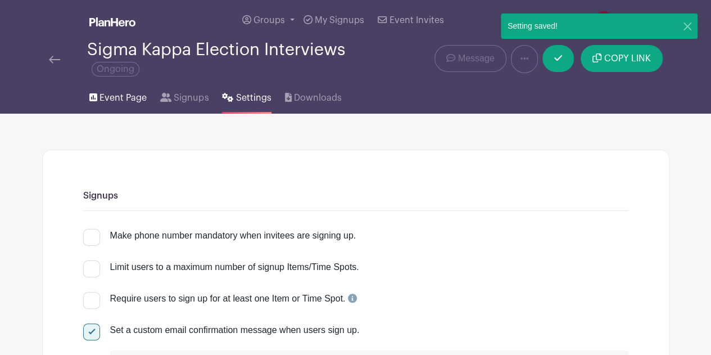
click at [119, 101] on span "Event Page" at bounding box center [123, 97] width 47 height 13
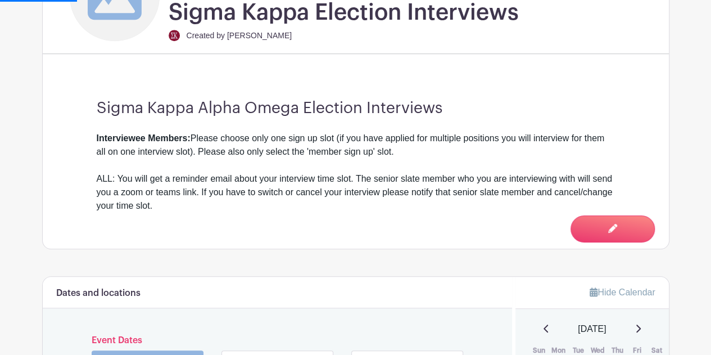
scroll to position [349, 0]
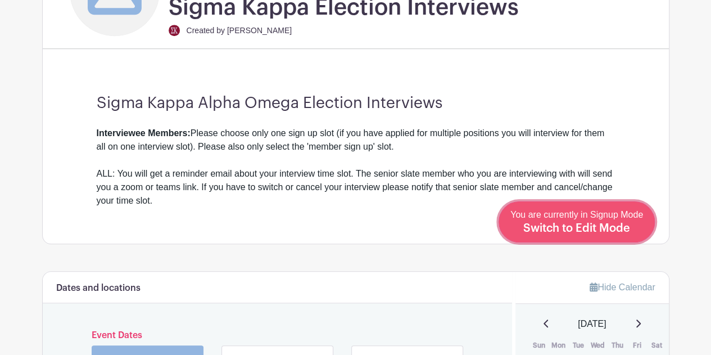
click at [628, 227] on span "Switch to Edit Mode" at bounding box center [577, 228] width 107 height 11
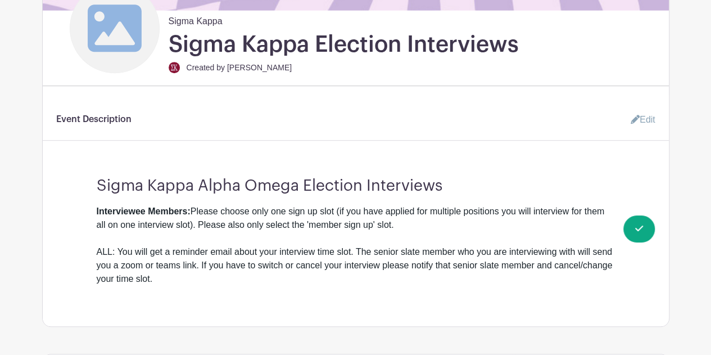
scroll to position [335, 0]
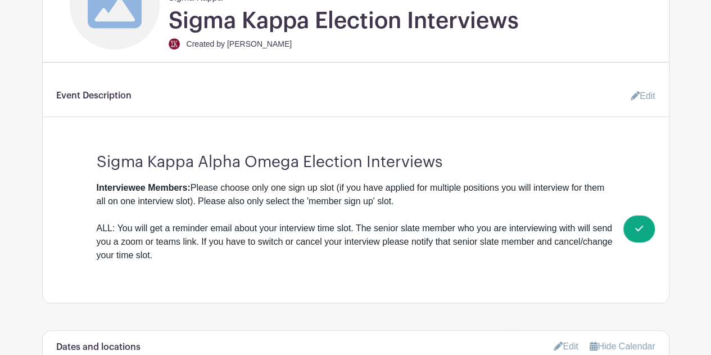
click at [650, 96] on link "Edit" at bounding box center [639, 96] width 34 height 22
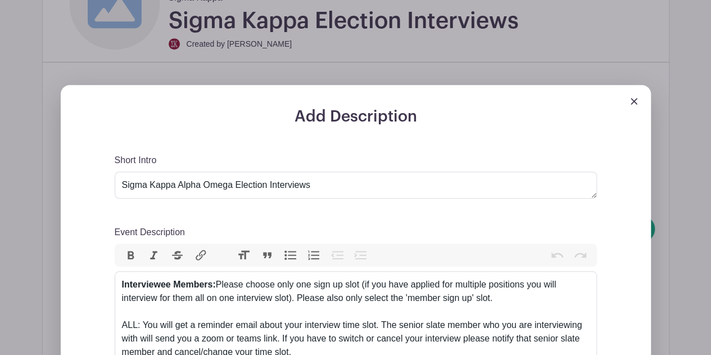
scroll to position [430, 0]
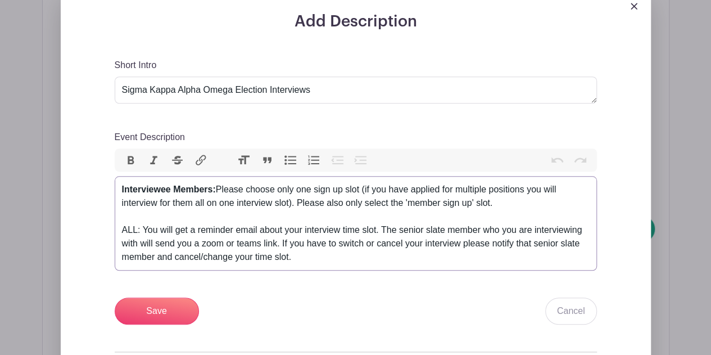
click at [498, 203] on div "Interviewee Members: Please choose only one sign up slot (if you have applied f…" at bounding box center [356, 223] width 468 height 81
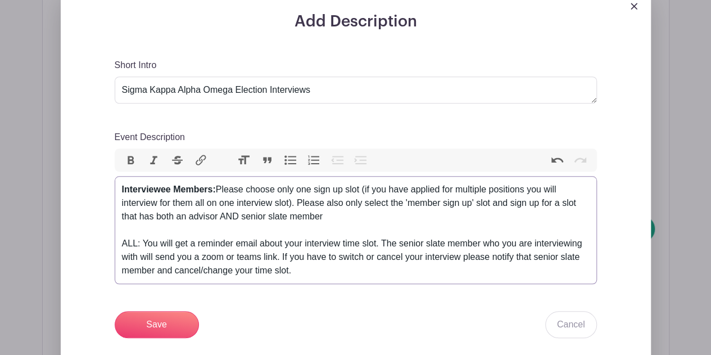
type trix-editor "<div><strong>Interviewee Members:</strong> Please choose only one sign up slot …"
click at [172, 324] on input "Save" at bounding box center [157, 324] width 84 height 27
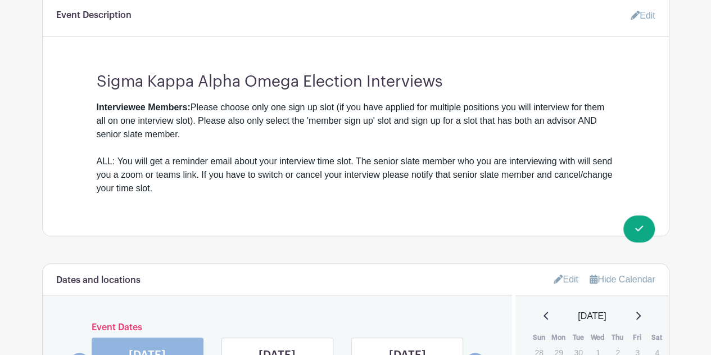
scroll to position [409, 0]
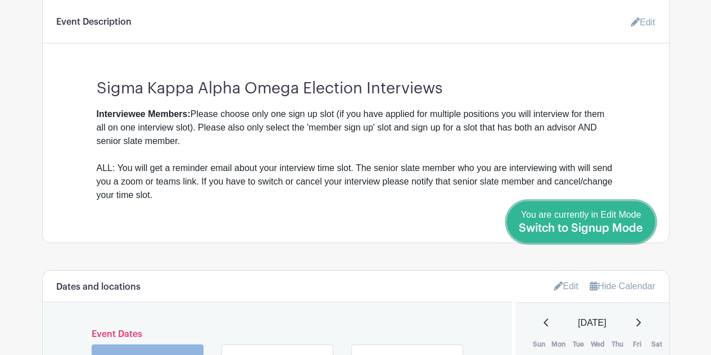
click at [573, 223] on span "Switch to Signup Mode" at bounding box center [581, 228] width 124 height 11
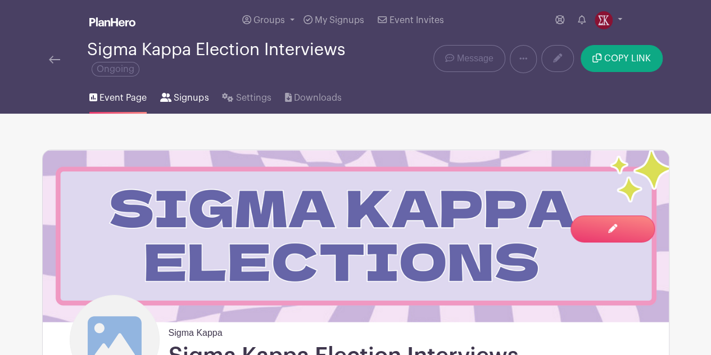
click at [193, 92] on span "Signups" at bounding box center [191, 97] width 35 height 13
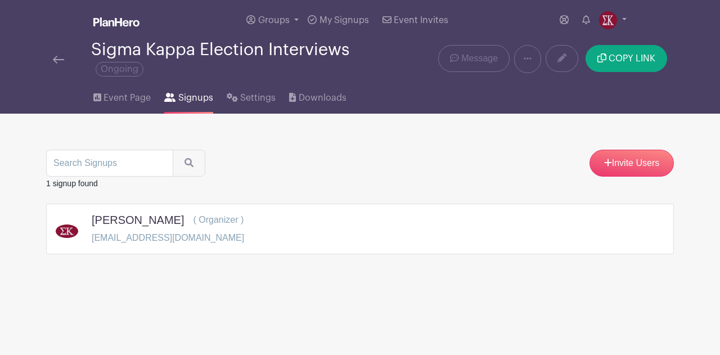
drag, startPoint x: 237, startPoint y: 95, endPoint x: 217, endPoint y: 91, distance: 21.3
click at [217, 91] on li "Signups" at bounding box center [195, 96] width 62 height 36
click at [299, 99] on span "Downloads" at bounding box center [323, 97] width 48 height 13
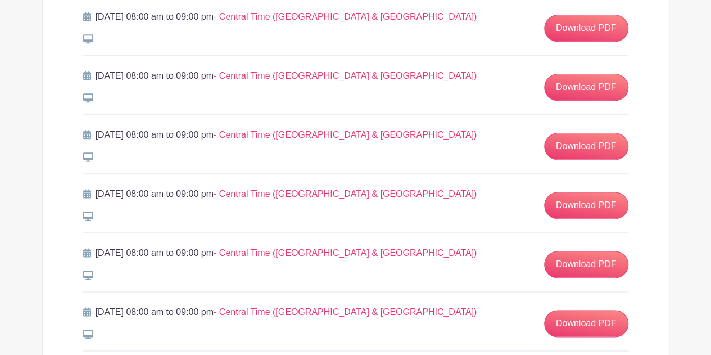
scroll to position [647, 0]
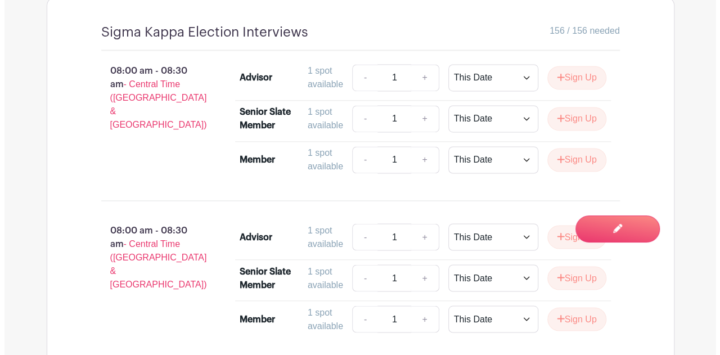
scroll to position [854, 0]
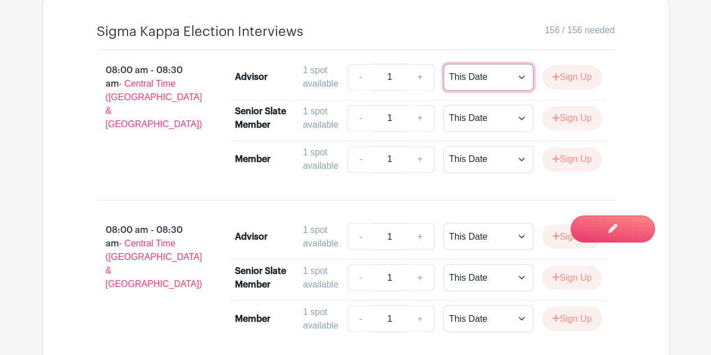
click at [490, 87] on select "This Date Select Dates" at bounding box center [489, 77] width 90 height 27
select select "select_dates"
click at [444, 79] on select "This Date Select Dates" at bounding box center [489, 77] width 90 height 27
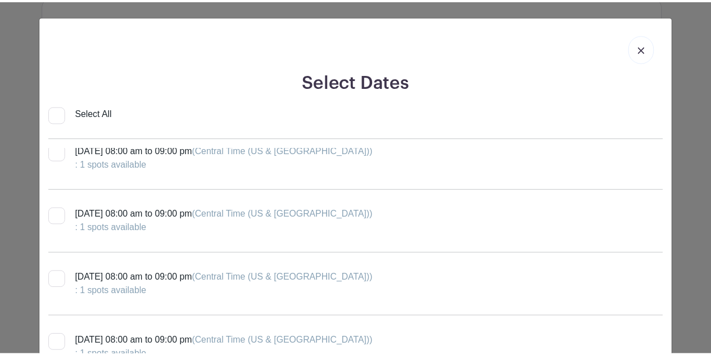
scroll to position [29, 0]
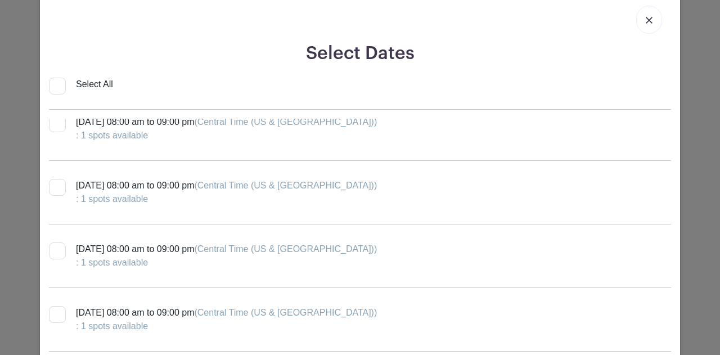
click at [638, 26] on link at bounding box center [649, 20] width 26 height 28
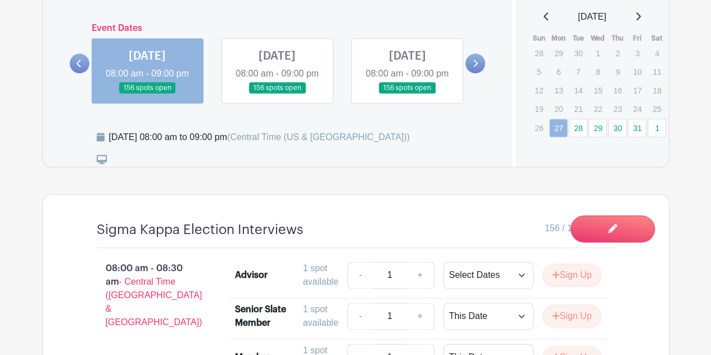
scroll to position [649, 0]
